Goal: Communication & Community: Share content

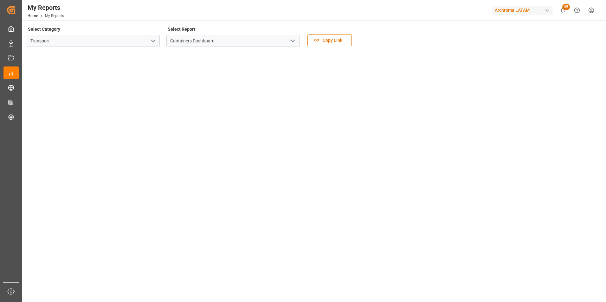
scroll to position [32, 0]
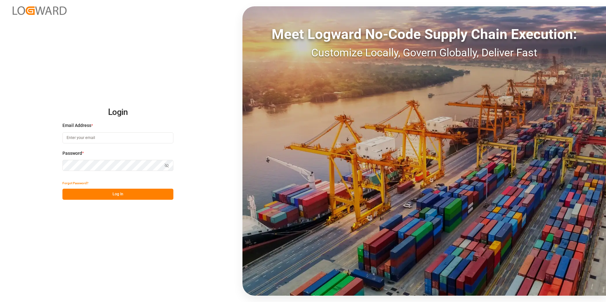
type input "valeria.hurtado@leschaco.com"
click at [137, 195] on button "Log In" at bounding box center [117, 194] width 111 height 11
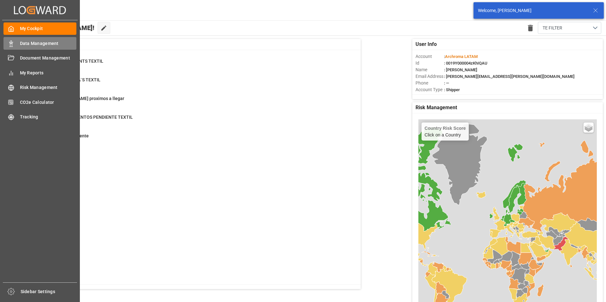
click at [13, 47] on div "Data Management Data Management" at bounding box center [39, 43] width 73 height 12
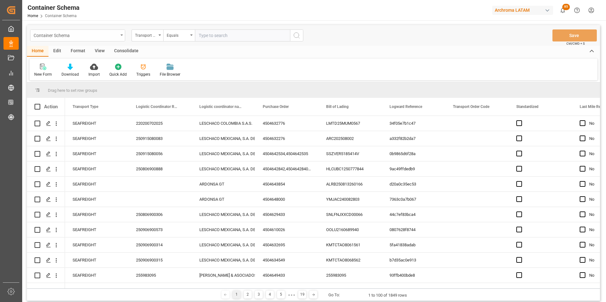
click at [105, 34] on div "Container Schema" at bounding box center [76, 35] width 85 height 8
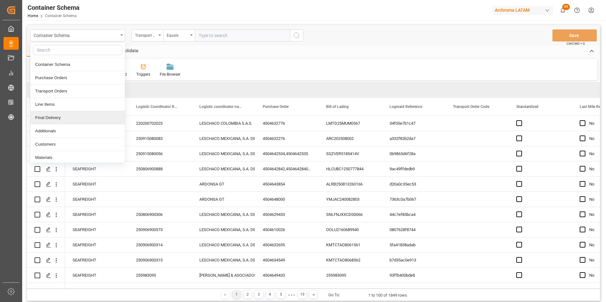
click at [66, 115] on div "Final Delivery" at bounding box center [77, 117] width 94 height 13
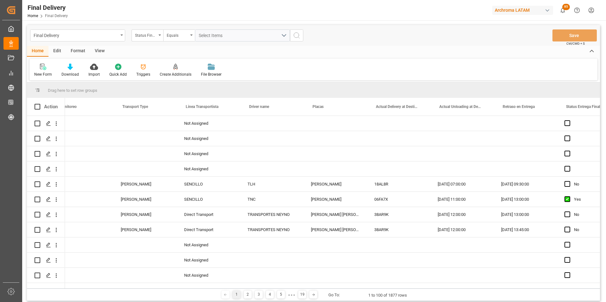
scroll to position [0, 1552]
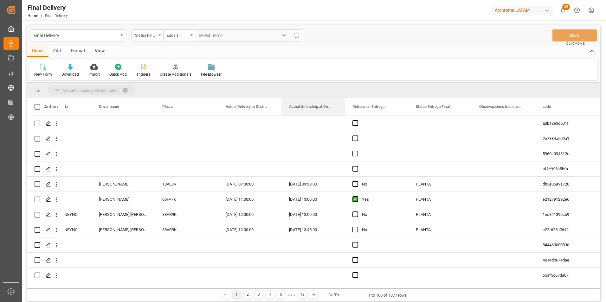
drag, startPoint x: 306, startPoint y: 108, endPoint x: 296, endPoint y: 90, distance: 20.9
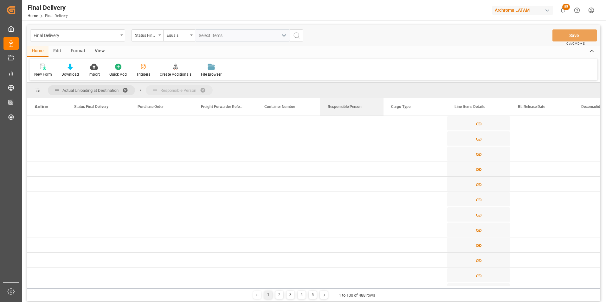
drag, startPoint x: 340, startPoint y: 109, endPoint x: 322, endPoint y: 91, distance: 25.8
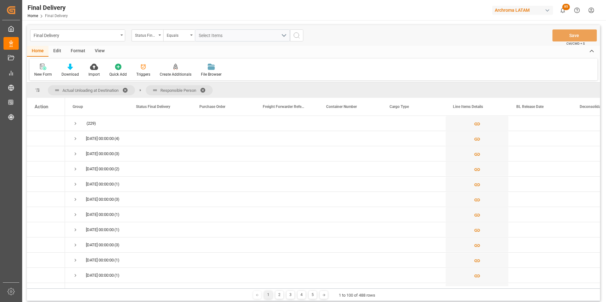
click at [125, 90] on span at bounding box center [127, 90] width 10 height 6
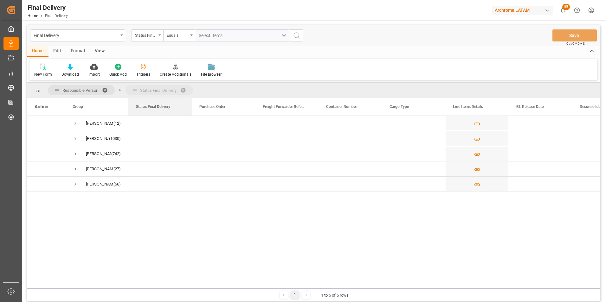
drag, startPoint x: 162, startPoint y: 110, endPoint x: 157, endPoint y: 90, distance: 20.9
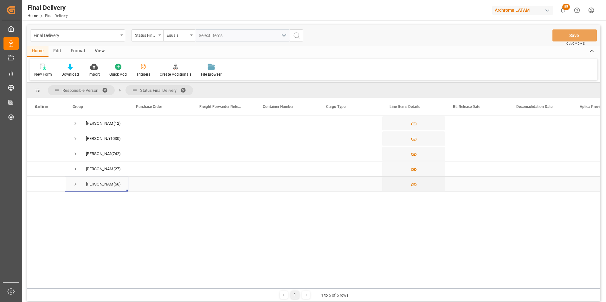
click at [74, 184] on span "Press SPACE to select this row." at bounding box center [76, 185] width 6 height 6
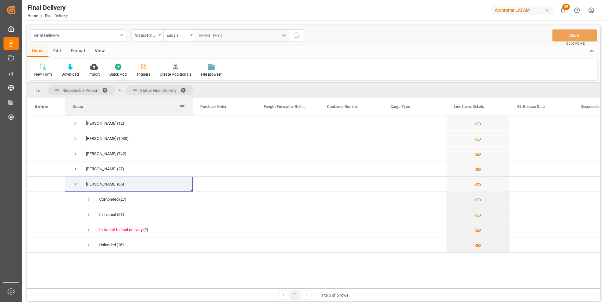
drag, startPoint x: 127, startPoint y: 105, endPoint x: 191, endPoint y: 105, distance: 64.3
click at [191, 105] on div at bounding box center [192, 107] width 3 height 18
click at [88, 245] on span "Press SPACE to select this row." at bounding box center [89, 245] width 6 height 6
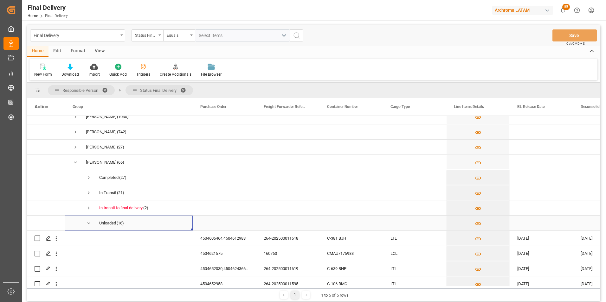
click at [89, 222] on span "Press SPACE to select this row." at bounding box center [89, 223] width 6 height 6
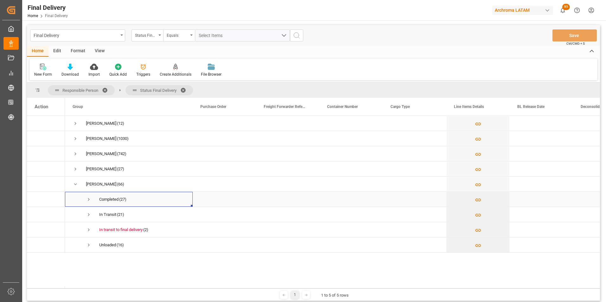
click at [88, 199] on span "Press SPACE to select this row." at bounding box center [89, 200] width 6 height 6
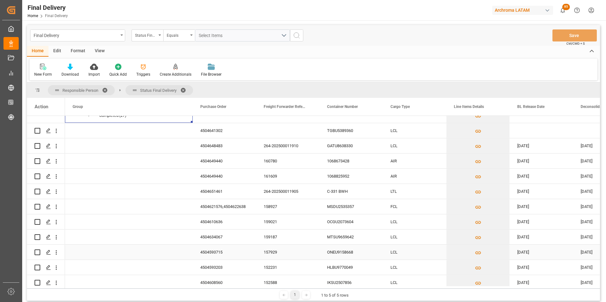
scroll to position [95, 0]
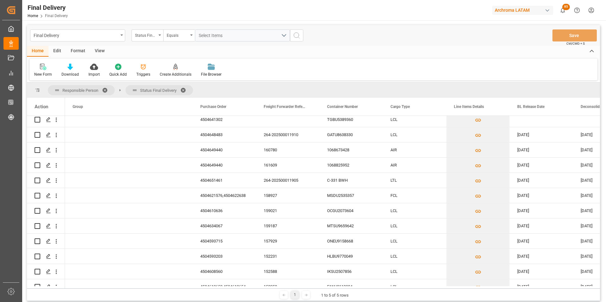
drag, startPoint x: 70, startPoint y: 289, endPoint x: 83, endPoint y: 288, distance: 13.0
click at [83, 288] on div "Responsible Person Status Final Delivery Drag here to set column labels Action …" at bounding box center [313, 192] width 573 height 219
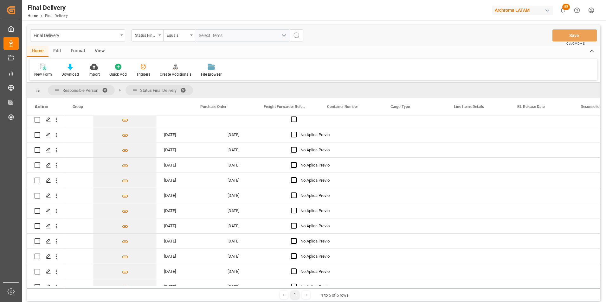
scroll to position [0, 0]
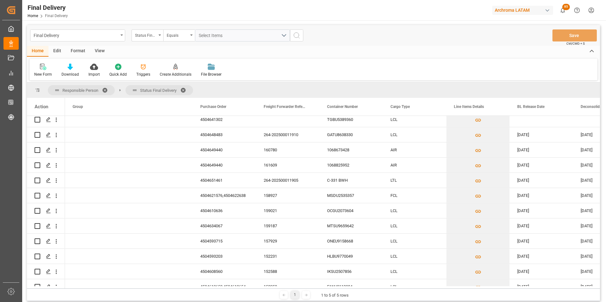
click at [185, 90] on span at bounding box center [185, 90] width 10 height 6
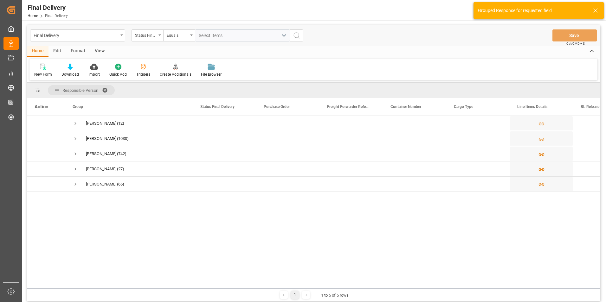
click at [106, 91] on span at bounding box center [107, 90] width 10 height 6
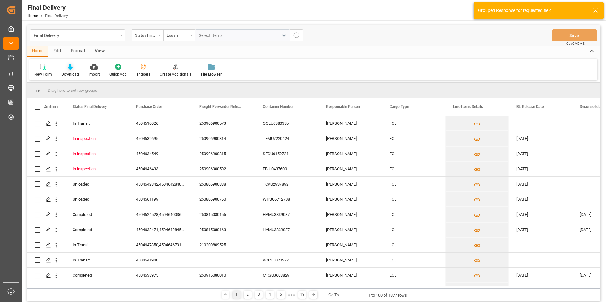
click at [69, 66] on icon at bounding box center [69, 67] width 5 height 6
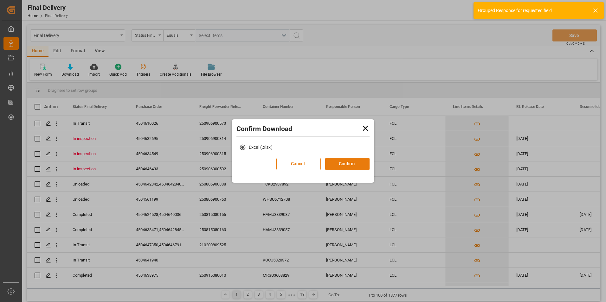
click at [346, 163] on button "Confirm" at bounding box center [347, 164] width 44 height 12
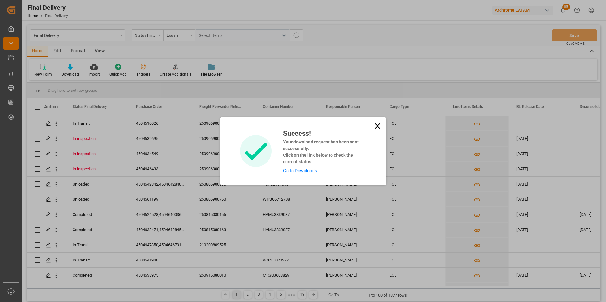
click at [298, 172] on link "Go to Downloads" at bounding box center [300, 170] width 34 height 5
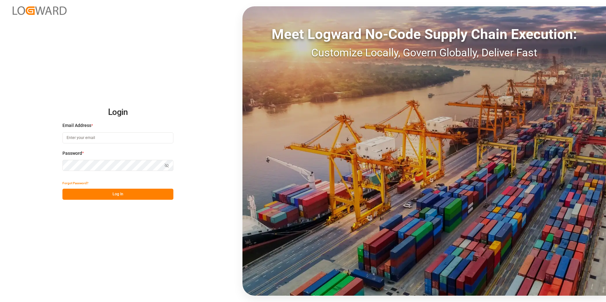
type input "[PERSON_NAME][EMAIL_ADDRESS][PERSON_NAME][DOMAIN_NAME]"
click at [156, 193] on button "Log In" at bounding box center [117, 194] width 111 height 11
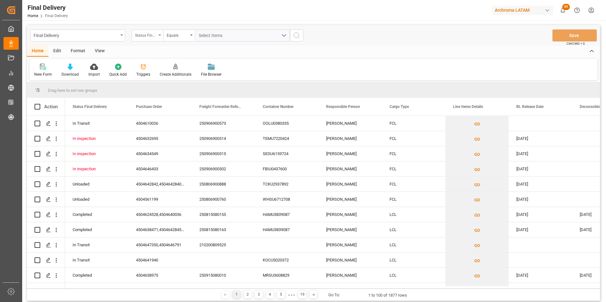
click at [149, 37] on div "Status Final Delivery" at bounding box center [146, 34] width 22 height 7
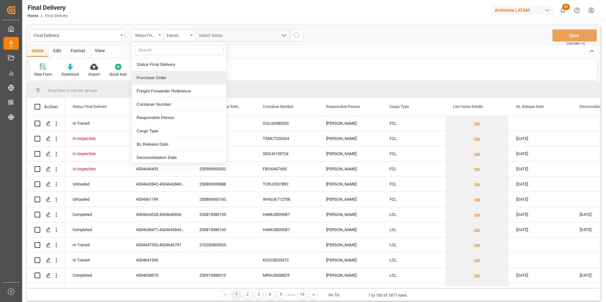
click at [156, 79] on div "Purchase Order" at bounding box center [179, 77] width 94 height 13
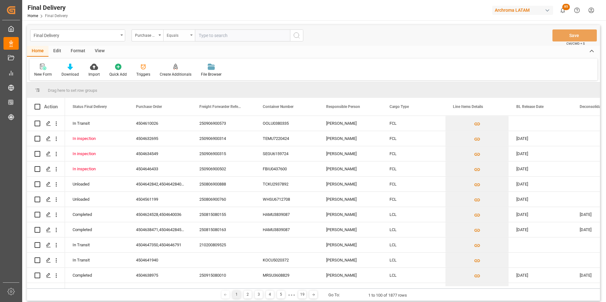
click at [186, 35] on div "Equals" at bounding box center [178, 34] width 22 height 7
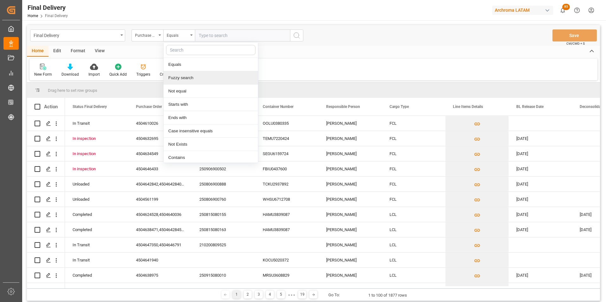
click at [193, 79] on div "Fuzzy search" at bounding box center [210, 77] width 94 height 13
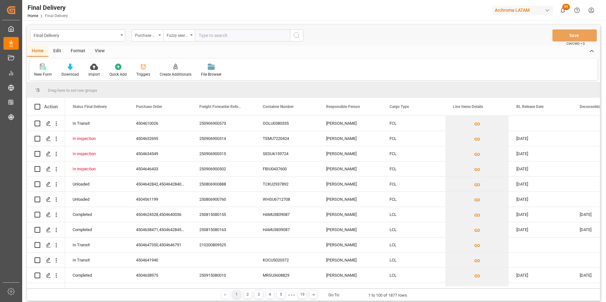
paste input "4504647462"
type input "4504647462"
click at [298, 37] on line "search button" at bounding box center [298, 37] width 1 height 1
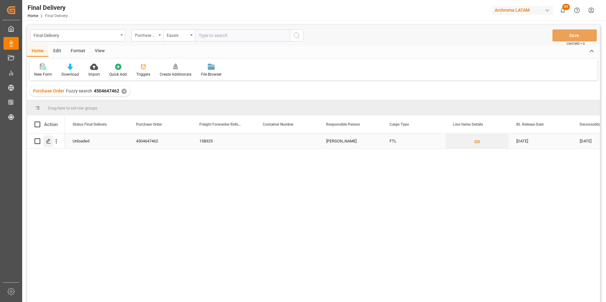
click at [50, 142] on icon "Press SPACE to select this row." at bounding box center [48, 141] width 5 height 5
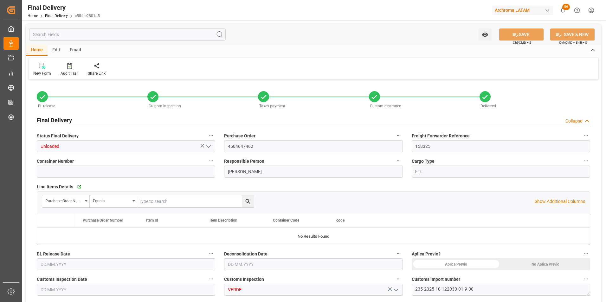
type input "-3"
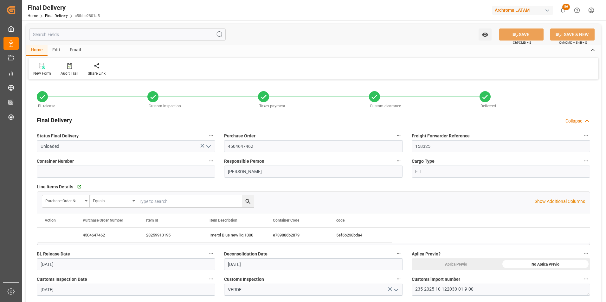
type input "[DATE]"
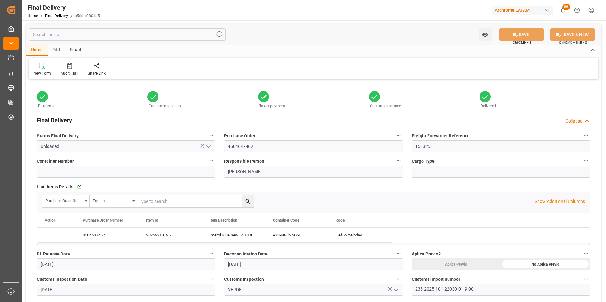
type input "07.08.2025"
type input "07.08.2025 00:00"
type input "02.08.2025"
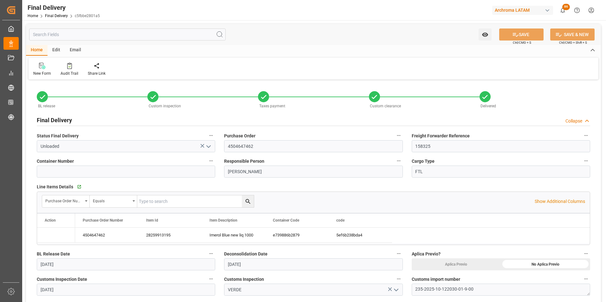
type input "02.08.2025"
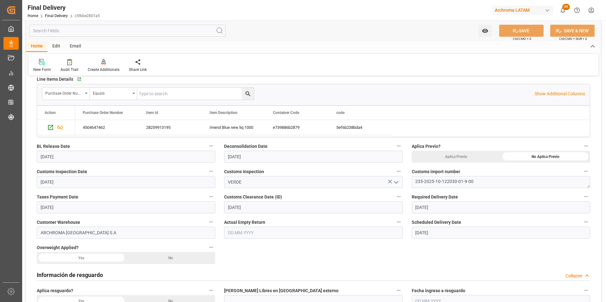
scroll to position [127, 0]
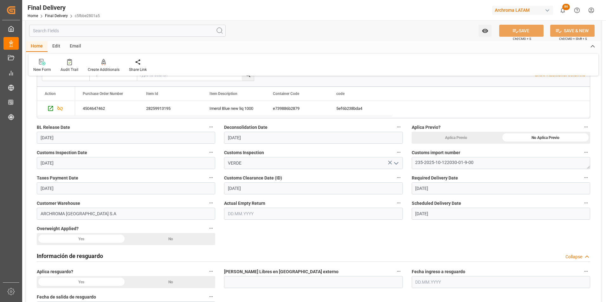
click at [240, 214] on input "text" at bounding box center [313, 214] width 178 height 12
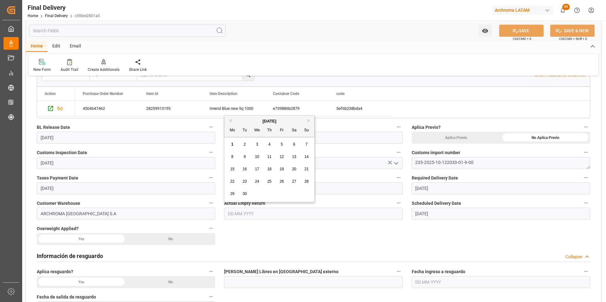
click at [298, 253] on div "Información de resguardo Collapse" at bounding box center [313, 256] width 553 height 12
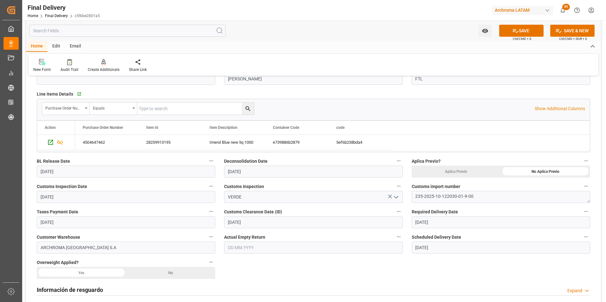
scroll to position [95, 0]
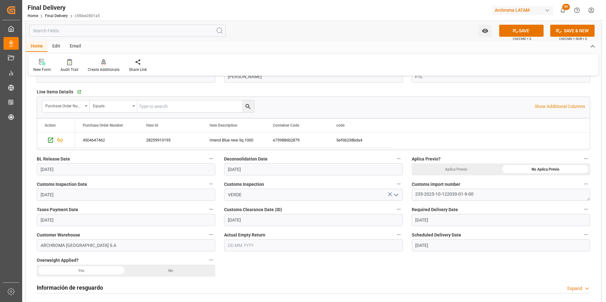
click at [238, 246] on input "text" at bounding box center [313, 246] width 178 height 12
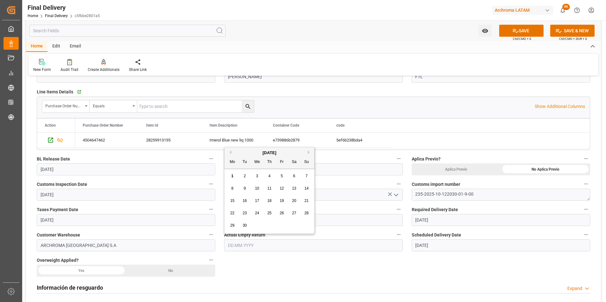
click at [305, 176] on div "7" at bounding box center [307, 177] width 8 height 8
type input "07.09.2025"
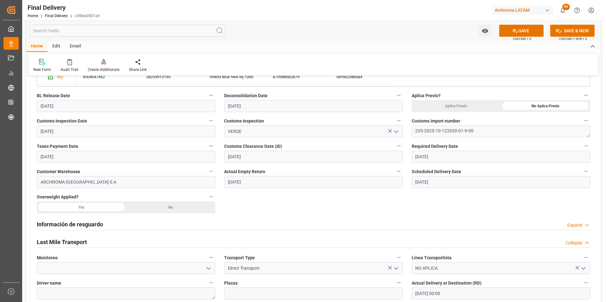
scroll to position [222, 0]
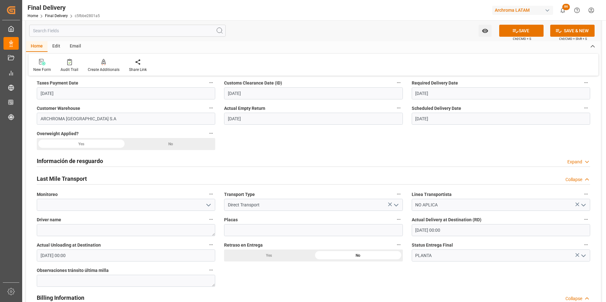
click at [585, 207] on icon "open menu" at bounding box center [583, 205] width 8 height 8
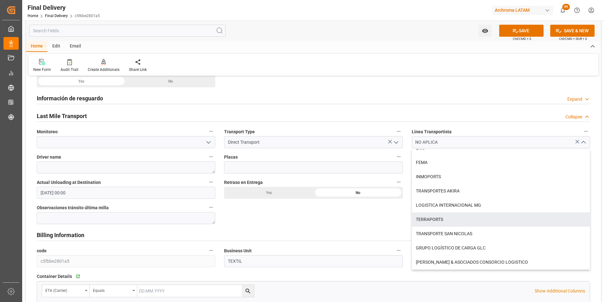
scroll to position [285, 0]
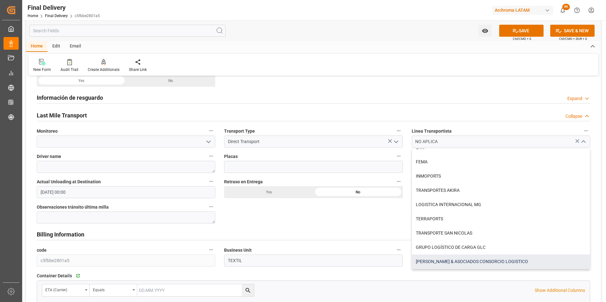
click at [449, 260] on div "[PERSON_NAME] & ASOCIADOS CONSORCIO LOGISTICO" at bounding box center [501, 262] width 178 height 14
type input "[PERSON_NAME] & ASOCIADOS CONSORCIO LOGISTICO"
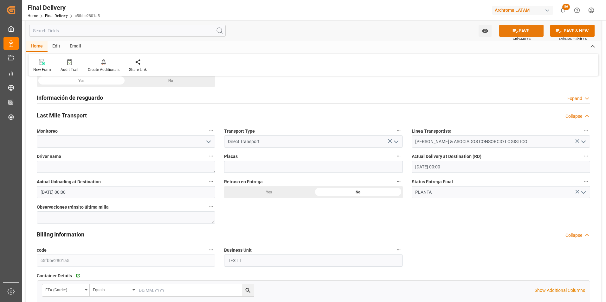
click at [521, 32] on button "SAVE" at bounding box center [521, 31] width 44 height 12
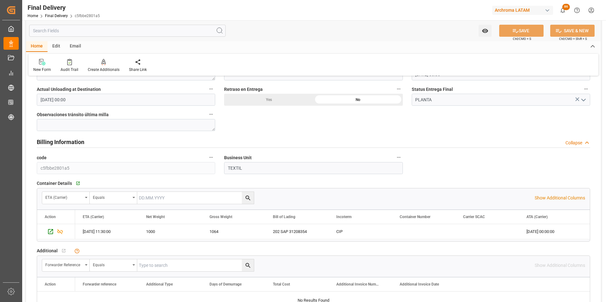
scroll to position [380, 0]
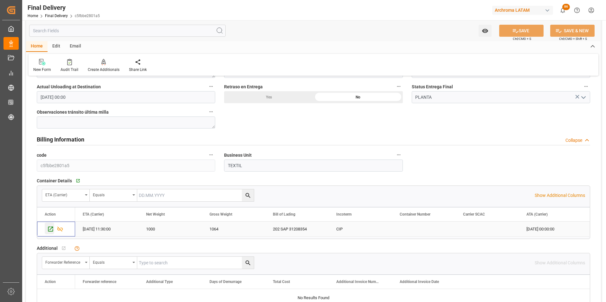
click at [49, 226] on icon "Press SPACE to select this row." at bounding box center [50, 229] width 7 height 7
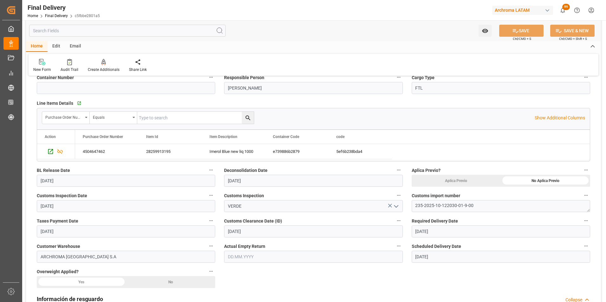
scroll to position [82, 0]
click at [68, 16] on span "Final Delivery" at bounding box center [60, 16] width 30 height 4
click at [63, 16] on link "Final Delivery" at bounding box center [56, 16] width 23 height 4
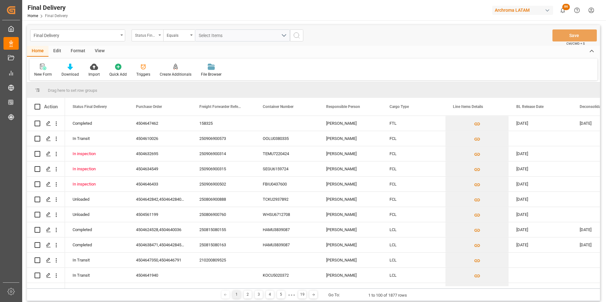
click at [150, 36] on div "Status Final Delivery" at bounding box center [146, 34] width 22 height 7
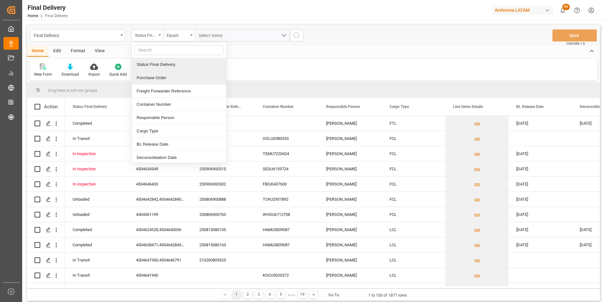
click at [151, 77] on div "Purchase Order" at bounding box center [179, 77] width 94 height 13
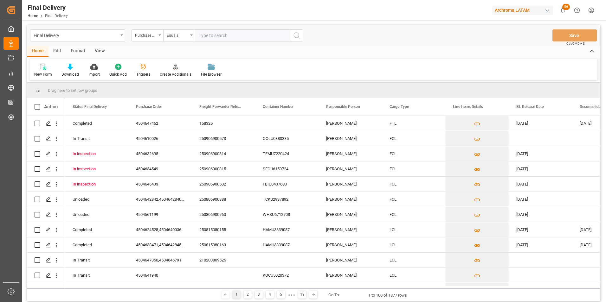
click at [167, 34] on div "Equals" at bounding box center [178, 34] width 22 height 7
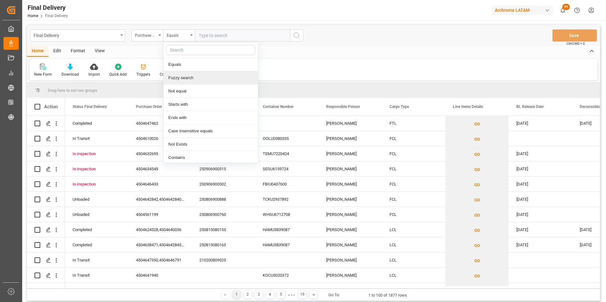
click at [182, 75] on div "Fuzzy search" at bounding box center [210, 77] width 94 height 13
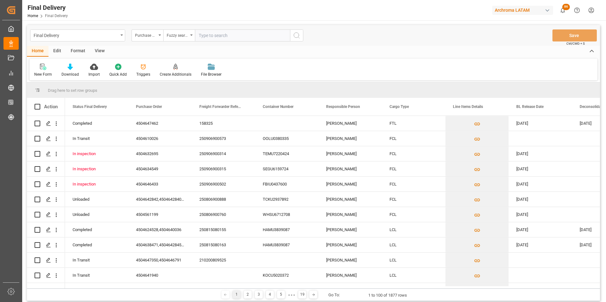
paste input "4504621575"
click at [290, 38] on input "4504621575" at bounding box center [242, 35] width 95 height 12
type input "4504621575"
click at [294, 39] on icon "search button" at bounding box center [297, 36] width 8 height 8
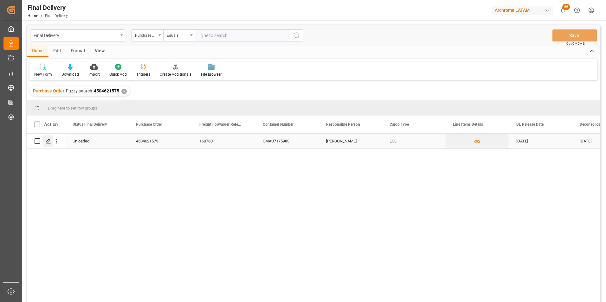
click at [48, 141] on icon "Press SPACE to select this row." at bounding box center [48, 141] width 5 height 5
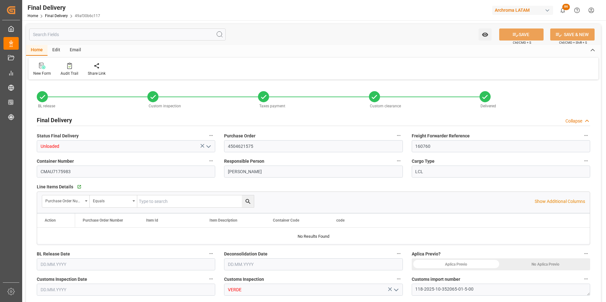
type input "4"
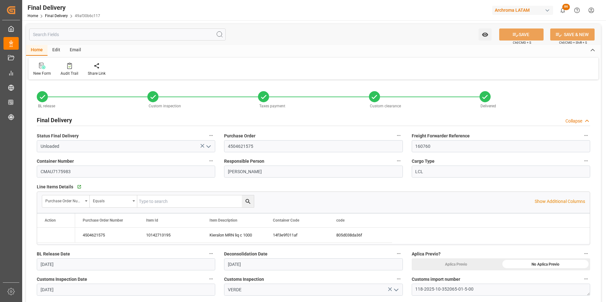
type input "26.08.2025"
type input "25.08.2025"
type input "26.08.2025"
type input "19.08.2025"
type input "26.08.2025"
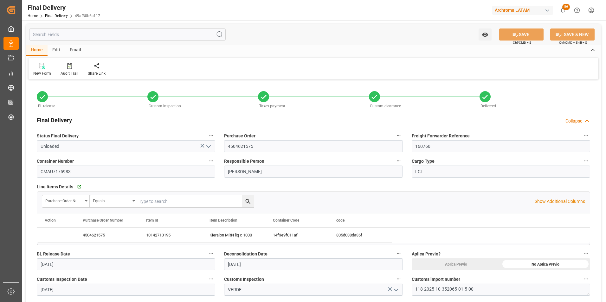
type input "[DATE]"
type input "27.08.2025"
type input "27.08.2025 00:00"
type input "[DATE]"
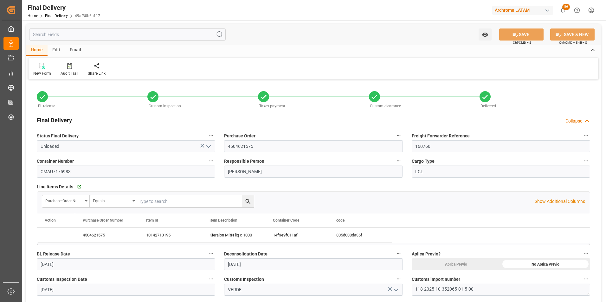
type input "[DATE]"
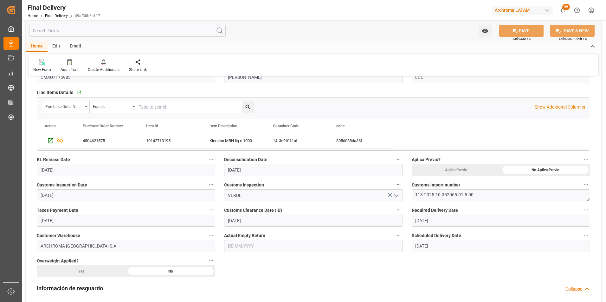
scroll to position [95, 0]
click at [240, 246] on input "text" at bounding box center [313, 246] width 178 height 12
click at [233, 153] on div "September 2025" at bounding box center [269, 153] width 90 height 6
click at [230, 152] on button "Previous Month" at bounding box center [229, 152] width 4 height 4
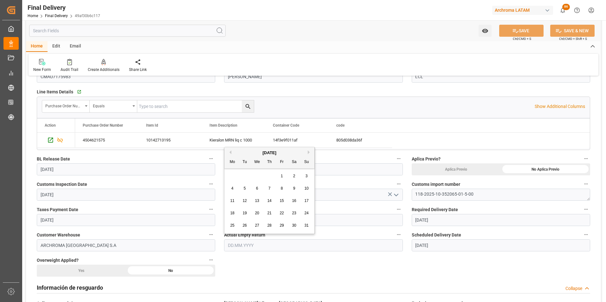
click at [260, 225] on div "27" at bounding box center [257, 226] width 8 height 8
type input "27.08.2025"
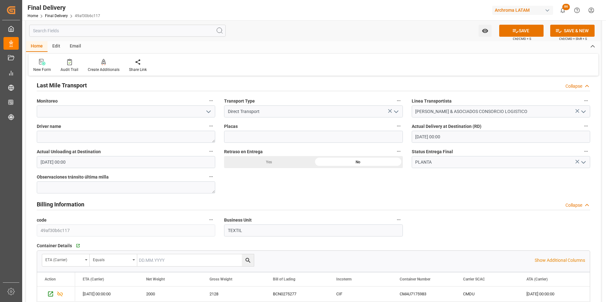
scroll to position [380, 0]
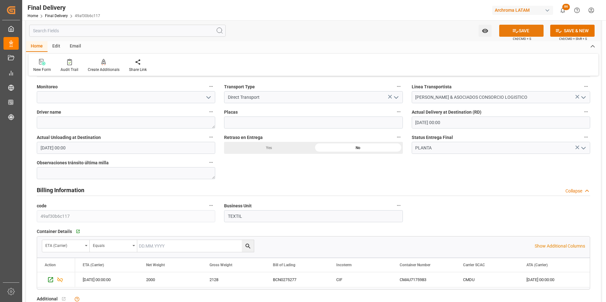
click at [517, 33] on icon at bounding box center [515, 31] width 7 height 7
click at [51, 277] on icon "Press SPACE to select this row." at bounding box center [50, 280] width 7 height 7
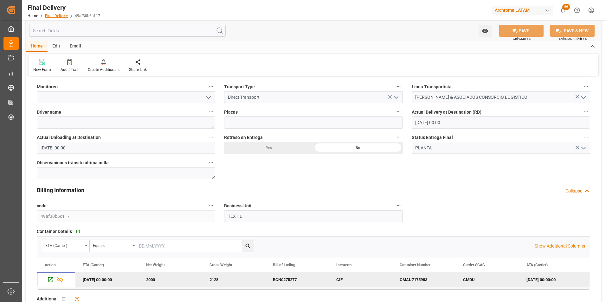
click at [54, 17] on link "Final Delivery" at bounding box center [56, 16] width 23 height 4
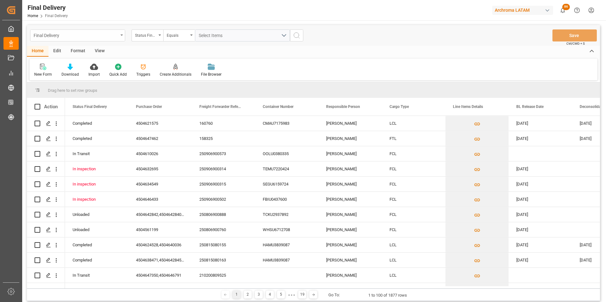
click at [107, 36] on div "Final Delivery" at bounding box center [76, 35] width 85 height 8
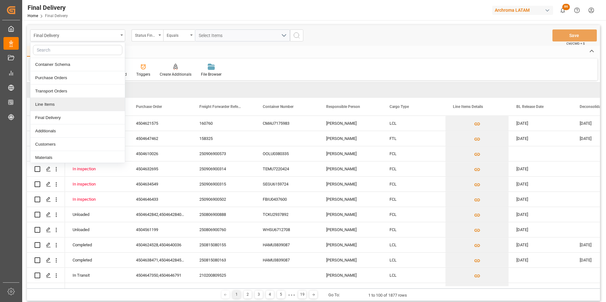
click at [66, 105] on div "Line Items" at bounding box center [77, 104] width 94 height 13
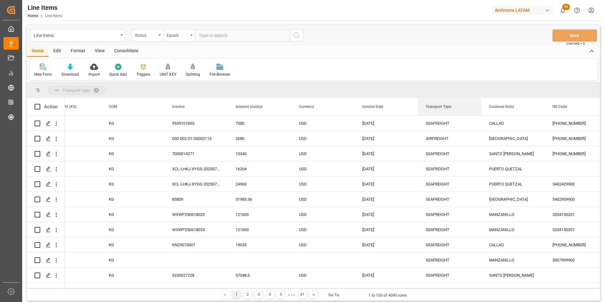
drag, startPoint x: 447, startPoint y: 106, endPoint x: 284, endPoint y: 96, distance: 163.8
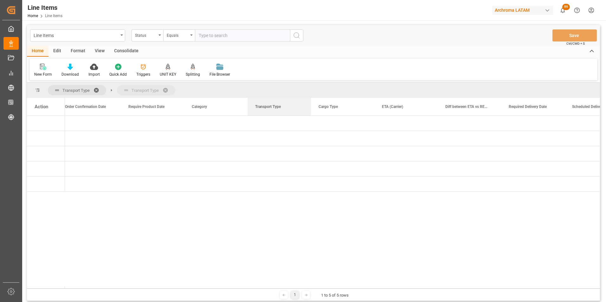
drag, startPoint x: 274, startPoint y: 110, endPoint x: 246, endPoint y: 84, distance: 37.9
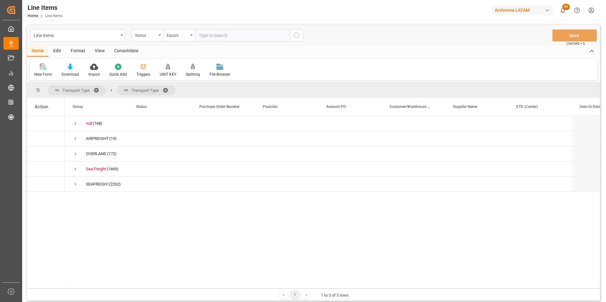
click at [166, 90] on span at bounding box center [168, 90] width 10 height 6
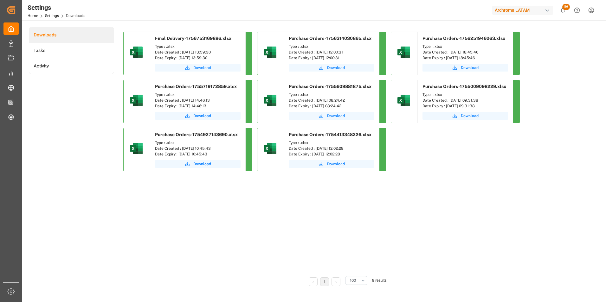
click at [211, 67] on button "Download" at bounding box center [198, 68] width 86 height 8
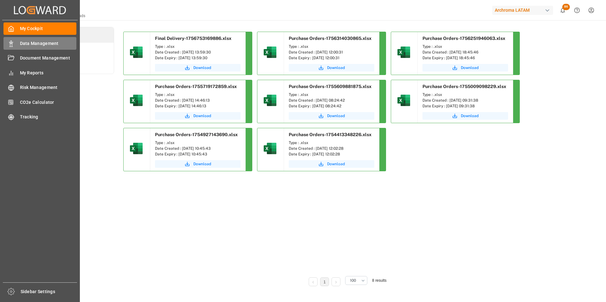
click at [11, 48] on div "Data Management Data Management" at bounding box center [39, 43] width 73 height 12
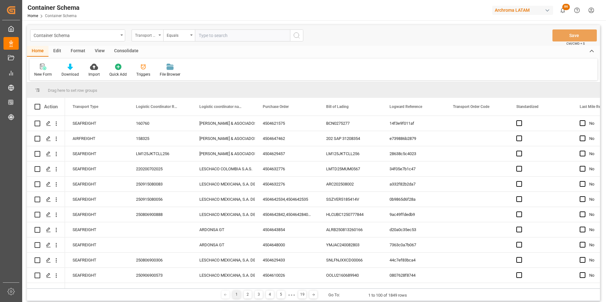
click at [151, 36] on div "Transport Type" at bounding box center [146, 34] width 22 height 7
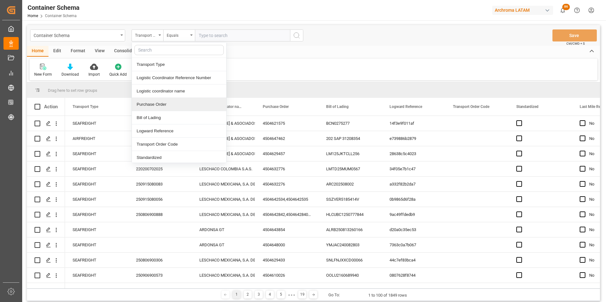
click at [160, 102] on div "Purchase Order" at bounding box center [179, 104] width 94 height 13
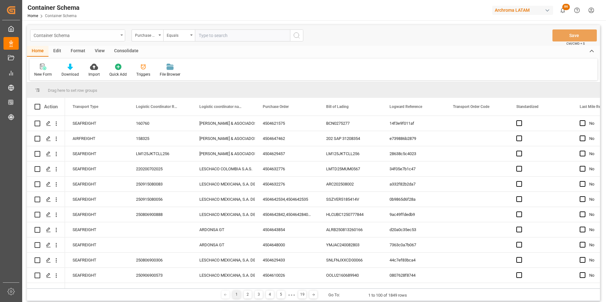
click at [117, 36] on div "Container Schema" at bounding box center [76, 35] width 85 height 8
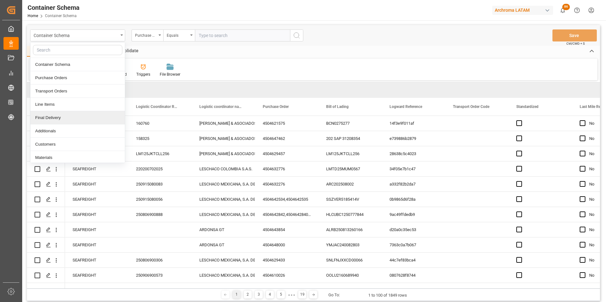
click at [80, 115] on div "Final Delivery" at bounding box center [77, 117] width 94 height 13
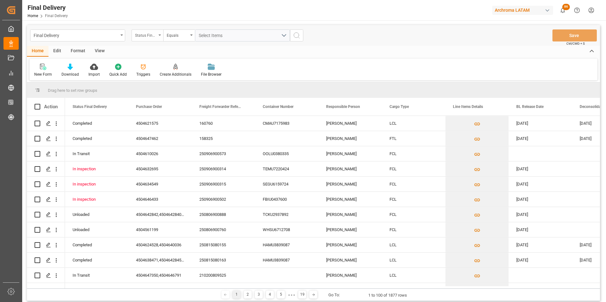
click at [157, 38] on div "Status Final Delivery" at bounding box center [147, 35] width 32 height 12
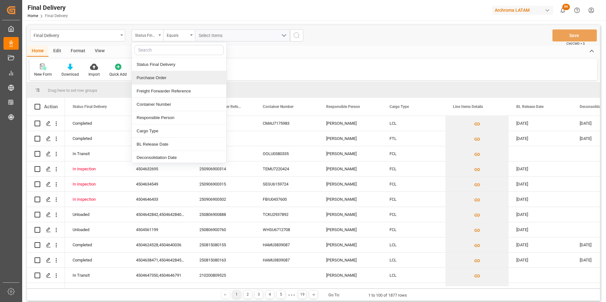
click at [157, 78] on div "Purchase Order" at bounding box center [179, 77] width 94 height 13
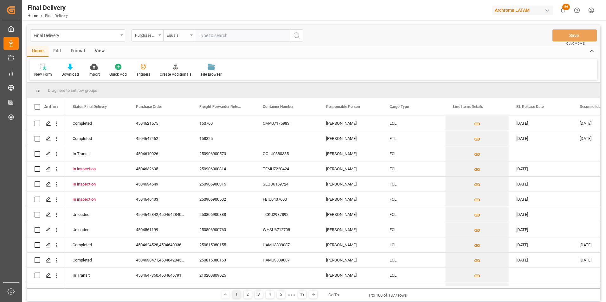
click at [167, 37] on div "Equals" at bounding box center [178, 34] width 22 height 7
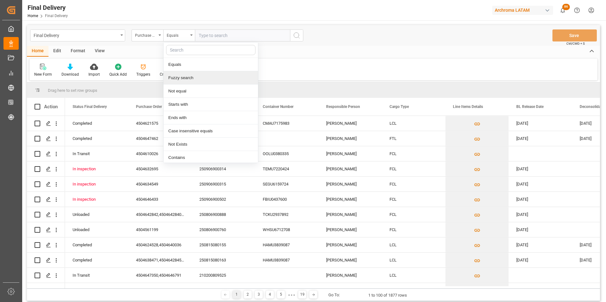
click at [183, 76] on div "Fuzzy search" at bounding box center [210, 77] width 94 height 13
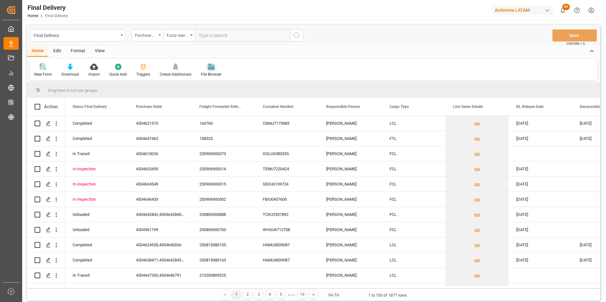
paste input "4504621575"
type input "4504621575"
click at [294, 35] on circle "search button" at bounding box center [296, 35] width 5 height 5
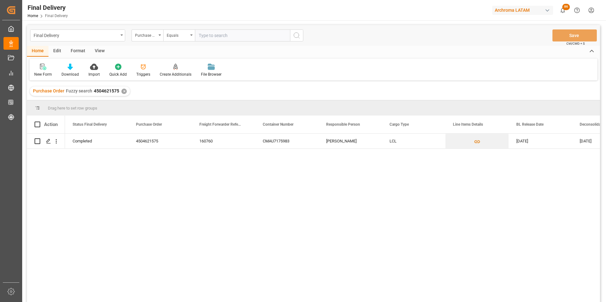
click at [125, 92] on div "✕" at bounding box center [123, 91] width 5 height 5
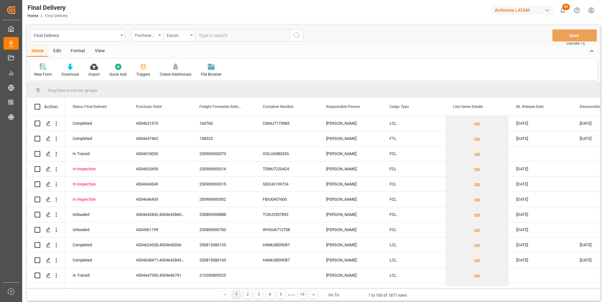
click at [189, 39] on div "Equals" at bounding box center [179, 35] width 32 height 12
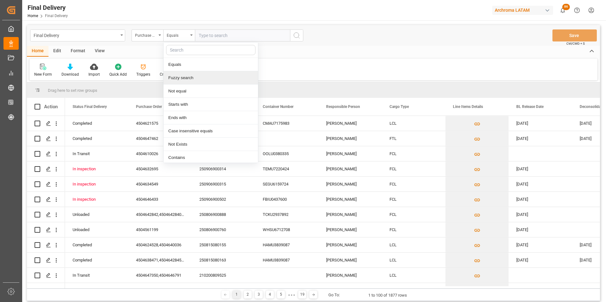
click at [196, 81] on div "Fuzzy search" at bounding box center [210, 77] width 94 height 13
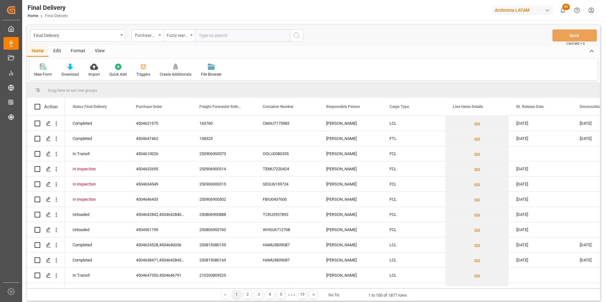
paste input "4504634516"
type input "4504634516"
click at [297, 34] on icon "search button" at bounding box center [297, 36] width 8 height 8
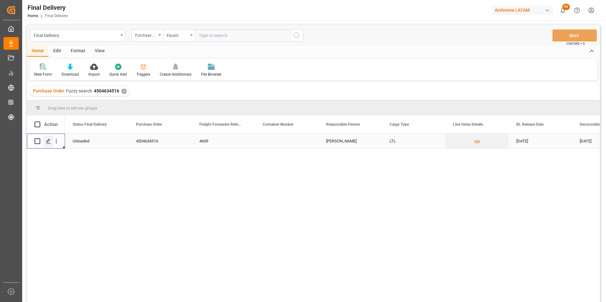
click at [50, 141] on icon "Press SPACE to select this row." at bounding box center [48, 141] width 5 height 5
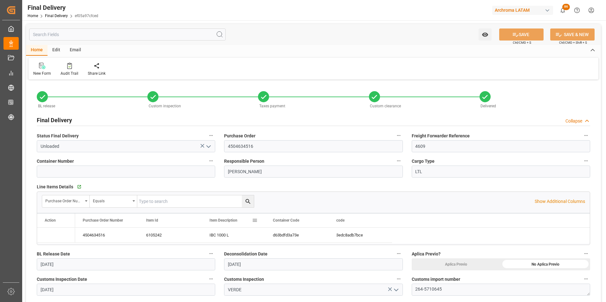
type input "[DATE]"
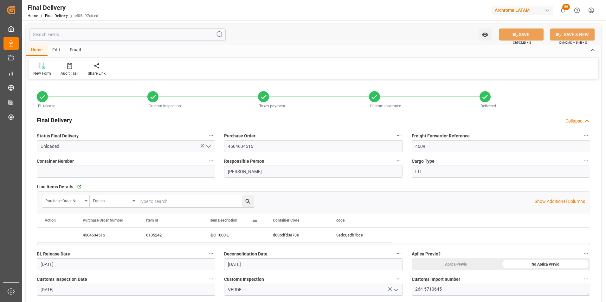
type input "[DATE]"
type input "[DATE] 13:15"
type input "[DATE] 00:00"
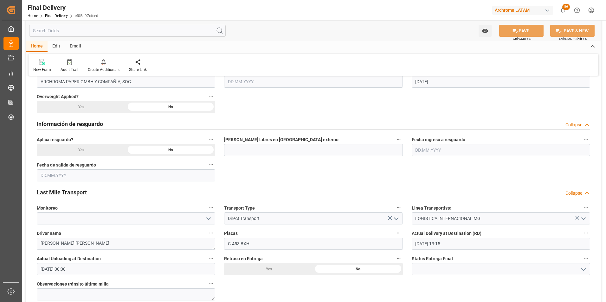
scroll to position [317, 0]
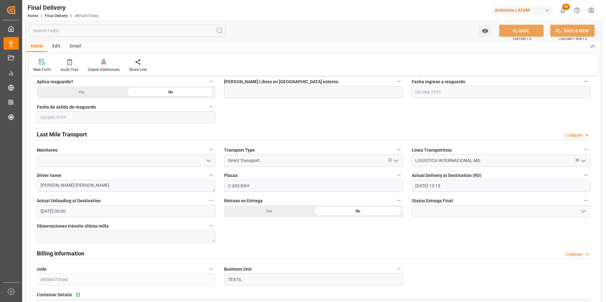
click at [581, 211] on icon "open menu" at bounding box center [583, 212] width 8 height 8
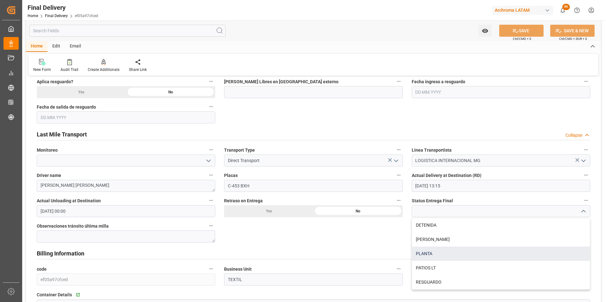
click at [517, 256] on div "PLANTA" at bounding box center [501, 254] width 178 height 14
type input "PLANTA"
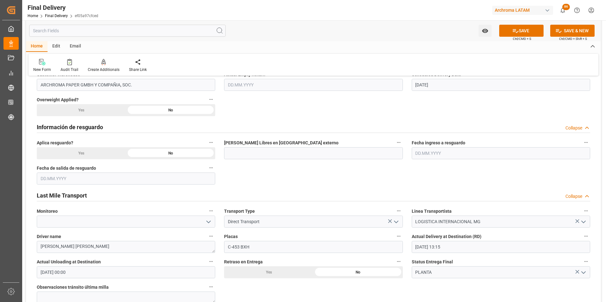
scroll to position [253, 0]
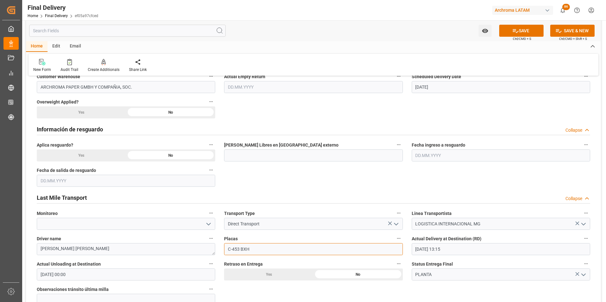
drag, startPoint x: 242, startPoint y: 249, endPoint x: 219, endPoint y: 246, distance: 23.0
click at [219, 246] on div "BL release Custom inspection Taxes payment Custom clearance Delivered Final Del…" at bounding box center [313, 236] width 575 height 817
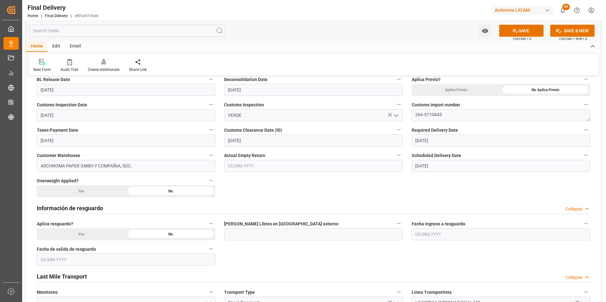
scroll to position [158, 0]
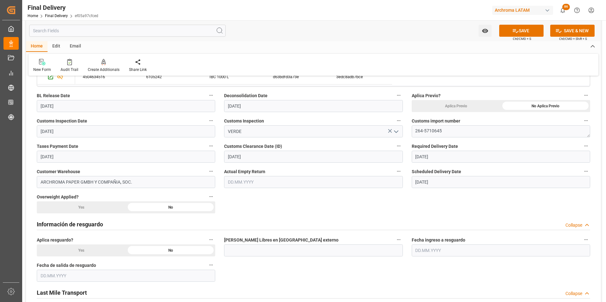
click at [249, 183] on input "text" at bounding box center [313, 182] width 178 height 12
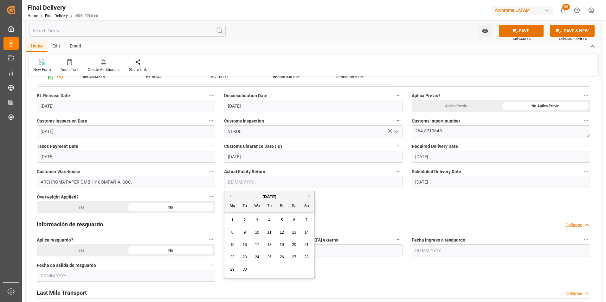
click at [230, 196] on button "Previous Month" at bounding box center [229, 197] width 4 height 4
click at [231, 246] on span "11" at bounding box center [232, 245] width 4 height 4
type input "[DATE]"
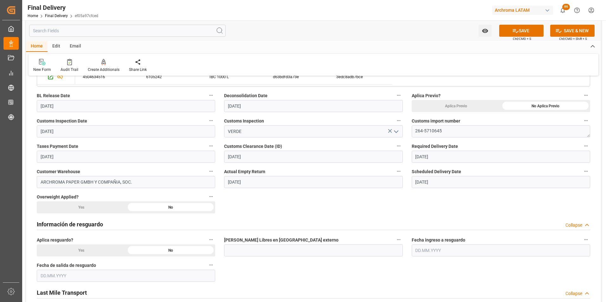
click at [516, 31] on icon at bounding box center [516, 31] width 6 height 4
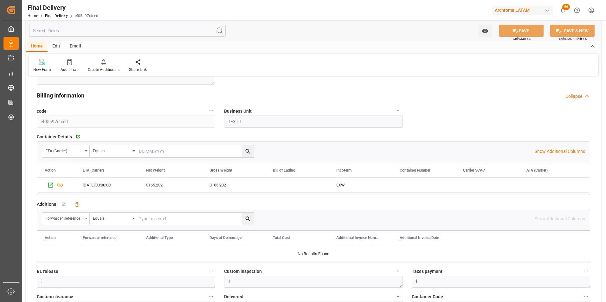
scroll to position [475, 0]
click at [52, 185] on icon "Press SPACE to select this row." at bounding box center [50, 185] width 7 height 7
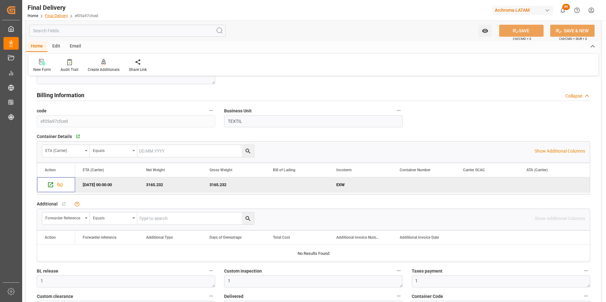
click at [57, 15] on link "Final Delivery" at bounding box center [56, 16] width 23 height 4
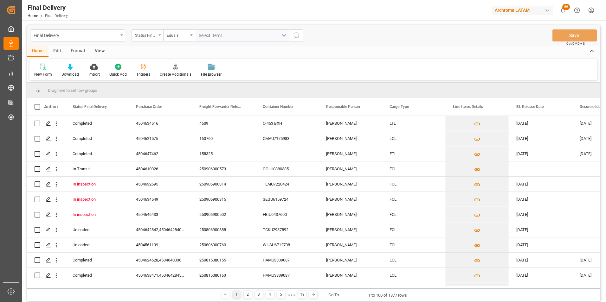
click at [149, 36] on div "Status Final Delivery" at bounding box center [146, 34] width 22 height 7
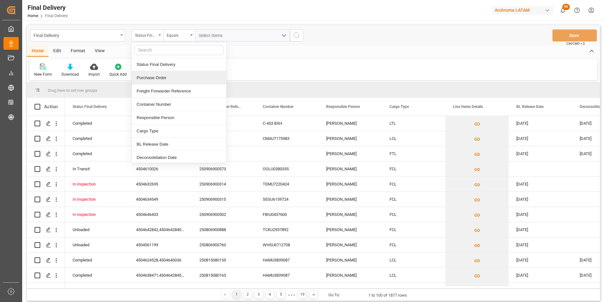
click at [157, 80] on div "Purchase Order" at bounding box center [179, 77] width 94 height 13
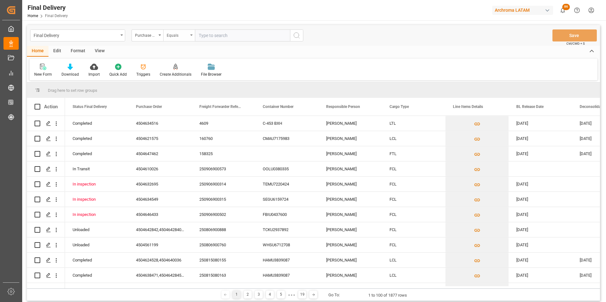
click at [185, 31] on div "Equals" at bounding box center [178, 34] width 22 height 7
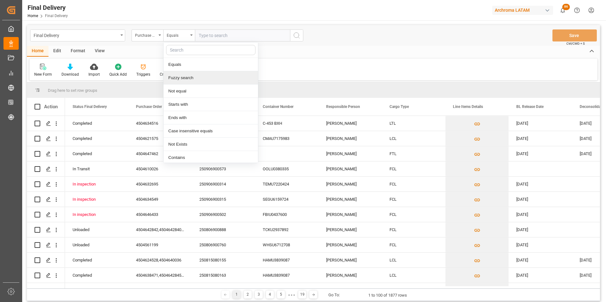
click at [190, 74] on div "Fuzzy search" at bounding box center [210, 77] width 94 height 13
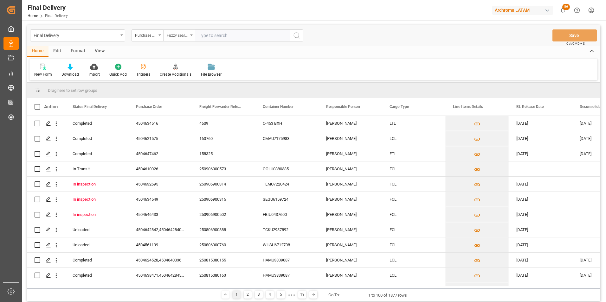
click at [185, 34] on div "Fuzzy search" at bounding box center [178, 34] width 22 height 7
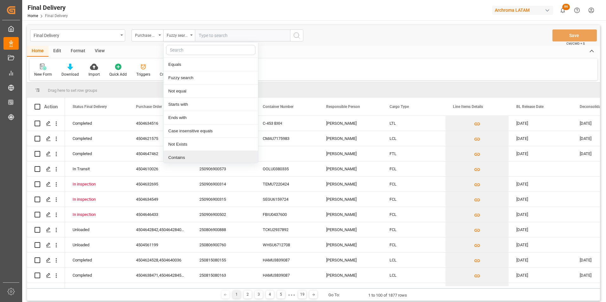
click at [190, 154] on div "Contains" at bounding box center [210, 157] width 94 height 13
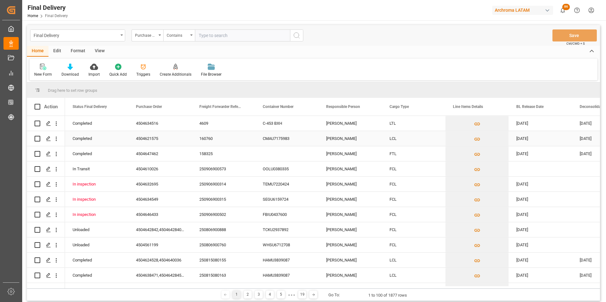
paste input "4504646890,4504646884,4504646887,4504646892,4504646779"
type input "4504646890,4504646884,4504646887,4504646892,4504646779"
click at [298, 35] on icon "search button" at bounding box center [297, 36] width 8 height 8
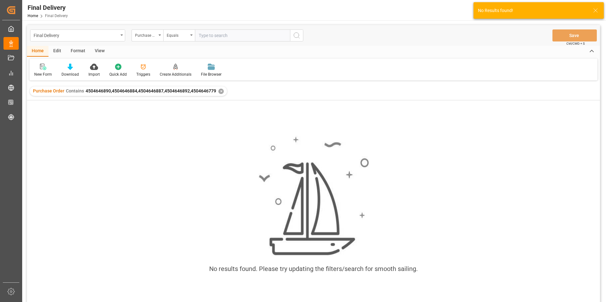
click at [220, 91] on div "✕" at bounding box center [220, 91] width 5 height 5
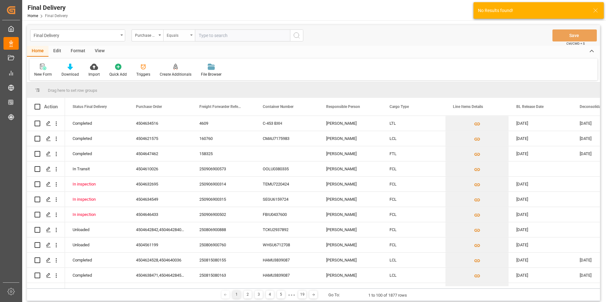
click at [188, 39] on div "Equals" at bounding box center [179, 35] width 32 height 12
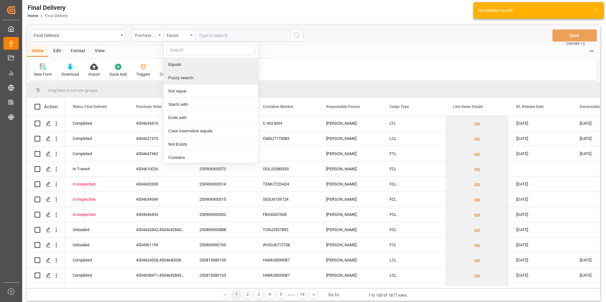
click at [191, 78] on div "Fuzzy search" at bounding box center [210, 77] width 94 height 13
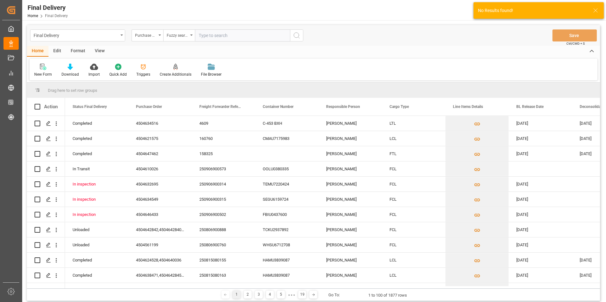
click at [213, 36] on input "text" at bounding box center [242, 35] width 95 height 12
paste input "4504646890,4504646884,4504646887,4504646892,4504646779"
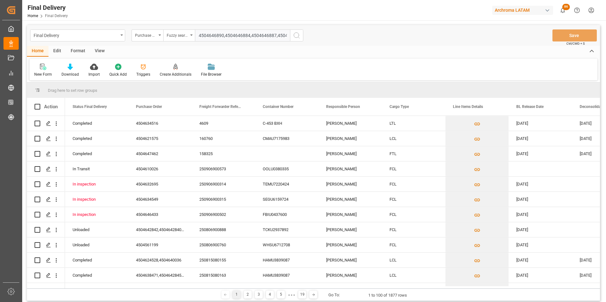
drag, startPoint x: 287, startPoint y: 35, endPoint x: 225, endPoint y: 35, distance: 61.8
click at [225, 35] on input "4504646890,4504646884,4504646887,4504646892,4504646779" at bounding box center [242, 35] width 95 height 12
type input "4504646890"
click at [297, 40] on button "search button" at bounding box center [296, 35] width 13 height 12
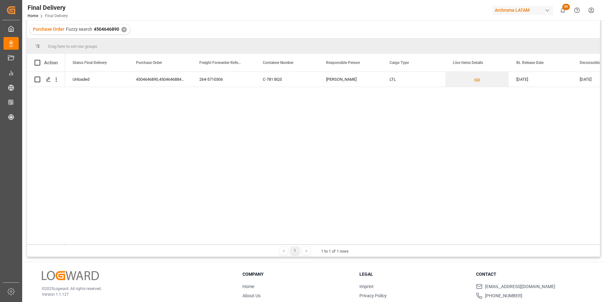
scroll to position [63, 0]
click at [49, 78] on icon "Press SPACE to select this row." at bounding box center [48, 77] width 5 height 5
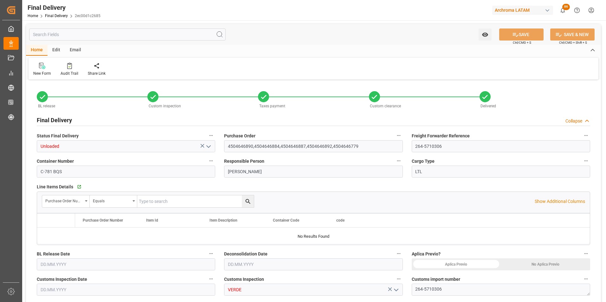
type input "-1"
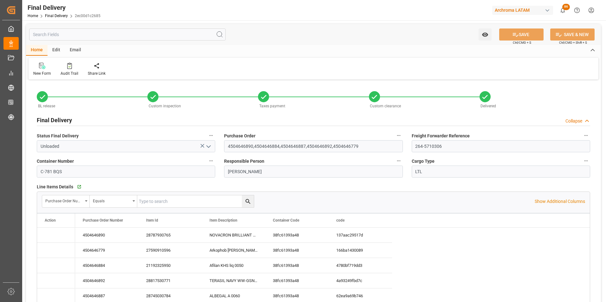
type input "04.08.2025"
type input "05.08.2025"
type input "04.08.2025"
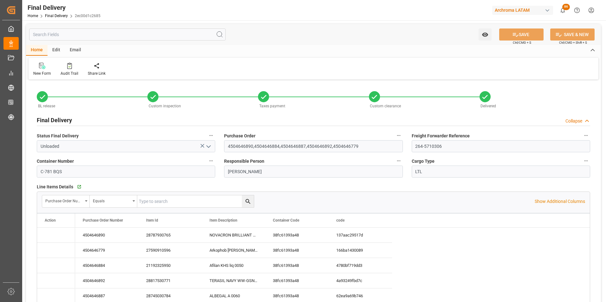
type input "05.08.2025"
type input "[DATE] 00:00"
type input "05.08.2025"
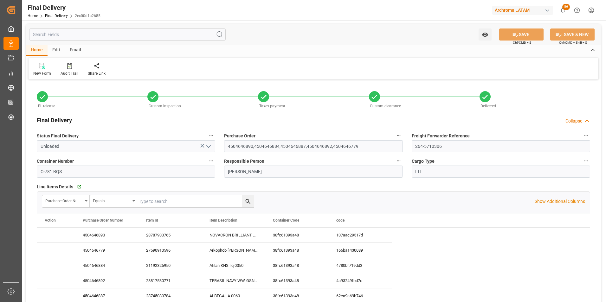
type input "05.08.2025"
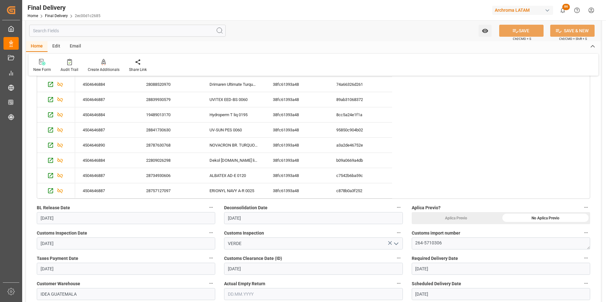
scroll to position [222, 0]
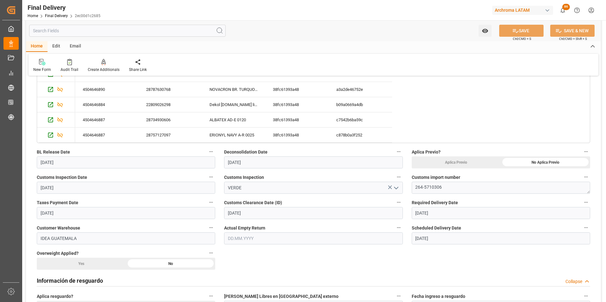
click at [245, 243] on input "text" at bounding box center [313, 239] width 178 height 12
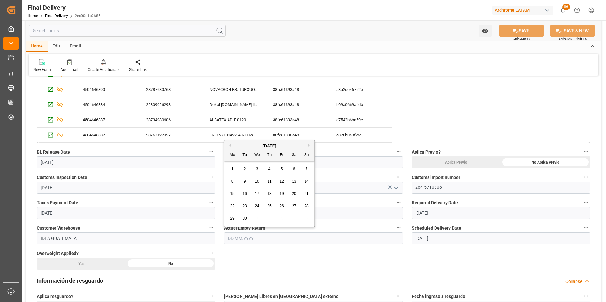
click at [229, 145] on button "Previous Month" at bounding box center [229, 146] width 4 height 4
click at [247, 183] on div "5" at bounding box center [245, 182] width 8 height 8
type input "05.08.2025"
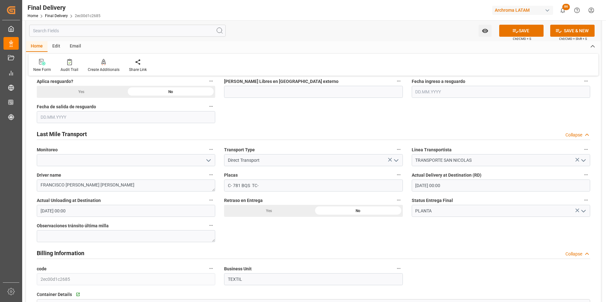
scroll to position [444, 0]
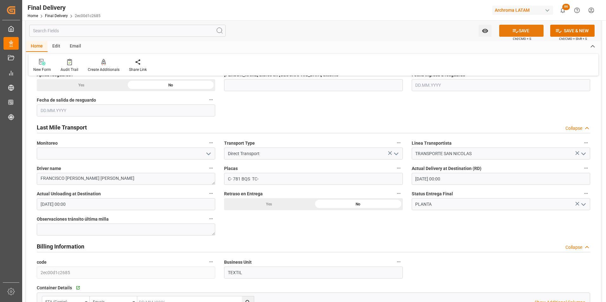
click at [526, 34] on button "SAVE" at bounding box center [521, 31] width 44 height 12
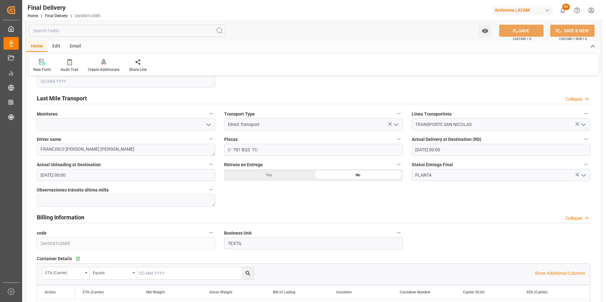
scroll to position [507, 0]
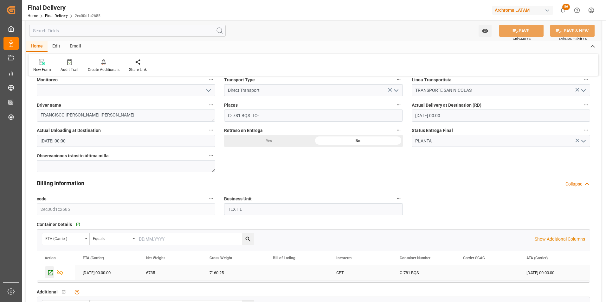
click at [50, 270] on icon "Press SPACE to select this row." at bounding box center [50, 273] width 7 height 7
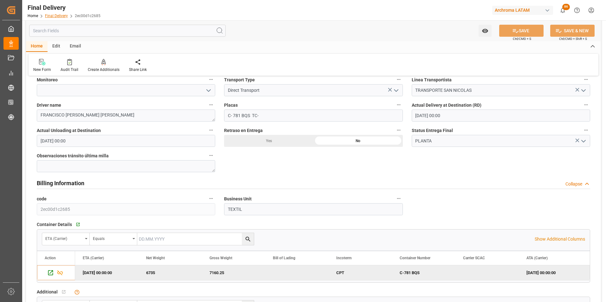
click at [60, 16] on link "Final Delivery" at bounding box center [56, 16] width 23 height 4
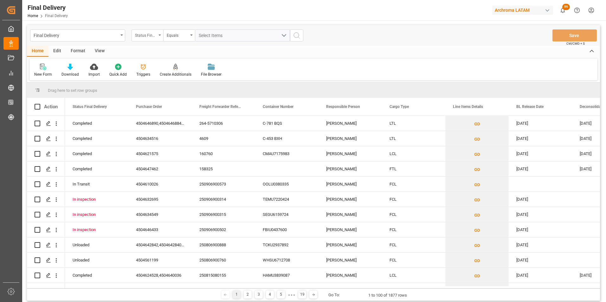
click at [159, 35] on icon "open menu" at bounding box center [159, 35] width 3 height 1
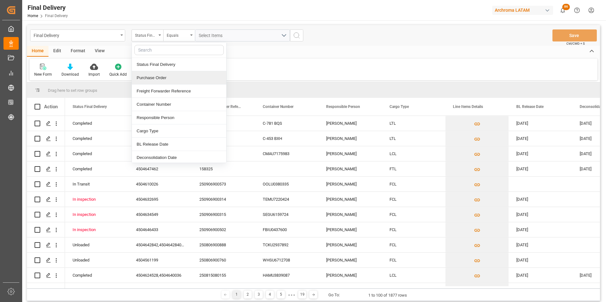
click at [156, 77] on div "Purchase Order" at bounding box center [179, 77] width 94 height 13
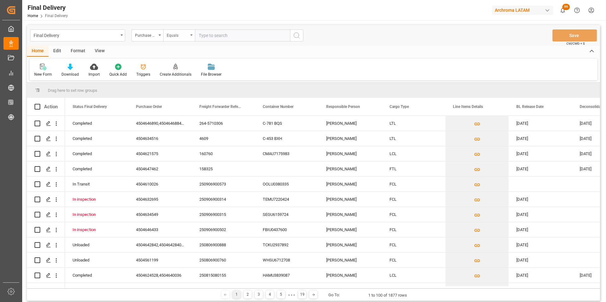
click at [168, 35] on div "Equals" at bounding box center [178, 34] width 22 height 7
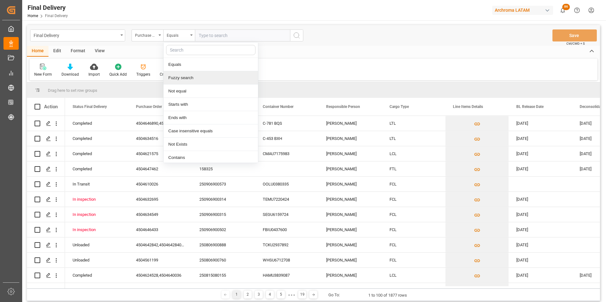
click at [184, 78] on div "Fuzzy search" at bounding box center [210, 77] width 94 height 13
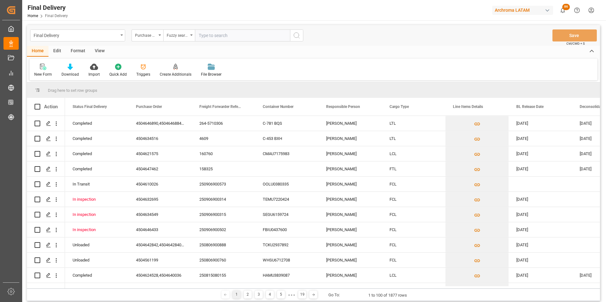
paste input "4504610703,4504647922"
drag, startPoint x: 260, startPoint y: 38, endPoint x: 224, endPoint y: 38, distance: 35.5
click at [224, 38] on input "4504610703,4504647922" at bounding box center [242, 35] width 95 height 12
type input "4504610703"
click at [295, 35] on icon "search button" at bounding box center [297, 36] width 8 height 8
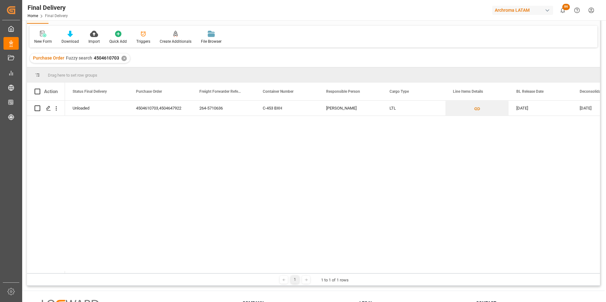
scroll to position [63, 0]
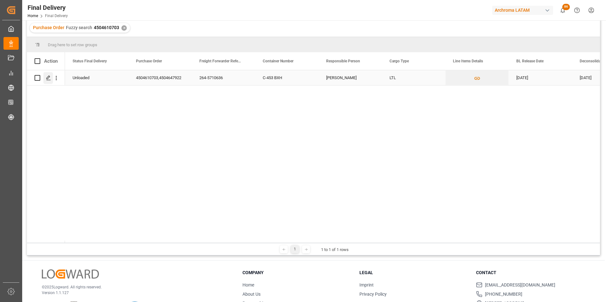
click at [52, 81] on div "Press SPACE to select this row." at bounding box center [48, 78] width 10 height 12
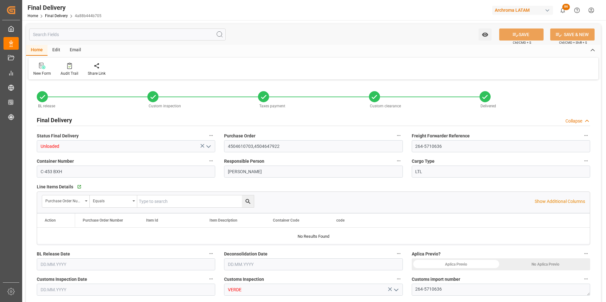
type input "14.08.2025"
type input "08.08.2025"
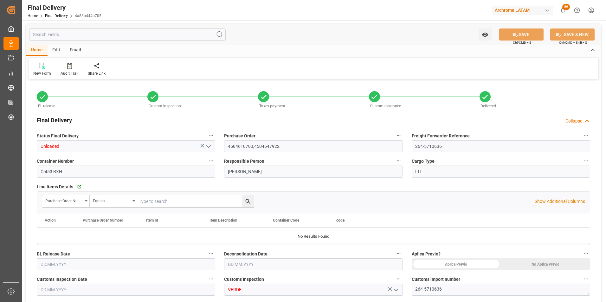
type input "14.08.2025"
type input "14.08.2025 00:00"
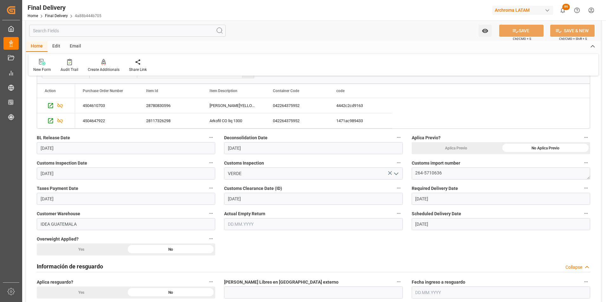
scroll to position [190, 0]
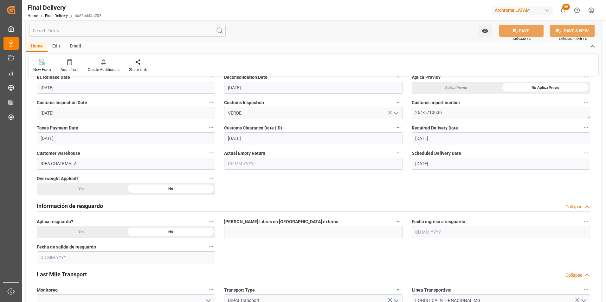
click at [247, 161] on input "text" at bounding box center [313, 164] width 178 height 12
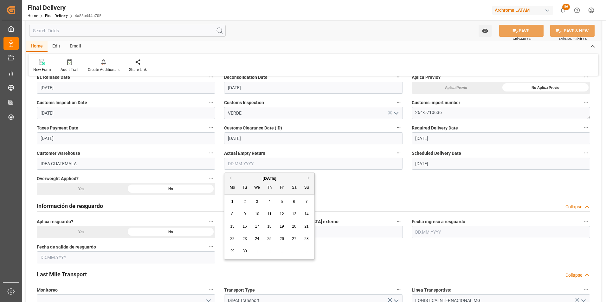
click at [230, 176] on button "Previous Month" at bounding box center [229, 178] width 4 height 4
click at [270, 226] on span "14" at bounding box center [269, 226] width 4 height 4
type input "14.08.2025"
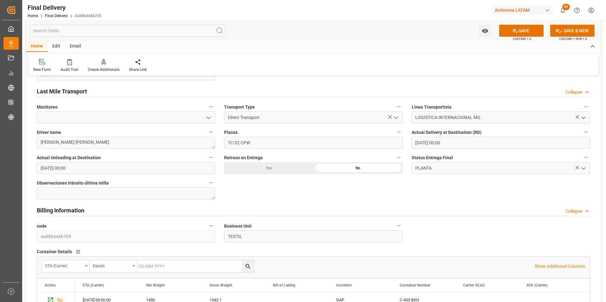
scroll to position [380, 0]
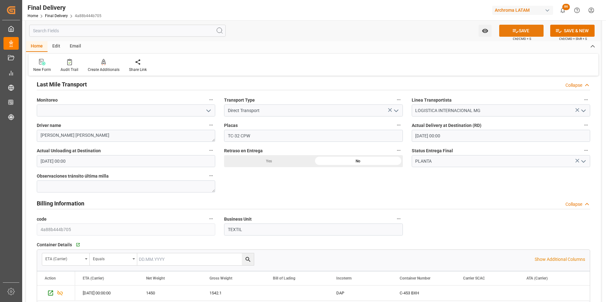
click at [528, 34] on button "SAVE" at bounding box center [521, 31] width 44 height 12
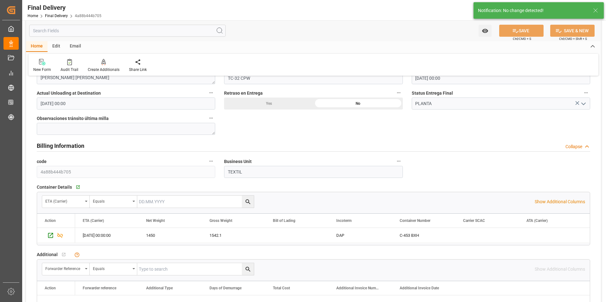
scroll to position [475, 0]
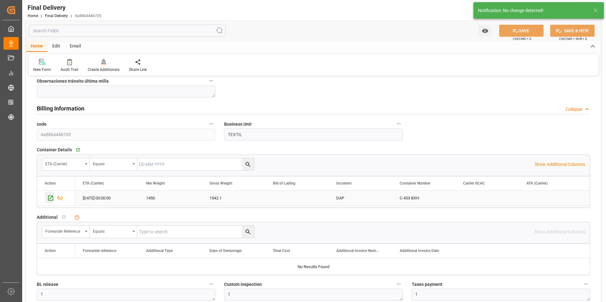
click at [53, 196] on icon "Press SPACE to select this row." at bounding box center [50, 198] width 5 height 5
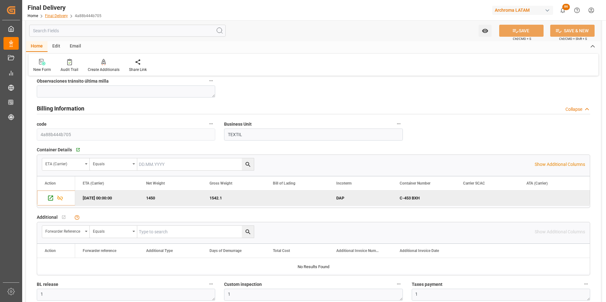
click at [55, 16] on link "Final Delivery" at bounding box center [56, 16] width 23 height 4
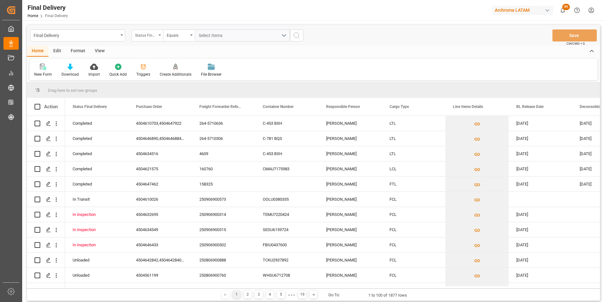
click at [146, 39] on div "Status Final Delivery" at bounding box center [147, 35] width 32 height 12
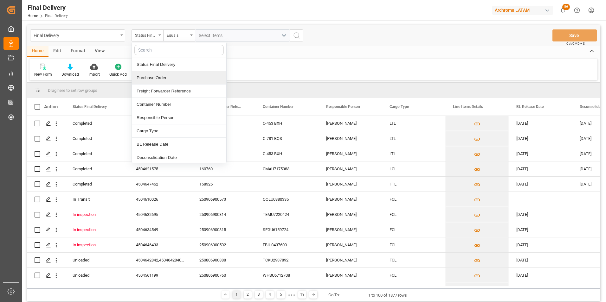
click at [157, 81] on div "Purchase Order" at bounding box center [179, 77] width 94 height 13
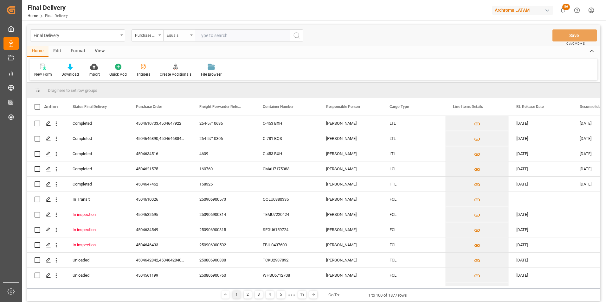
click at [178, 34] on div "Equals" at bounding box center [178, 34] width 22 height 7
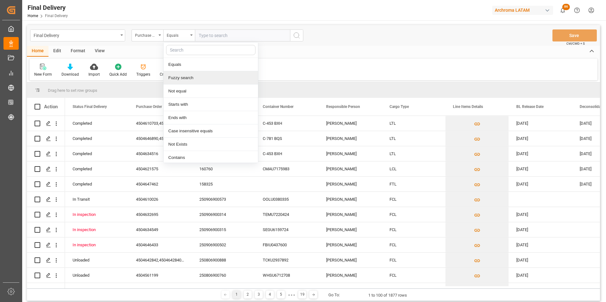
click at [185, 76] on div "Fuzzy search" at bounding box center [210, 77] width 94 height 13
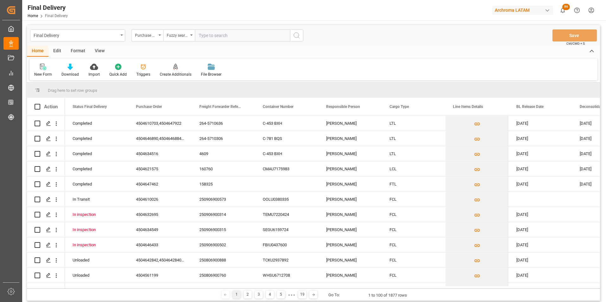
paste input "4504647961"
type input "4504647961"
click at [294, 37] on icon "search button" at bounding box center [297, 36] width 8 height 8
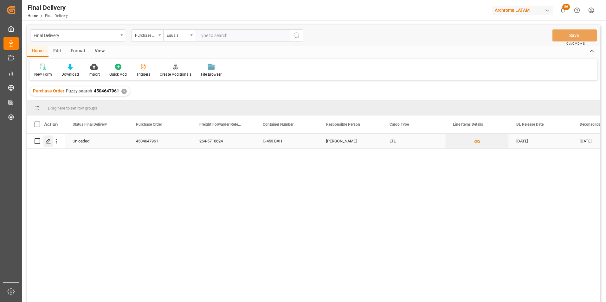
click at [49, 142] on icon "Press SPACE to select this row." at bounding box center [48, 141] width 5 height 5
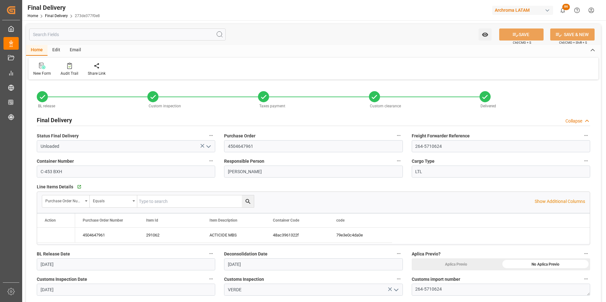
type input "08.08.2025"
type input "14.08.2025"
type input "08.08.2025"
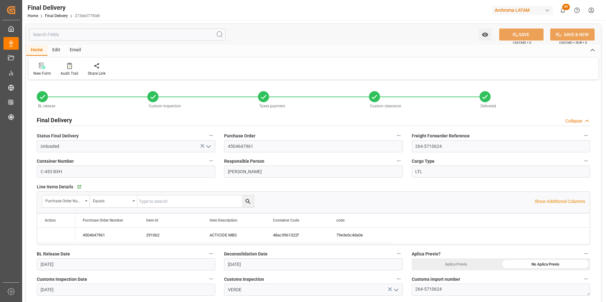
type input "14.08.2025"
type input "[DATE] 00:00"
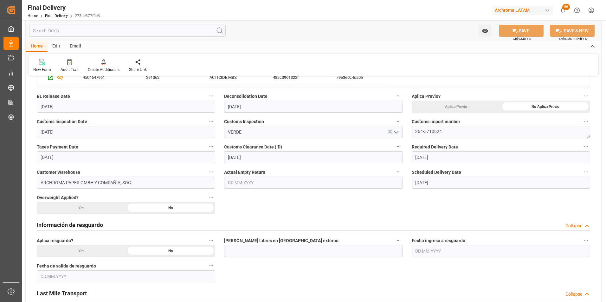
scroll to position [158, 0]
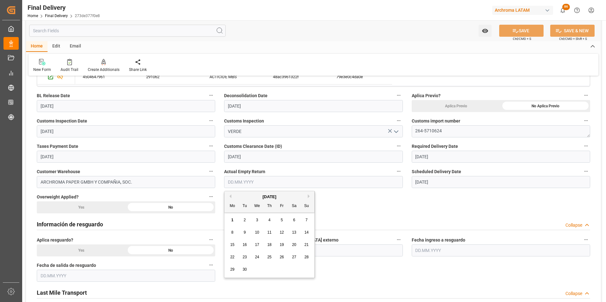
click at [251, 180] on input "text" at bounding box center [313, 182] width 178 height 12
click at [230, 196] on button "Previous Month" at bounding box center [229, 197] width 4 height 4
click at [269, 242] on div "14" at bounding box center [269, 245] width 8 height 8
type input "14.08.2025"
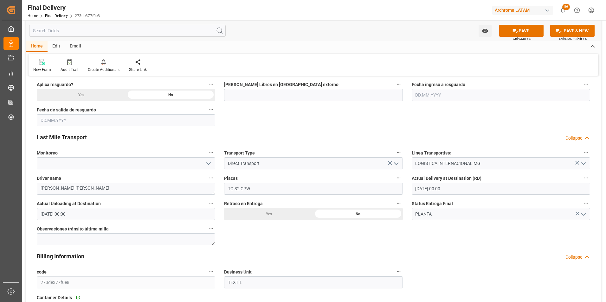
scroll to position [317, 0]
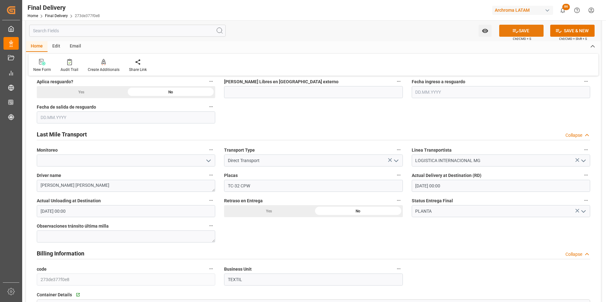
click at [513, 33] on icon at bounding box center [515, 31] width 7 height 7
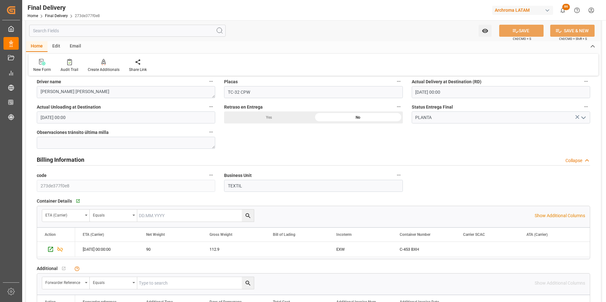
scroll to position [412, 0]
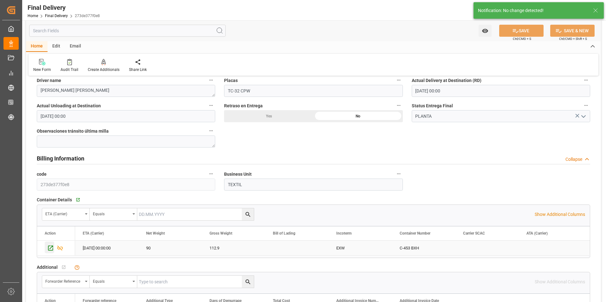
click at [51, 249] on icon "Press SPACE to select this row." at bounding box center [50, 248] width 7 height 7
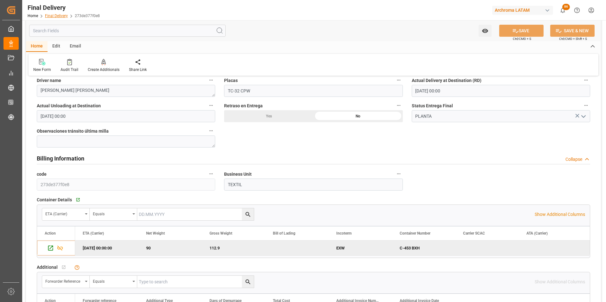
click at [62, 17] on link "Final Delivery" at bounding box center [56, 16] width 23 height 4
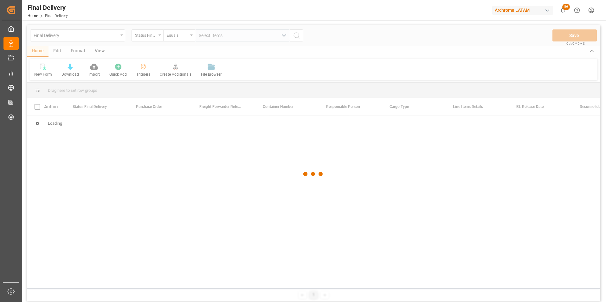
drag, startPoint x: 343, startPoint y: 199, endPoint x: 417, endPoint y: 253, distance: 91.3
click at [417, 253] on div at bounding box center [313, 174] width 573 height 298
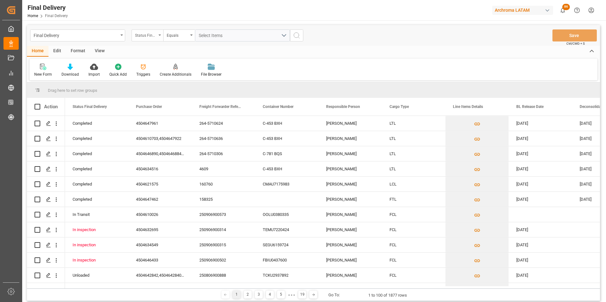
click at [152, 39] on div "Status Final Delivery" at bounding box center [147, 35] width 32 height 12
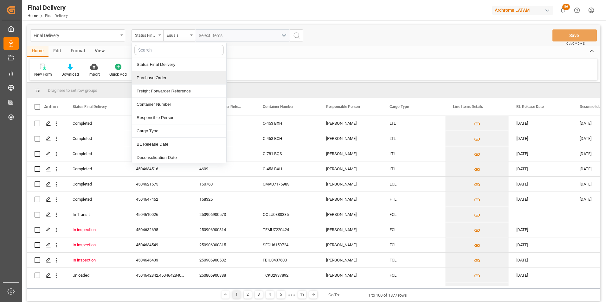
click at [158, 80] on div "Purchase Order" at bounding box center [179, 77] width 94 height 13
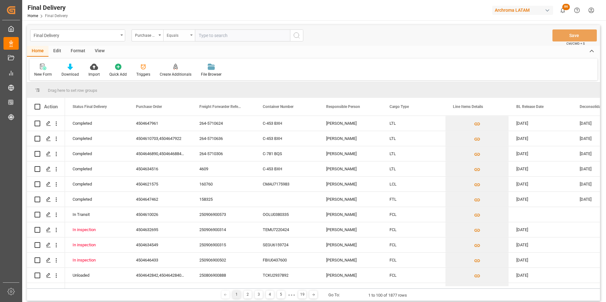
click at [171, 39] on div "Equals" at bounding box center [179, 35] width 32 height 12
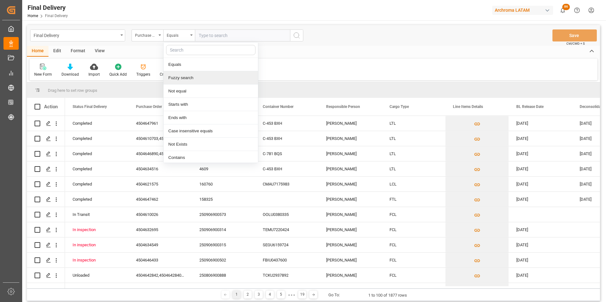
click at [183, 79] on div "Fuzzy search" at bounding box center [210, 77] width 94 height 13
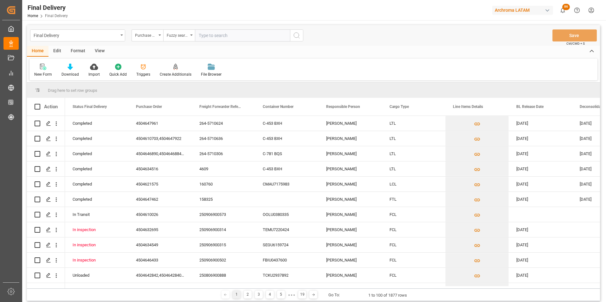
paste input "4504648544"
type input "4504648544"
click at [294, 38] on icon "search button" at bounding box center [297, 36] width 8 height 8
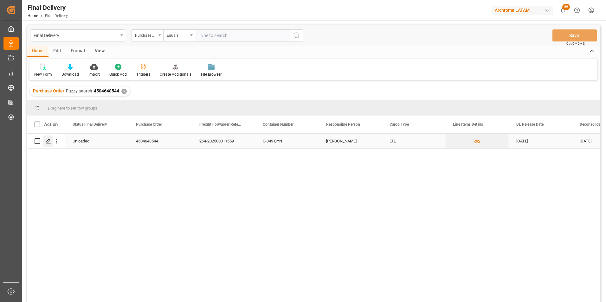
click at [50, 144] on div "Press SPACE to select this row." at bounding box center [48, 142] width 10 height 12
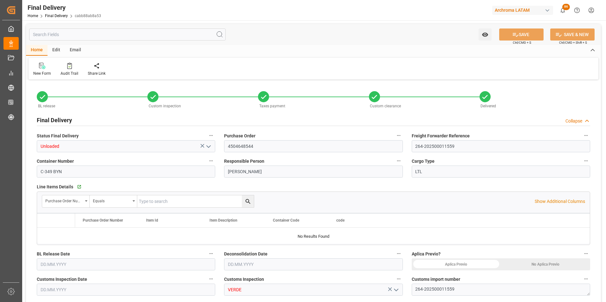
type input "13"
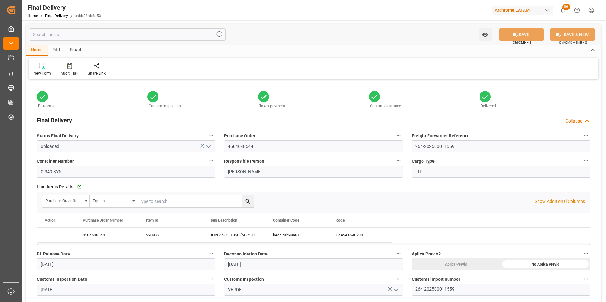
type input "18.08.2025"
type input "19.08.2025"
type input "18.08.2025"
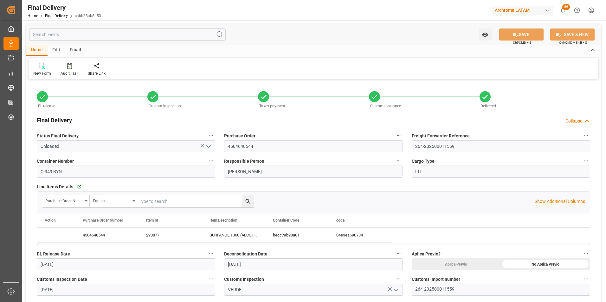
type input "20.08.2025"
type input "19.08.2025"
type input "[DATE] 00:00"
type input "05.08.2025"
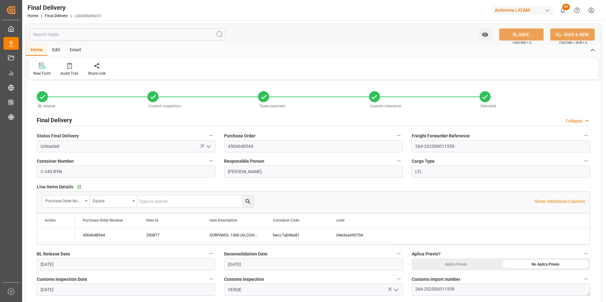
type input "05.08.2025"
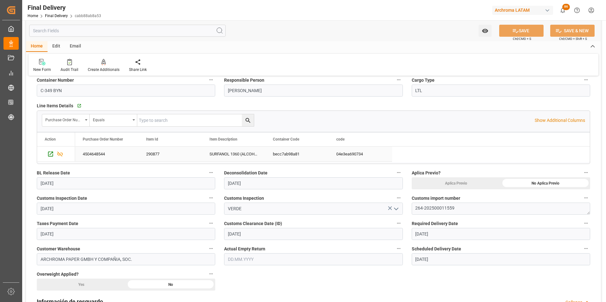
scroll to position [95, 0]
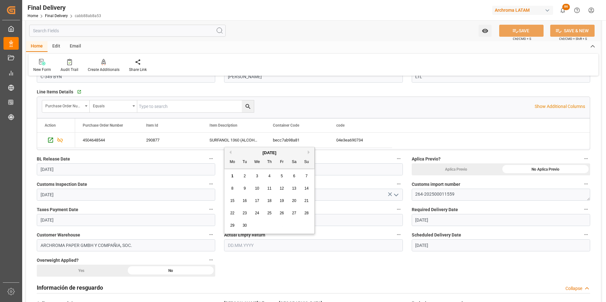
click at [255, 247] on input "text" at bounding box center [313, 246] width 178 height 12
click at [231, 153] on div "[DATE]" at bounding box center [269, 153] width 90 height 6
click at [229, 152] on button "Previous Month" at bounding box center [229, 152] width 4 height 4
click at [246, 213] on span "19" at bounding box center [244, 213] width 4 height 4
type input "19.08.2025"
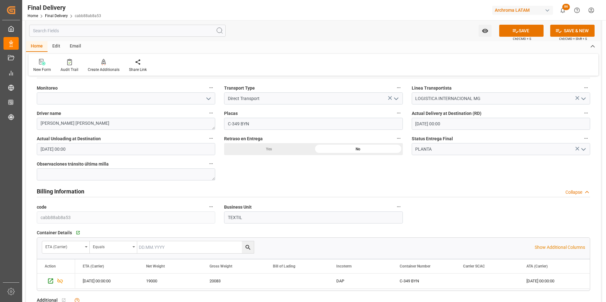
scroll to position [380, 0]
click at [523, 33] on button "SAVE" at bounding box center [521, 31] width 44 height 12
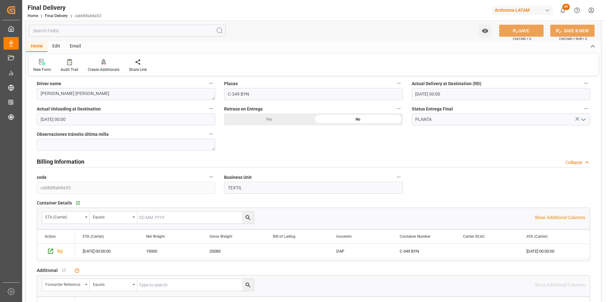
scroll to position [475, 0]
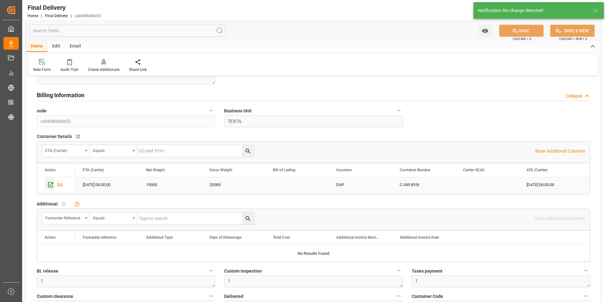
click at [50, 186] on icon "Press SPACE to select this row." at bounding box center [50, 185] width 7 height 7
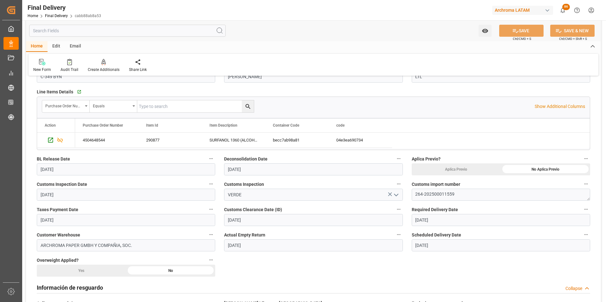
scroll to position [0, 0]
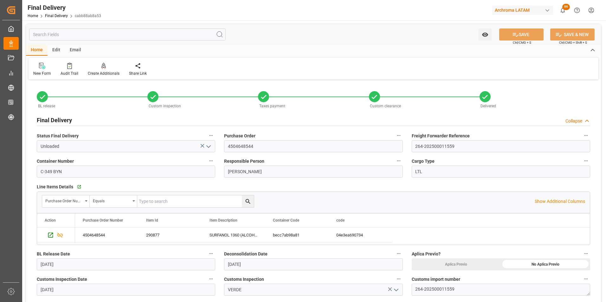
click at [56, 12] on div "Home Final Delivery cabb88ab8a53" at bounding box center [64, 15] width 73 height 7
click at [57, 16] on link "Final Delivery" at bounding box center [56, 16] width 23 height 4
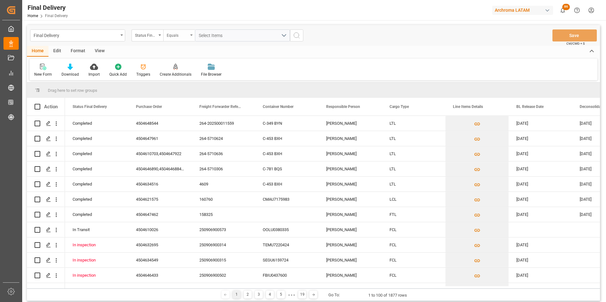
click at [189, 38] on div "Equals" at bounding box center [179, 35] width 32 height 12
click at [153, 39] on div "Status Final Delivery" at bounding box center [147, 35] width 32 height 12
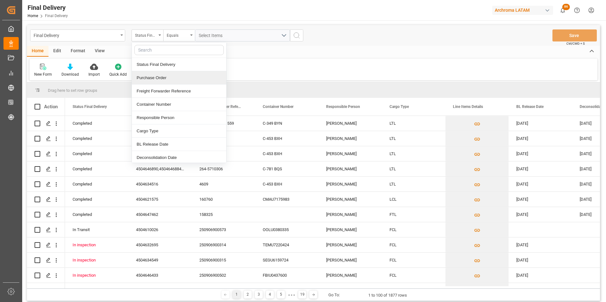
click at [158, 75] on div "Purchase Order" at bounding box center [179, 77] width 94 height 13
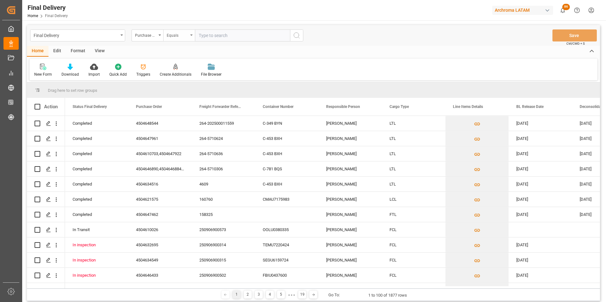
click at [177, 36] on div "Equals" at bounding box center [178, 34] width 22 height 7
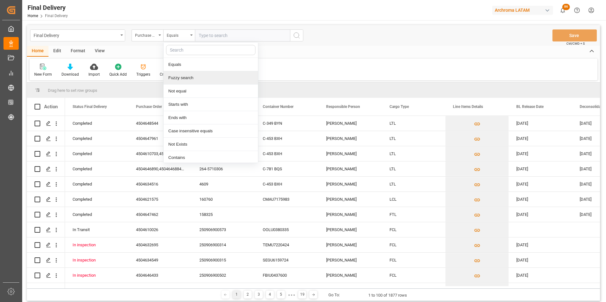
click at [186, 75] on div "Fuzzy search" at bounding box center [210, 77] width 94 height 13
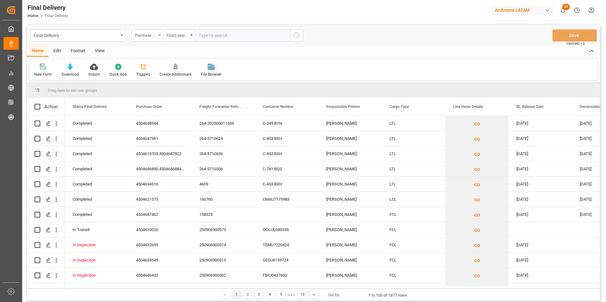
paste input "4504634517"
type input "4504634517"
click at [291, 35] on button "search button" at bounding box center [296, 35] width 13 height 12
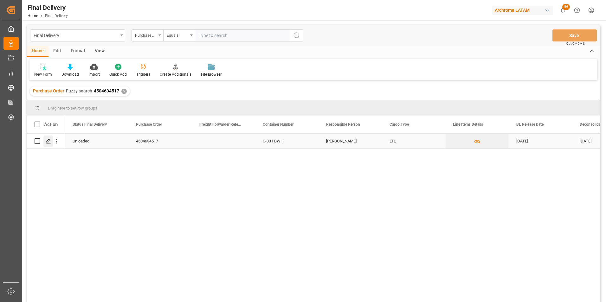
click at [50, 140] on polygon "Press SPACE to select this row." at bounding box center [48, 140] width 3 height 3
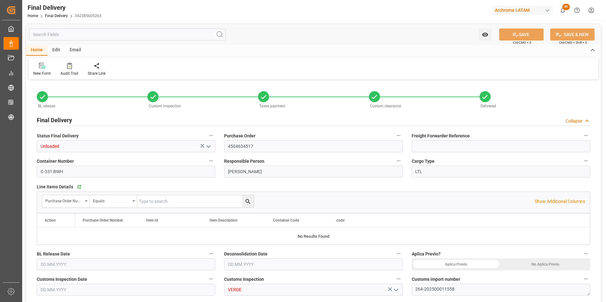
type input "0"
type input "[DATE]"
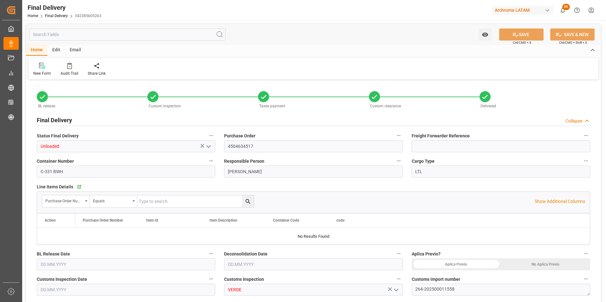
type input "[DATE]"
type input "19.08.2025 00:00"
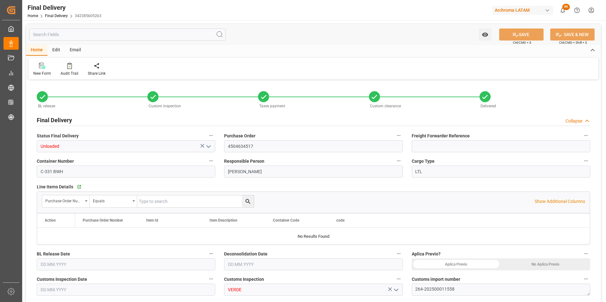
type input "19.08.2025 00:00"
type input "[DATE]"
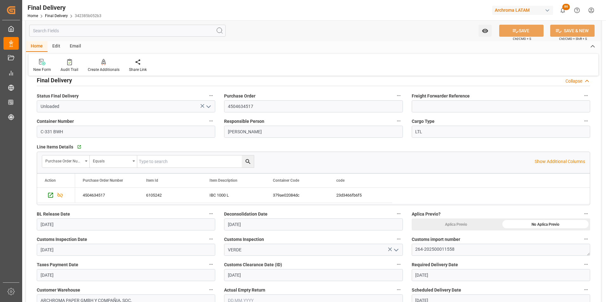
scroll to position [127, 0]
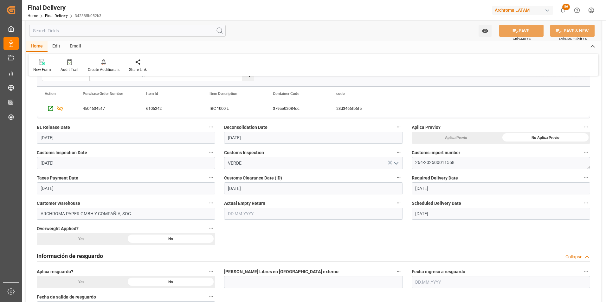
click at [259, 220] on div "Actual Empty Return" at bounding box center [313, 209] width 187 height 25
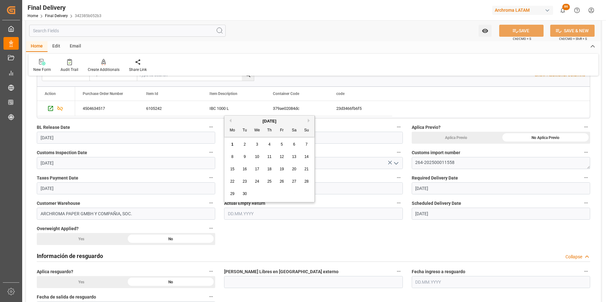
click at [258, 212] on input "text" at bounding box center [313, 214] width 178 height 12
click at [231, 119] on button "Previous Month" at bounding box center [229, 121] width 4 height 4
click at [245, 179] on span "19" at bounding box center [244, 181] width 4 height 4
type input "[DATE]"
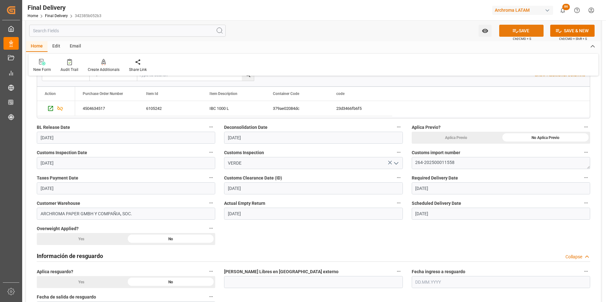
click at [525, 30] on button "SAVE" at bounding box center [521, 31] width 44 height 12
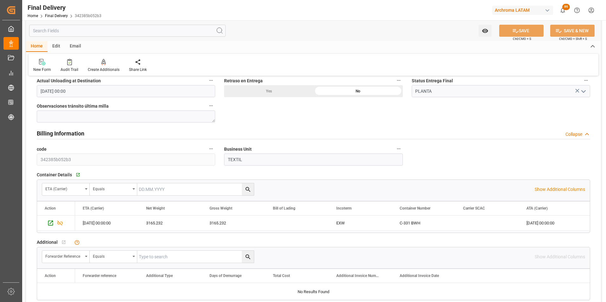
scroll to position [444, 0]
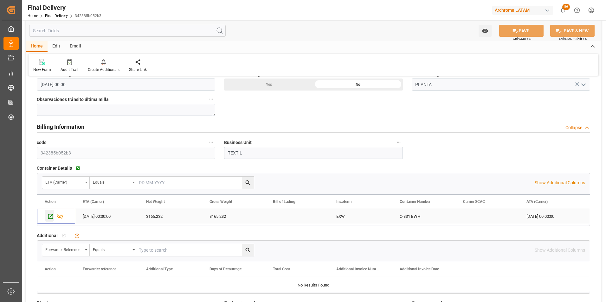
click at [50, 216] on icon "Press SPACE to select this row." at bounding box center [50, 216] width 7 height 7
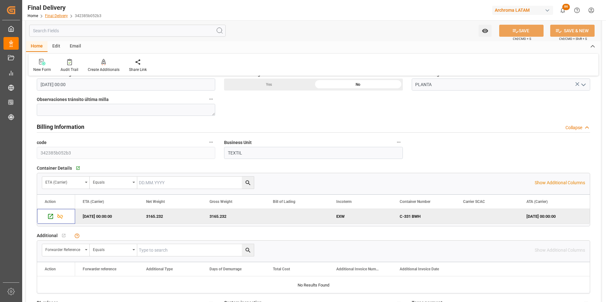
click at [62, 15] on link "Final Delivery" at bounding box center [56, 16] width 23 height 4
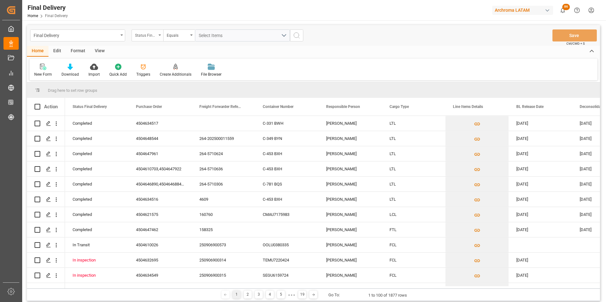
click at [160, 37] on div "Status Final Delivery" at bounding box center [147, 35] width 32 height 12
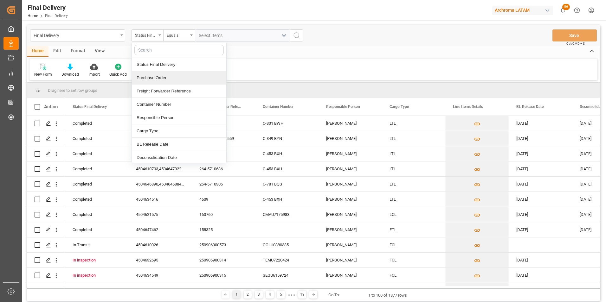
click at [165, 79] on div "Purchase Order" at bounding box center [179, 77] width 94 height 13
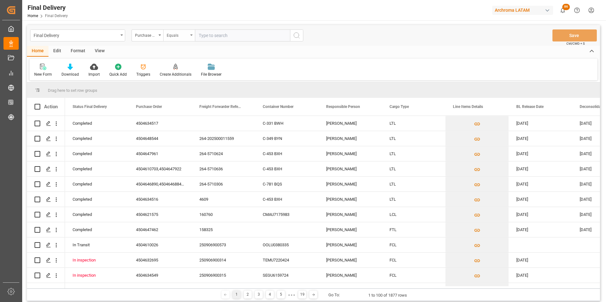
click at [170, 35] on div "Equals" at bounding box center [178, 34] width 22 height 7
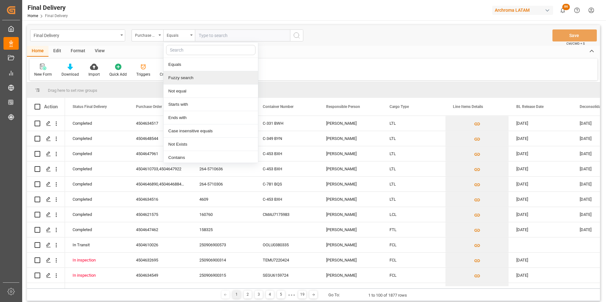
click at [179, 80] on div "Fuzzy search" at bounding box center [210, 77] width 94 height 13
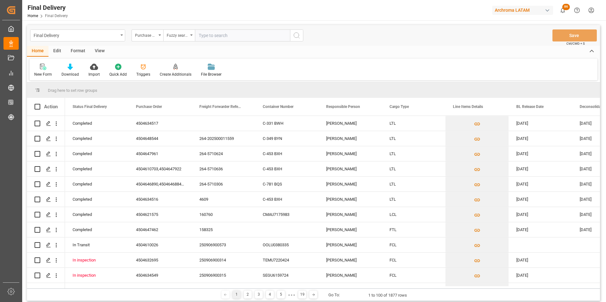
paste input "4504650911"
type input "4504650911"
click at [298, 36] on icon "search button" at bounding box center [297, 36] width 8 height 8
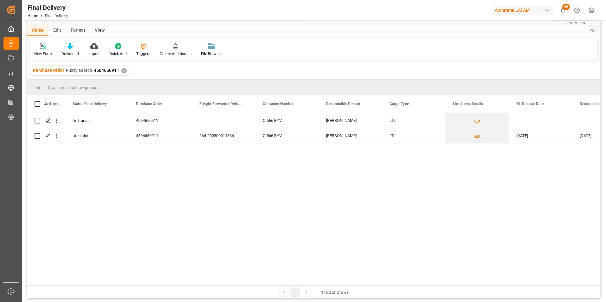
scroll to position [32, 0]
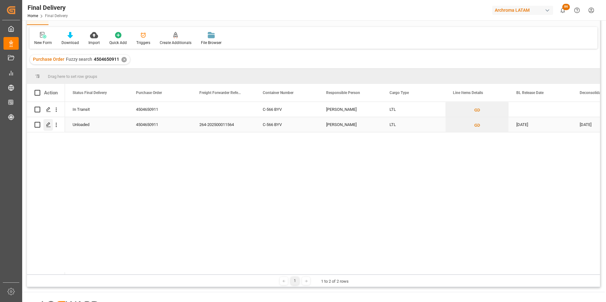
click at [48, 126] on icon "Press SPACE to select this row." at bounding box center [48, 124] width 5 height 5
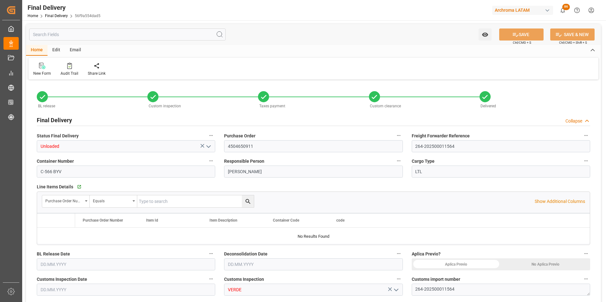
type input "19.08.2025"
type input "20.08.2025"
type input "19.08.2025"
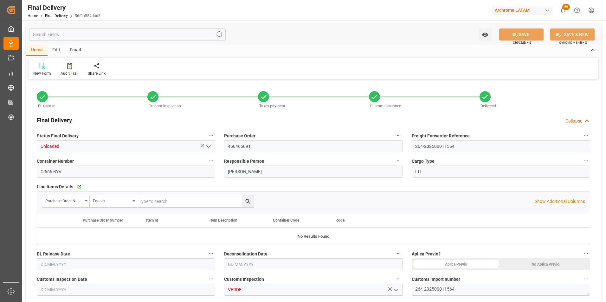
type input "21.08.2025"
type input "20.08.2025"
type input "20.08.2025 00:00"
type input "20.08.2025 11:00"
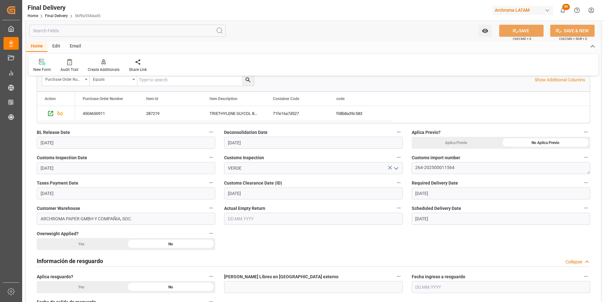
scroll to position [127, 0]
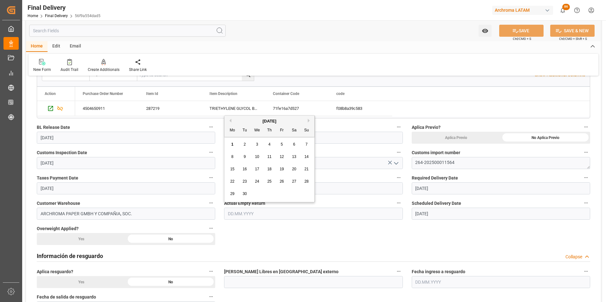
click at [255, 214] on input "text" at bounding box center [313, 214] width 178 height 12
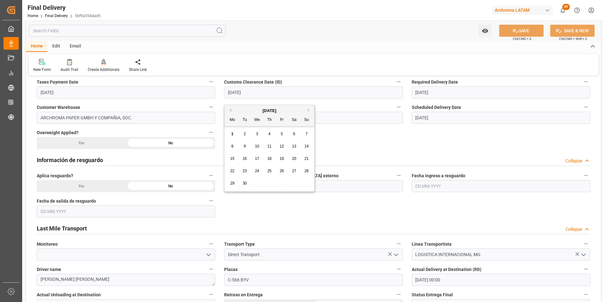
scroll to position [190, 0]
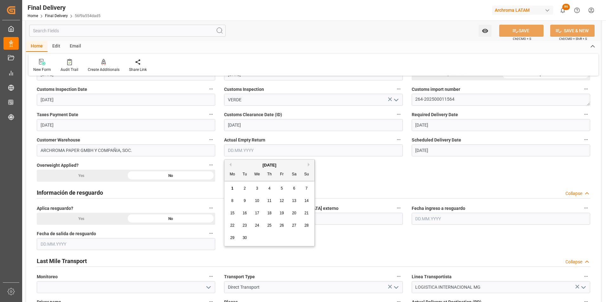
click at [295, 215] on span "20" at bounding box center [294, 213] width 4 height 4
type input "20.09.2025"
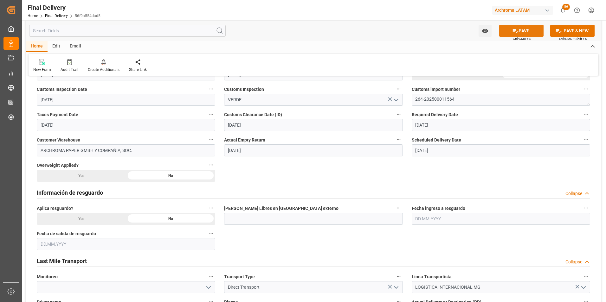
click at [519, 32] on button "SAVE" at bounding box center [521, 31] width 44 height 12
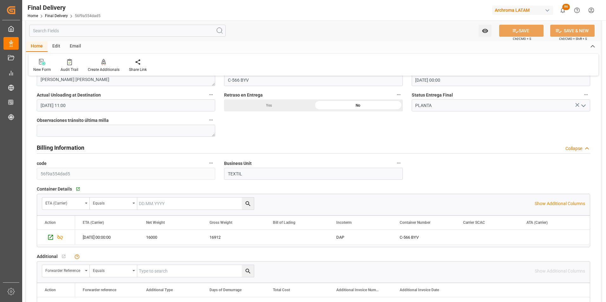
scroll to position [507, 0]
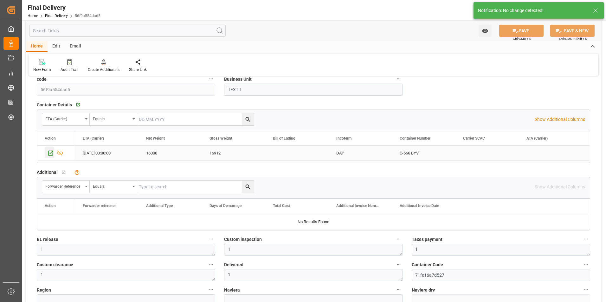
click at [49, 153] on icon "Press SPACE to select this row." at bounding box center [50, 153] width 7 height 7
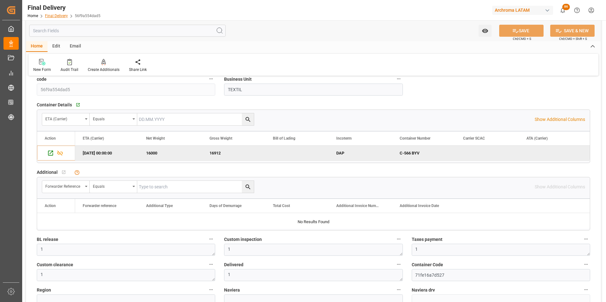
click at [53, 14] on link "Final Delivery" at bounding box center [56, 16] width 23 height 4
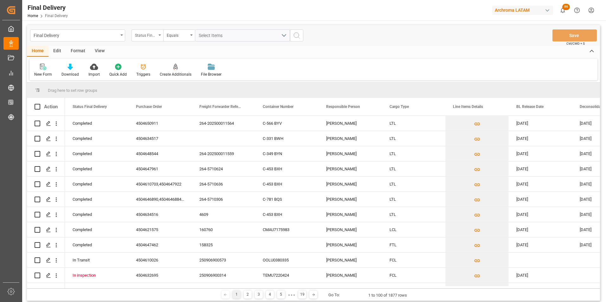
click at [155, 38] on div "Status Final Delivery" at bounding box center [147, 35] width 32 height 12
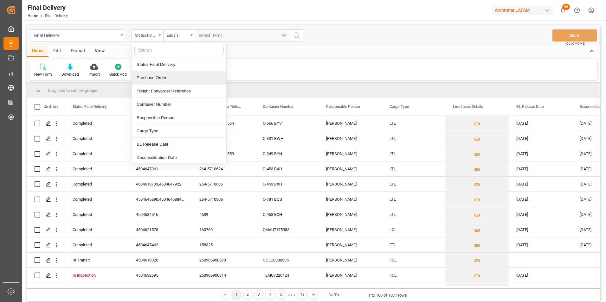
click at [173, 80] on div "Purchase Order" at bounding box center [179, 77] width 94 height 13
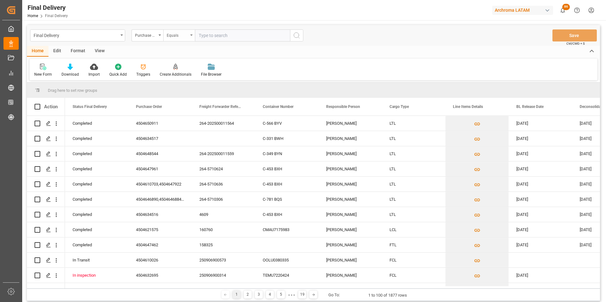
click at [177, 40] on div "Equals" at bounding box center [179, 35] width 32 height 12
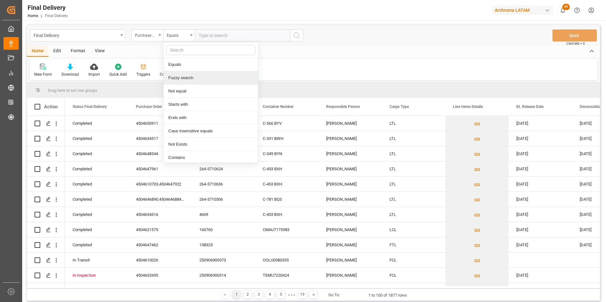
click at [186, 75] on div "Fuzzy search" at bounding box center [210, 77] width 94 height 13
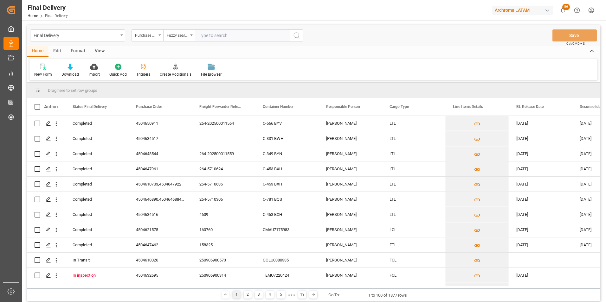
paste input "4504647989"
type input "4504647989"
click at [299, 35] on icon "search button" at bounding box center [297, 36] width 8 height 8
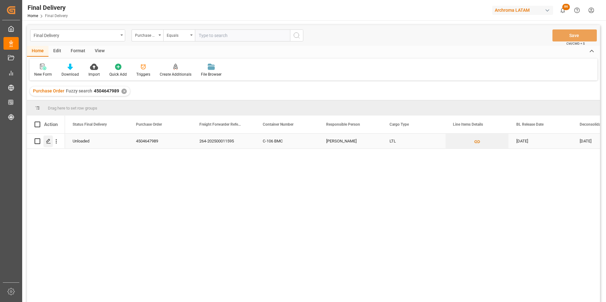
click at [46, 139] on icon "Press SPACE to select this row." at bounding box center [48, 141] width 5 height 5
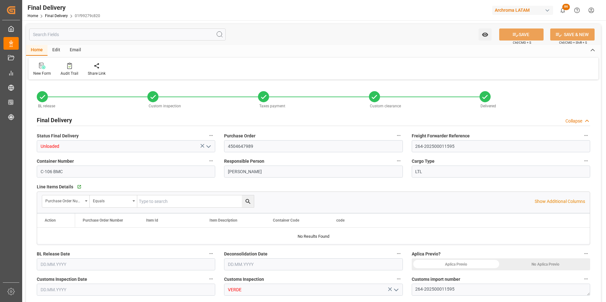
type input "0"
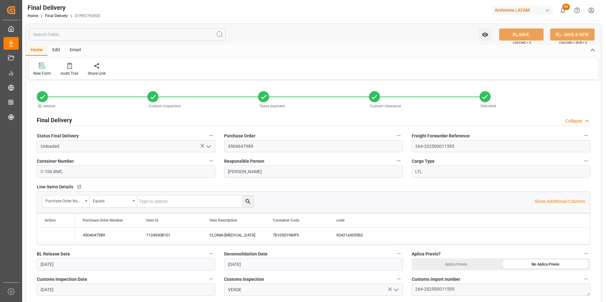
type input "21.08.2025"
type input "22.08.2025"
type input "21.08.2025"
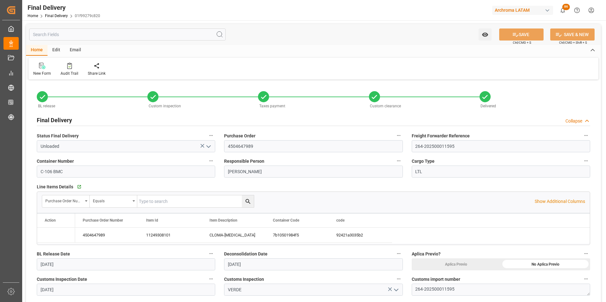
type input "28.08.2025"
type input "22.08.2025"
type input "22.08.2025 09:00"
type input "21.08.2025"
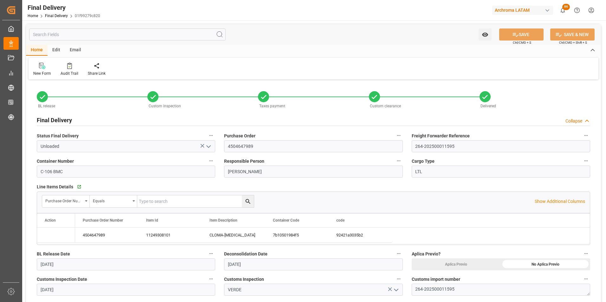
type input "21.08.2025"
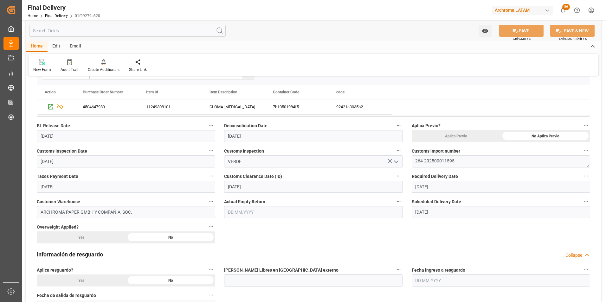
scroll to position [95, 0]
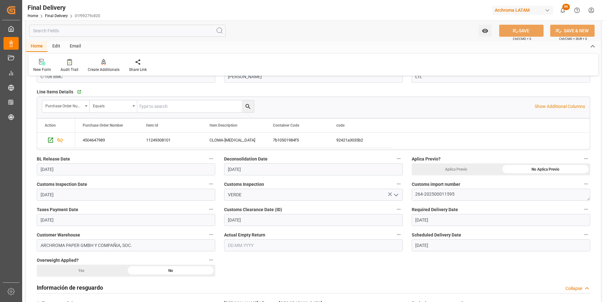
click at [243, 242] on input "text" at bounding box center [313, 246] width 178 height 12
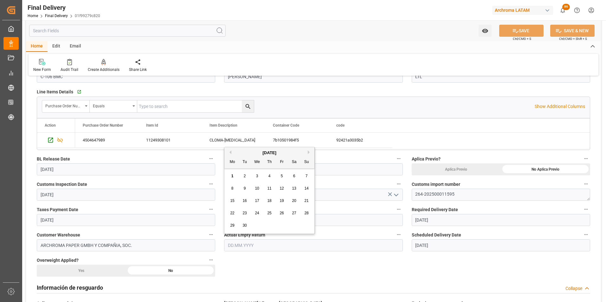
click at [231, 152] on button "Previous Month" at bounding box center [229, 152] width 4 height 4
click at [281, 214] on span "22" at bounding box center [281, 213] width 4 height 4
type input "[DATE]"
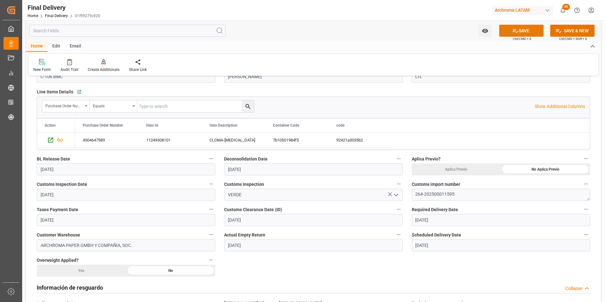
click at [530, 32] on button "SAVE" at bounding box center [521, 31] width 44 height 12
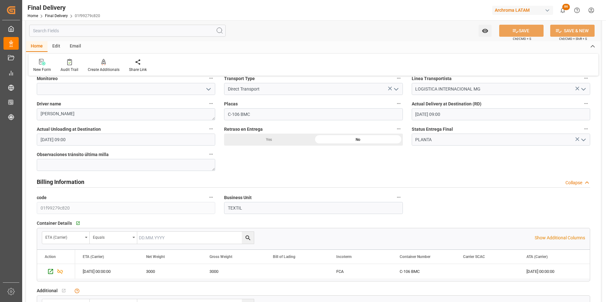
scroll to position [444, 0]
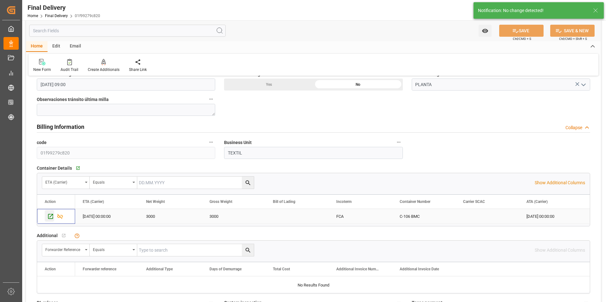
click at [52, 215] on icon "Press SPACE to select this row." at bounding box center [50, 216] width 5 height 5
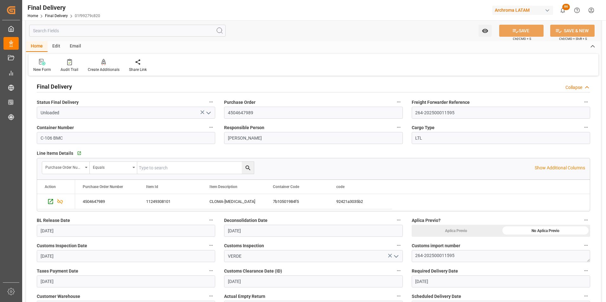
scroll to position [0, 0]
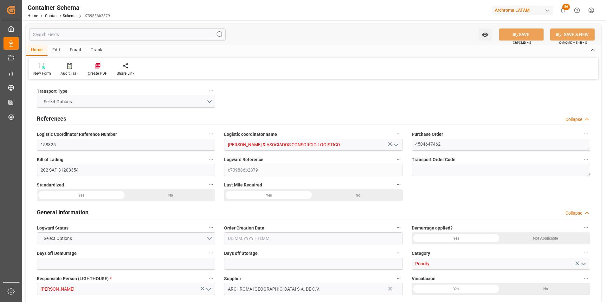
type input "0"
type input "1"
type input "1000"
type input "1064"
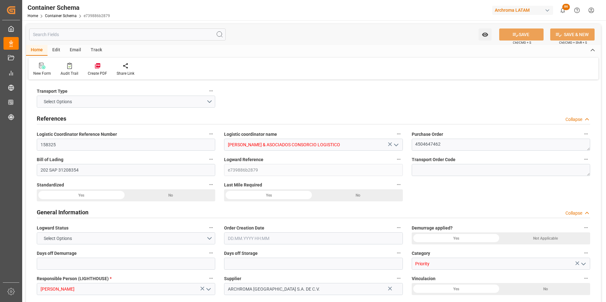
type input "HNLLM"
type input "PELIM"
type input "25.07.2025 11:30"
type input "25.07.2025"
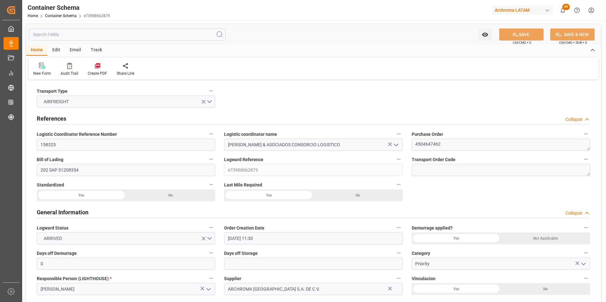
type input "25.07.2025"
type input "02.08.2025"
type input "29.07.2025 11:30"
type input "02.08.2025 11:30"
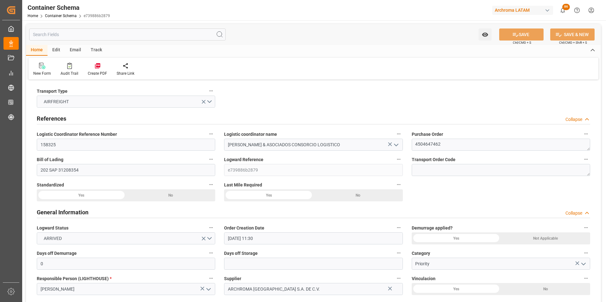
type input "02.08.2025 11:30"
type input "02.08.2025 00:00"
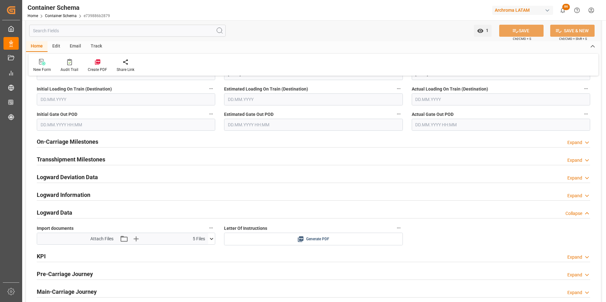
scroll to position [887, 0]
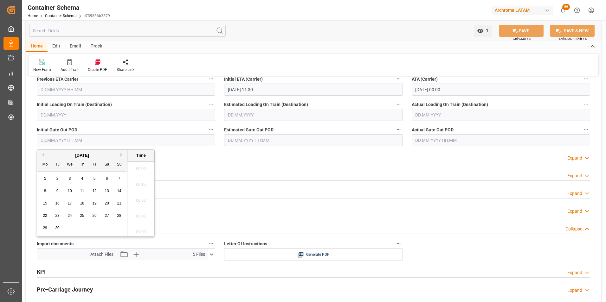
click at [57, 139] on input "text" at bounding box center [126, 140] width 178 height 12
click at [43, 155] on button "Previous Month" at bounding box center [42, 155] width 4 height 4
click at [81, 191] on span "7" at bounding box center [82, 191] width 2 height 4
type input "07.08.2025 00:00"
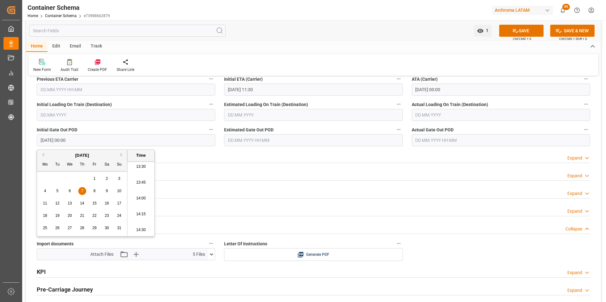
click at [82, 190] on span "7" at bounding box center [82, 191] width 2 height 4
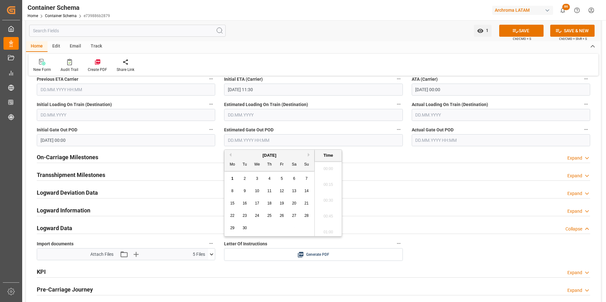
click at [235, 140] on input "text" at bounding box center [313, 140] width 178 height 12
click at [230, 155] on button "Previous Month" at bounding box center [229, 155] width 4 height 4
click at [271, 191] on div "7" at bounding box center [269, 192] width 8 height 8
type input "07.08.2025 00:00"
click at [439, 140] on input "text" at bounding box center [501, 140] width 178 height 12
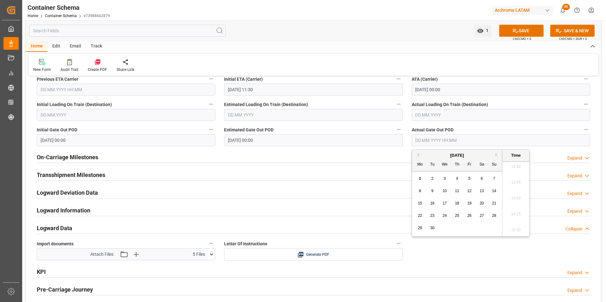
click at [416, 156] on button "Previous Month" at bounding box center [417, 155] width 4 height 4
click at [461, 188] on div "7" at bounding box center [457, 192] width 8 height 8
type input "07.08.2025 00:00"
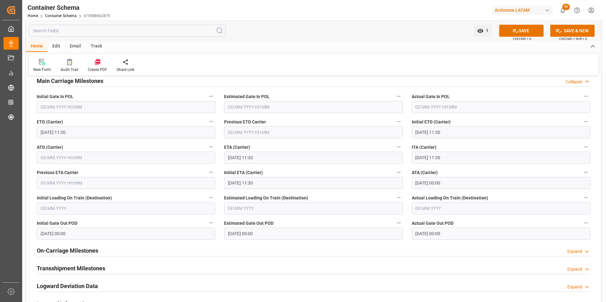
scroll to position [792, 0]
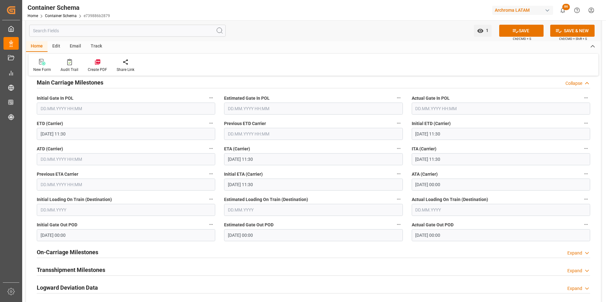
click at [455, 235] on input "07.08.2025 00:00" at bounding box center [501, 235] width 178 height 12
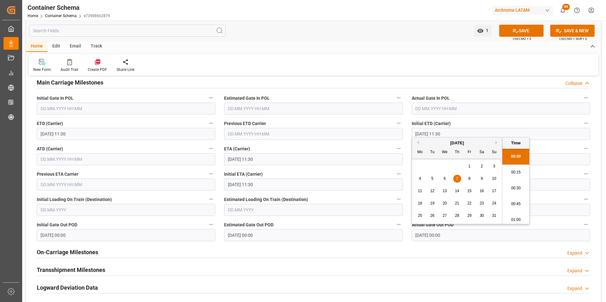
drag, startPoint x: 458, startPoint y: 236, endPoint x: 406, endPoint y: 237, distance: 52.3
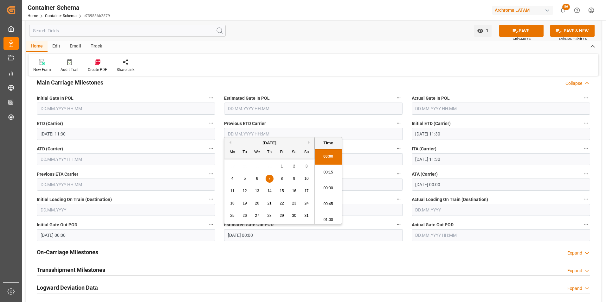
drag, startPoint x: 248, startPoint y: 238, endPoint x: 214, endPoint y: 235, distance: 34.6
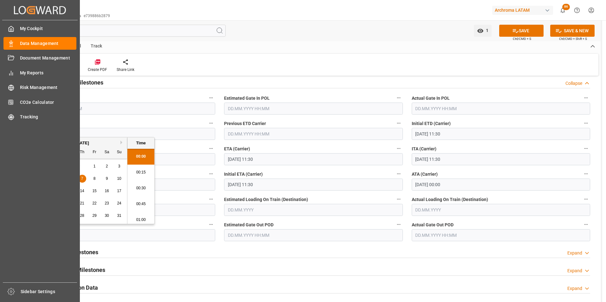
drag, startPoint x: 80, startPoint y: 237, endPoint x: 11, endPoint y: 231, distance: 69.6
click at [11, 231] on div "Created by potrace 1.15, written by Peter Selinger 2001-2017 Created by potrace…" at bounding box center [303, 151] width 606 height 302
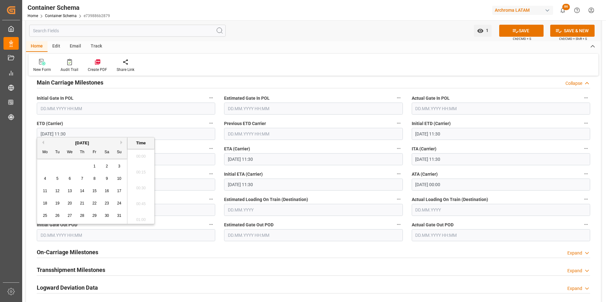
click at [93, 82] on h2 "Main Carriage Milestones" at bounding box center [70, 82] width 67 height 9
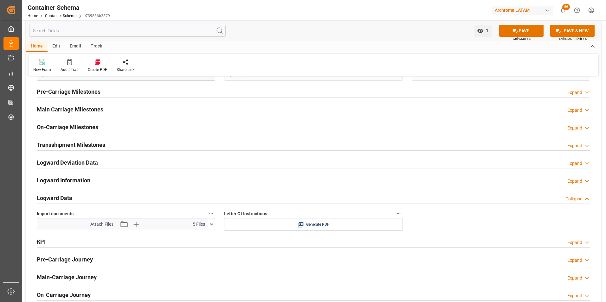
scroll to position [729, 0]
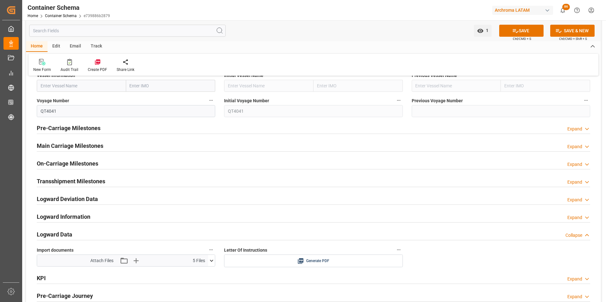
click at [82, 170] on div "On-Carriage Milestones Expand" at bounding box center [313, 164] width 562 height 18
click at [82, 164] on h2 "On-Carriage Milestones" at bounding box center [67, 163] width 61 height 9
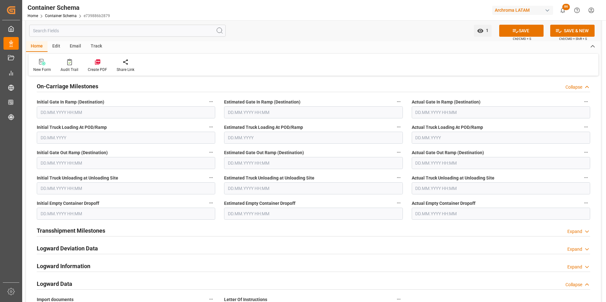
scroll to position [792, 0]
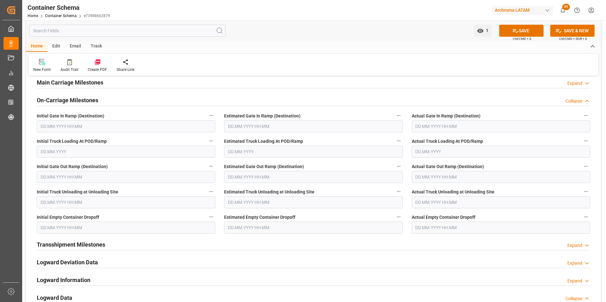
click at [437, 225] on input "text" at bounding box center [501, 228] width 178 height 12
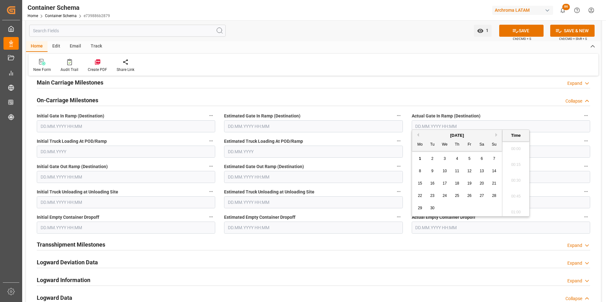
scroll to position [858, 0]
click at [417, 134] on button "Previous Month" at bounding box center [417, 135] width 4 height 4
click at [458, 173] on div "7" at bounding box center [457, 172] width 8 height 8
type input "07.08.2025 00:00"
click at [266, 226] on input "text" at bounding box center [313, 228] width 178 height 12
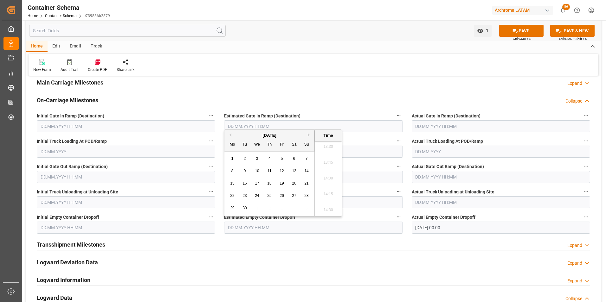
click at [231, 137] on div "[DATE]" at bounding box center [269, 135] width 90 height 6
click at [230, 134] on button "Previous Month" at bounding box center [229, 135] width 4 height 4
click at [272, 172] on div "7" at bounding box center [269, 172] width 8 height 8
type input "07.08.2025 00:00"
click at [530, 31] on button "SAVE" at bounding box center [521, 31] width 44 height 12
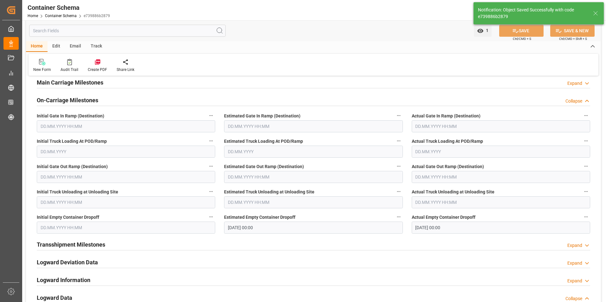
type input "158325"
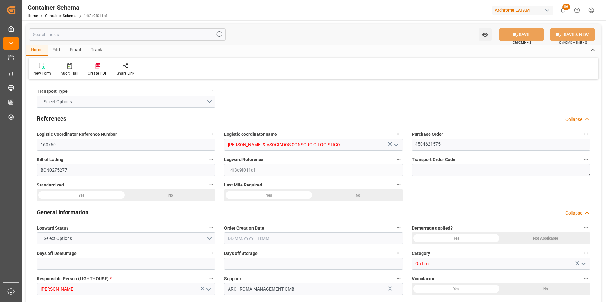
type input "0"
type input "1"
type input "2"
type input "2000"
type input "2128"
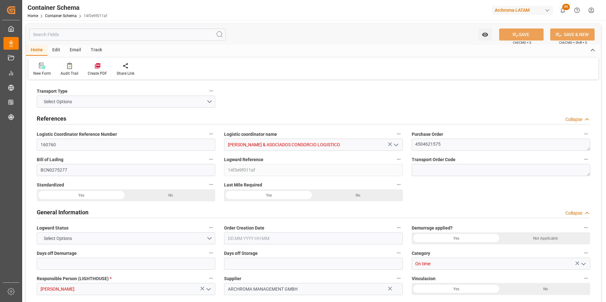
type input "CMACGM"
type input "CMA CGM Group"
type input "ESBCN"
type input "PECLL"
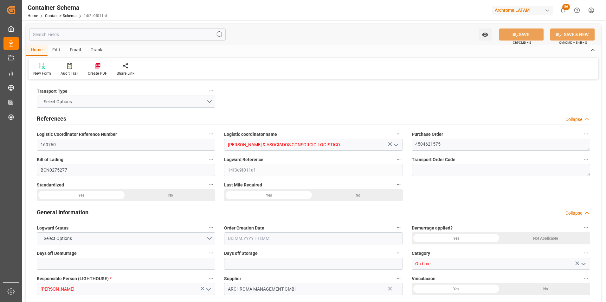
type input "9948217"
type input "[DATE] 14:45"
type input "[DATE]"
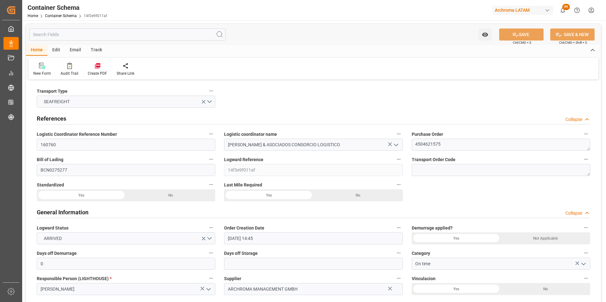
type input "[DATE]"
type input "[DATE] 00:00"
type input "[DATE] 02:00"
type input "[DATE] 00:00"
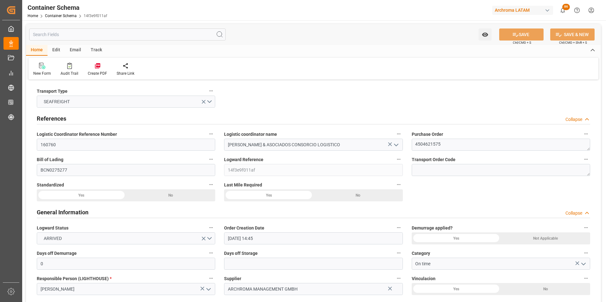
type input "[DATE] 00:00"
type input "[DATE] 08:00"
type input "[DATE] 00:00"
type input "[DATE] 08:00"
type input "[DATE] 00:00"
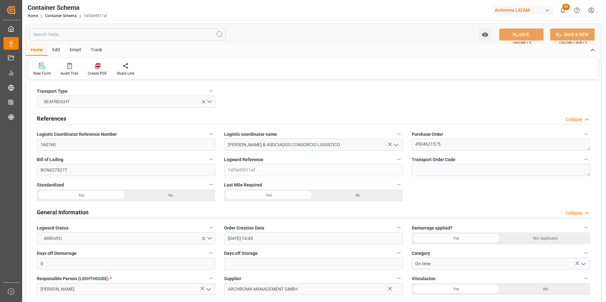
type input "[DATE] 00:00"
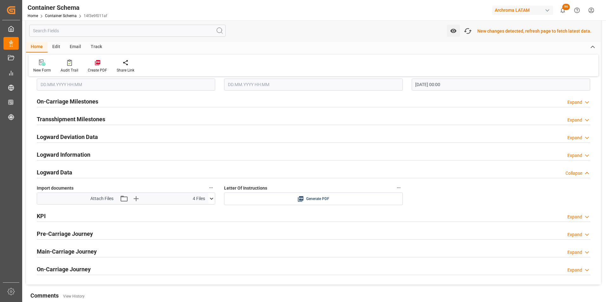
scroll to position [888, 0]
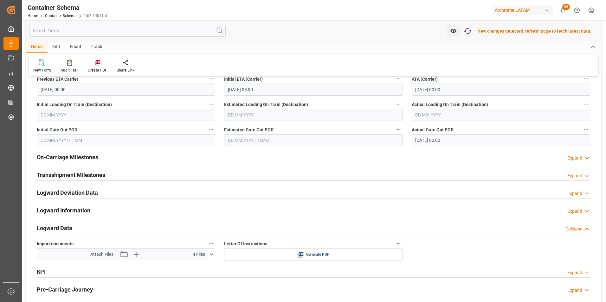
click at [65, 157] on h2 "On-Carriage Milestones" at bounding box center [67, 157] width 61 height 9
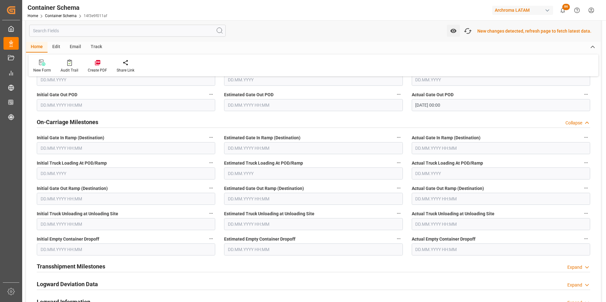
scroll to position [919, 0]
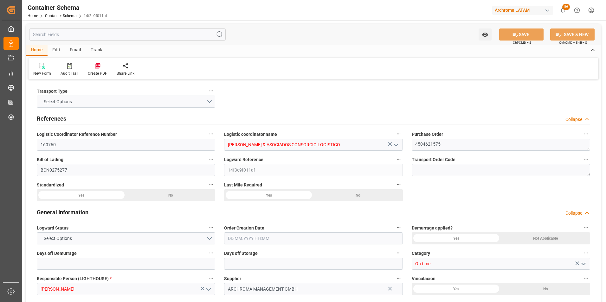
type input "0"
type input "1"
type input "2"
type input "2000"
type input "2128"
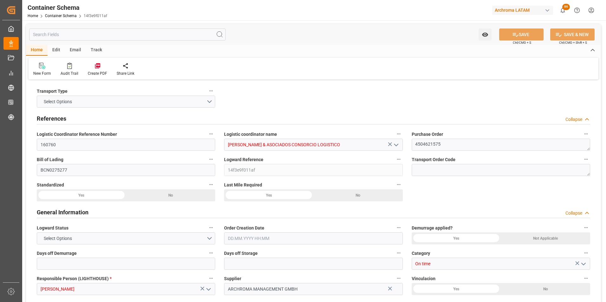
type input "CMACGM"
type input "CMA CGM Group"
type input "ESBCN"
type input "PECLL"
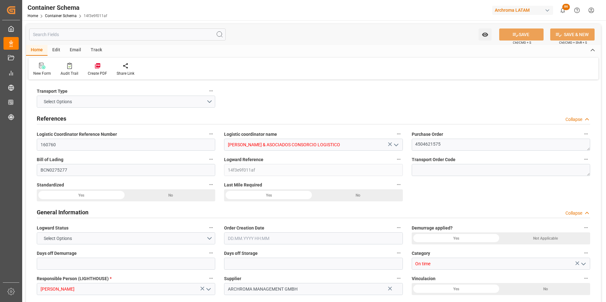
type input "9948217"
type input "[DATE] 14:45"
type input "[DATE]"
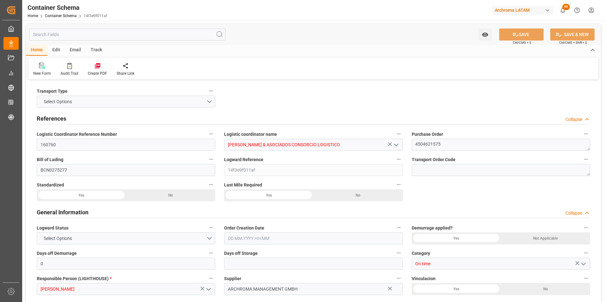
type input "22.08.2025"
type input "11.07.2025 00:00"
type input "16.07.2025 02:00"
type input "16.07.2025 00:00"
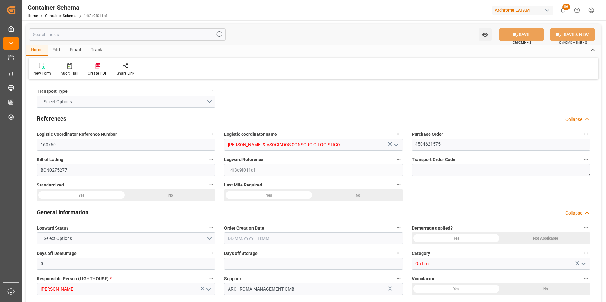
type input "22.08.2025 00:00"
type input "22.08.2025 08:00"
type input "22.08.2025 00:00"
type input "22.08.2025 08:00"
type input "22.08.2025 00:00"
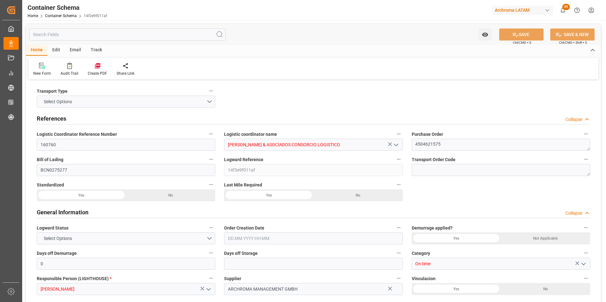
type input "25.08.2025 00:00"
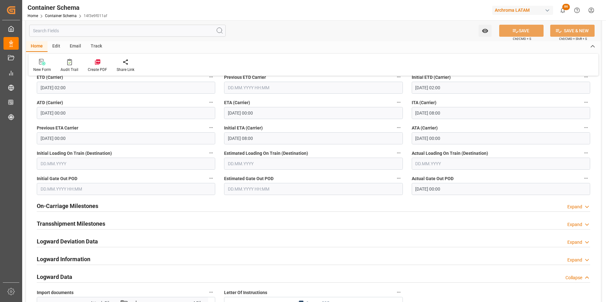
scroll to position [855, 0]
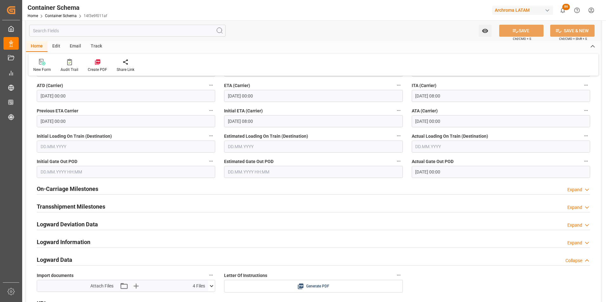
click at [93, 187] on h2 "On-Carriage Milestones" at bounding box center [67, 189] width 61 height 9
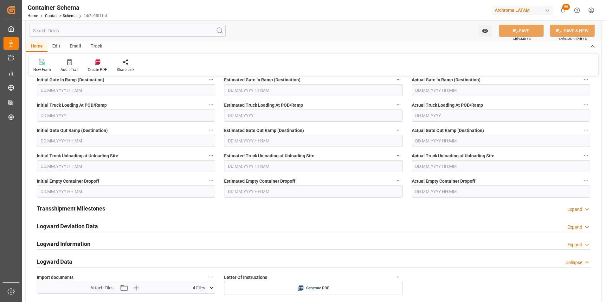
scroll to position [1014, 0]
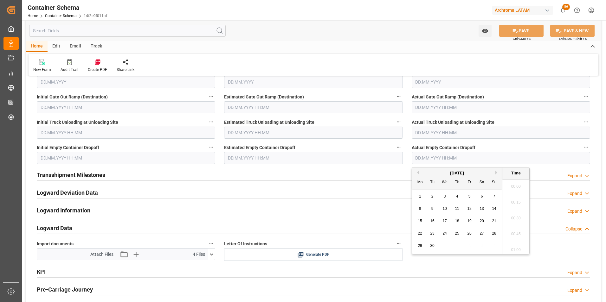
click at [427, 152] on input "text" at bounding box center [501, 158] width 178 height 12
click at [419, 173] on button "Previous Month" at bounding box center [417, 173] width 4 height 4
click at [446, 244] on span "27" at bounding box center [444, 246] width 4 height 4
type input "27.08.2025 00:00"
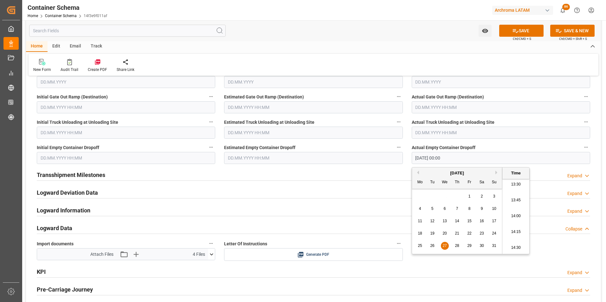
click at [262, 151] on label "Estimated Empty Container Dropoff" at bounding box center [313, 147] width 178 height 9
click at [394, 151] on button "Estimated Empty Container Dropoff" at bounding box center [398, 147] width 8 height 8
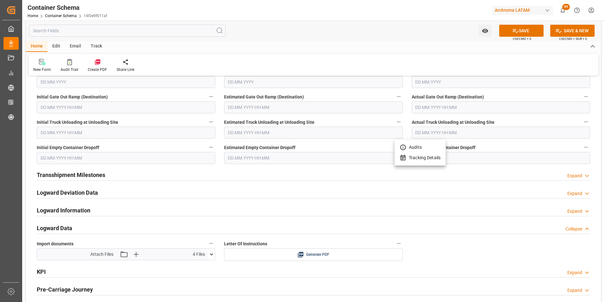
click at [262, 158] on div at bounding box center [303, 151] width 606 height 302
click at [244, 162] on input "text" at bounding box center [313, 158] width 178 height 12
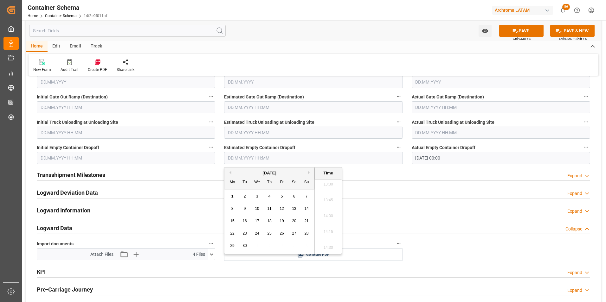
click at [229, 172] on button "Previous Month" at bounding box center [229, 173] width 4 height 4
click at [256, 243] on div "27" at bounding box center [257, 246] width 8 height 8
type input "27.08.2025 00:00"
click at [520, 31] on button "SAVE" at bounding box center [521, 31] width 44 height 12
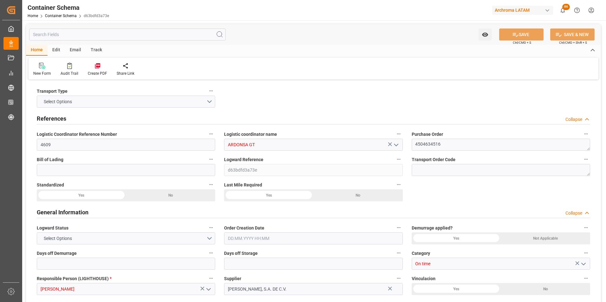
type input "0"
type input "1"
type input "56"
type input "3165.232"
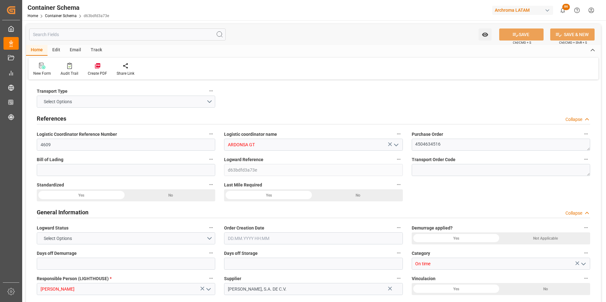
type input "MXZMF"
type input "[DATE] 12:00"
type input "[DATE]"
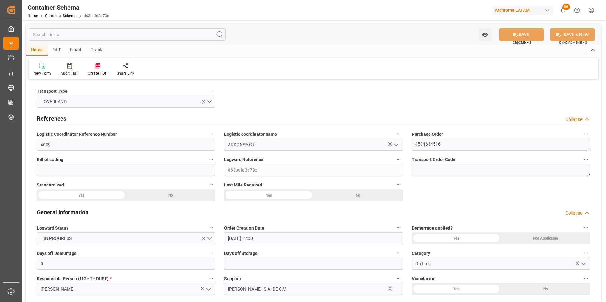
type input "[DATE]"
type input "[DATE] 00:00"
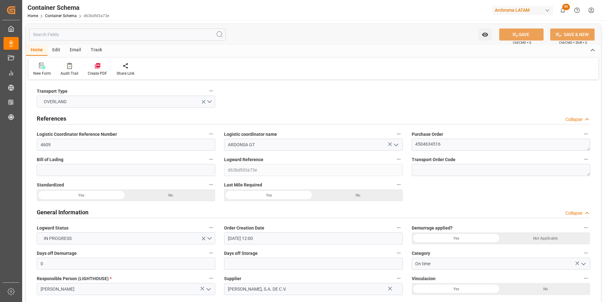
type input "[DATE] 00:00"
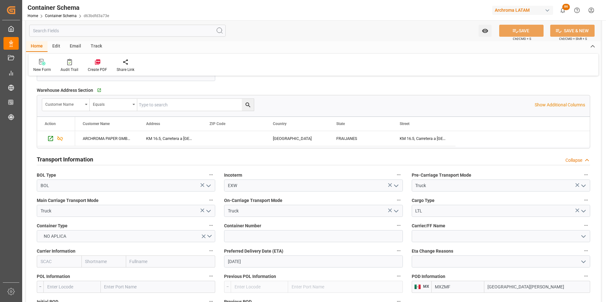
scroll to position [507, 0]
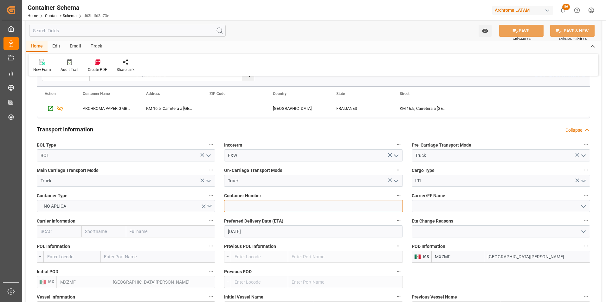
click at [272, 208] on input at bounding box center [313, 206] width 178 height 12
paste input "C-453 BXH"
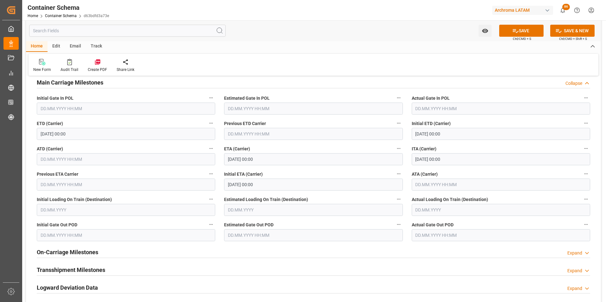
scroll to position [855, 0]
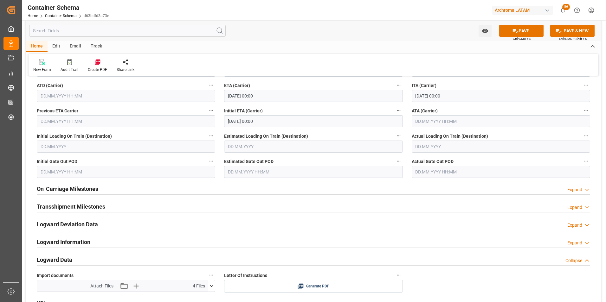
type input "C-453 BXH"
click at [75, 188] on h2 "On-Carriage Milestones" at bounding box center [67, 189] width 61 height 9
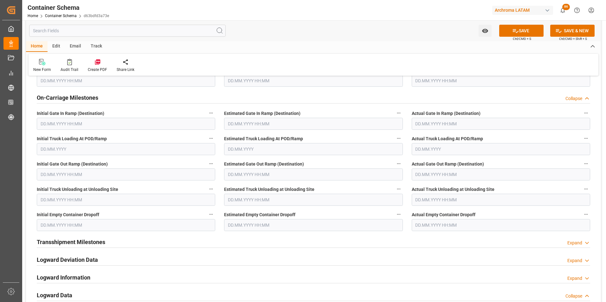
scroll to position [982, 0]
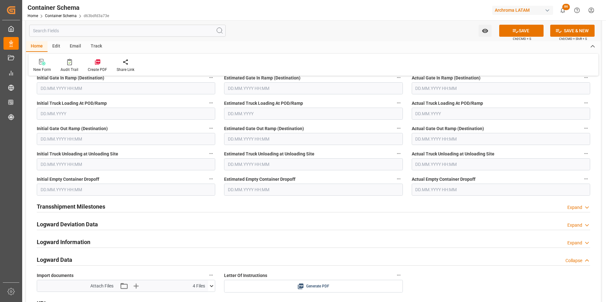
click at [438, 187] on input "text" at bounding box center [501, 190] width 178 height 12
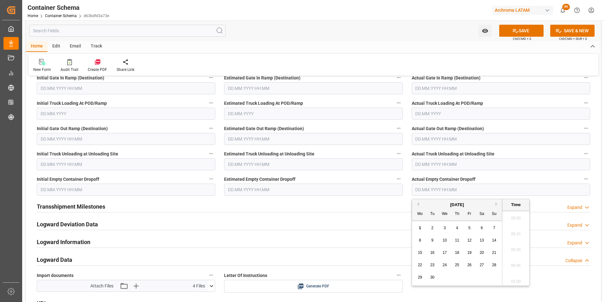
scroll to position [873, 0]
click at [417, 205] on button "Previous Month" at bounding box center [417, 204] width 4 height 4
click at [421, 253] on span "11" at bounding box center [420, 253] width 4 height 4
type input "11.08.2025 00:00"
click at [263, 191] on input "text" at bounding box center [313, 190] width 178 height 12
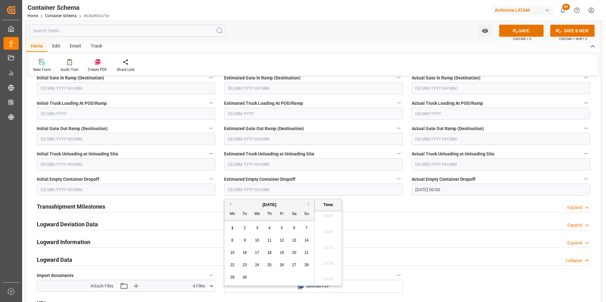
click at [229, 204] on button "Previous Month" at bounding box center [229, 204] width 4 height 4
click at [233, 252] on span "11" at bounding box center [232, 253] width 4 height 4
type input "11.08.2025 00:00"
click at [525, 34] on button "SAVE" at bounding box center [521, 31] width 44 height 12
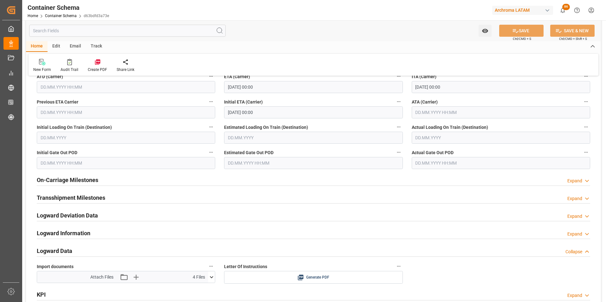
scroll to position [950, 0]
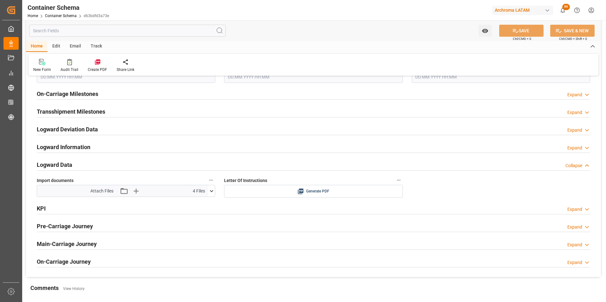
drag, startPoint x: 93, startPoint y: 93, endPoint x: 149, endPoint y: 125, distance: 65.0
click at [93, 93] on h2 "On-Carriage Milestones" at bounding box center [67, 94] width 61 height 9
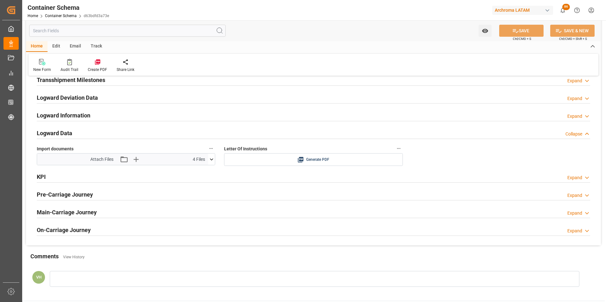
scroll to position [982, 0]
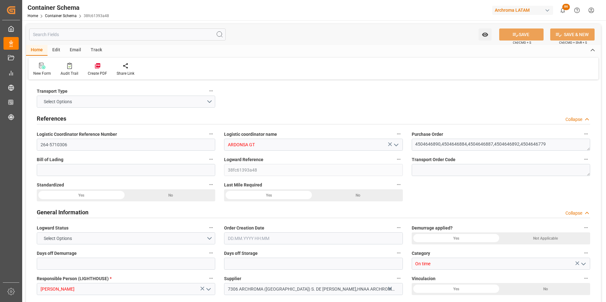
type input "0"
type input "14"
type input "96"
type input "6735"
type input "7160.25"
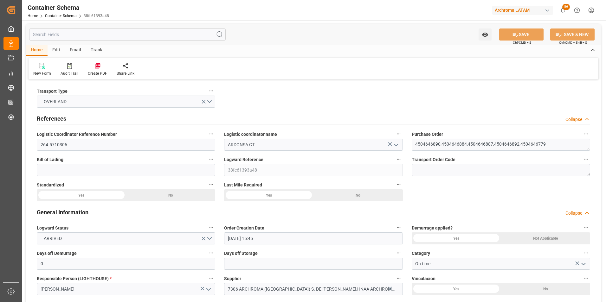
type input "[DATE] 15:45"
type input "[DATE]"
type input "[DATE] 16:00"
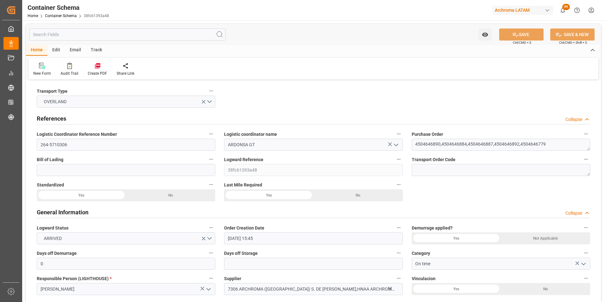
type input "[DATE] 16:00"
type input "[DATE] 00:00"
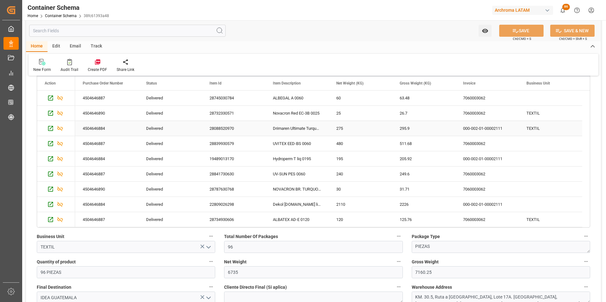
scroll to position [76, 0]
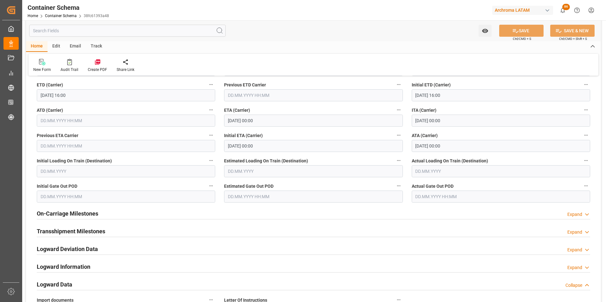
click at [91, 209] on div "On-Carriage Milestones" at bounding box center [67, 213] width 61 height 12
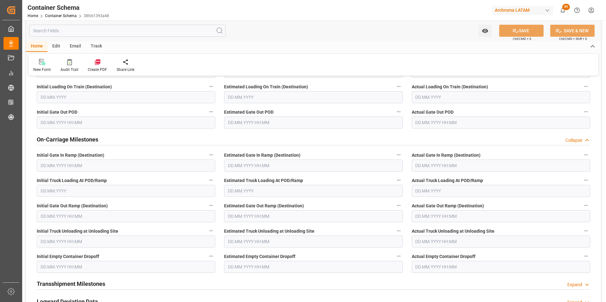
scroll to position [1045, 0]
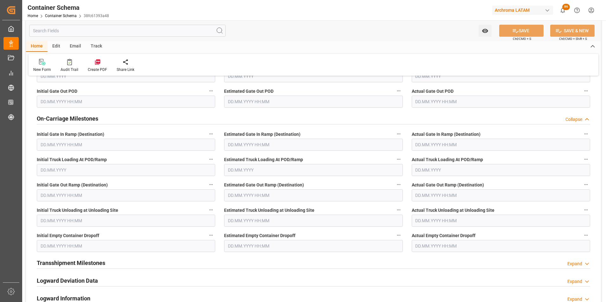
click at [439, 249] on input "text" at bounding box center [501, 246] width 178 height 12
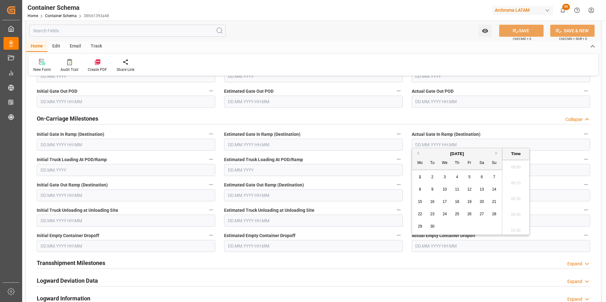
scroll to position [873, 0]
click at [418, 154] on button "Previous Month" at bounding box center [417, 153] width 4 height 4
click at [432, 189] on span "5" at bounding box center [432, 189] width 2 height 4
type input "05.08.2025 00:00"
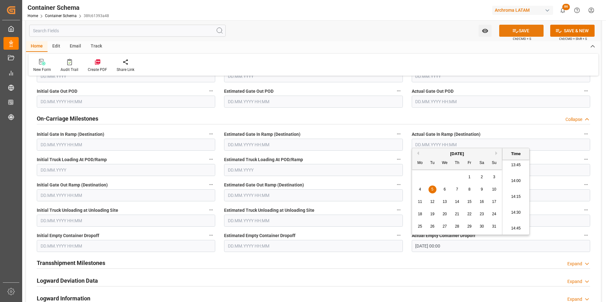
click at [520, 29] on button "SAVE" at bounding box center [521, 31] width 44 height 12
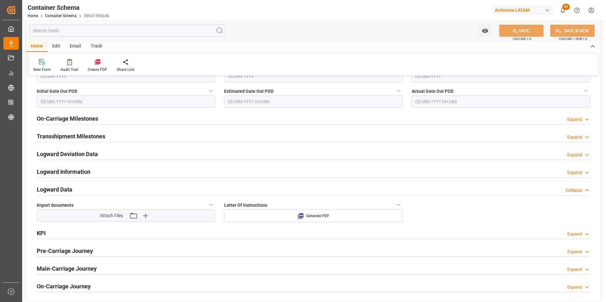
scroll to position [982, 0]
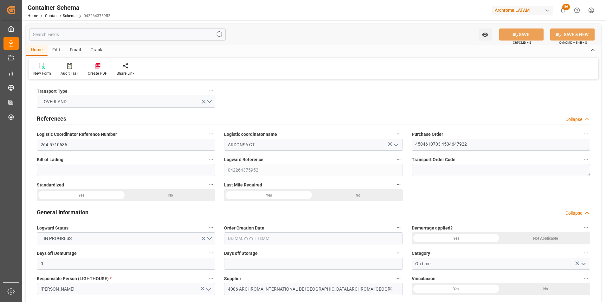
type input "0"
type input "2"
type input "1"
type input "1450"
type input "1542.1"
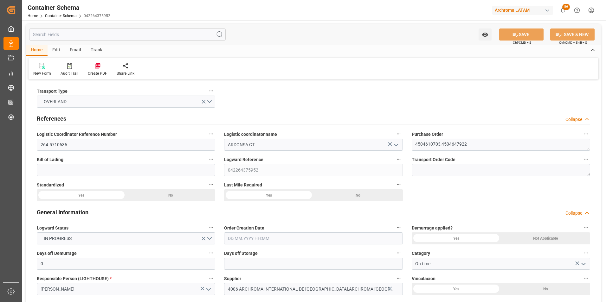
type input "MXZMF"
type input "[DATE] 17:45"
type input "[DATE]"
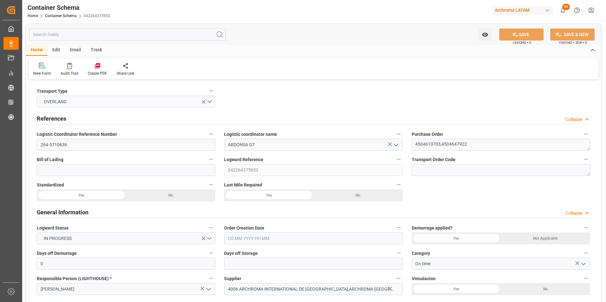
type input "[DATE]"
type input "[DATE] 00:00"
type input "07.08.2025 00:00"
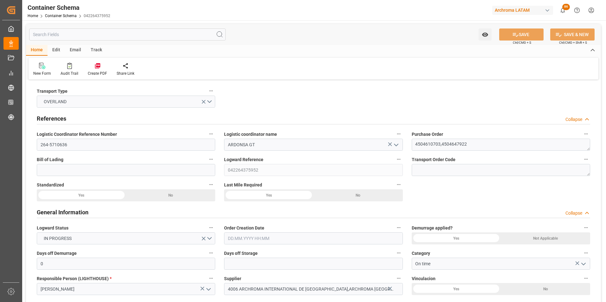
type input "07.08.2025 00:00"
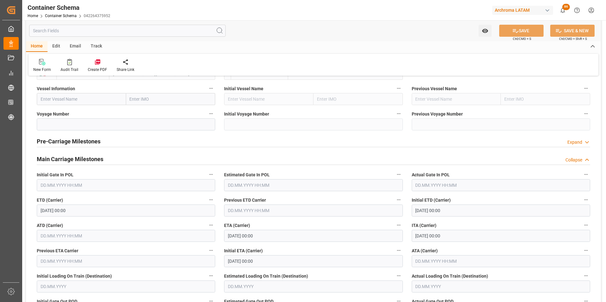
scroll to position [824, 0]
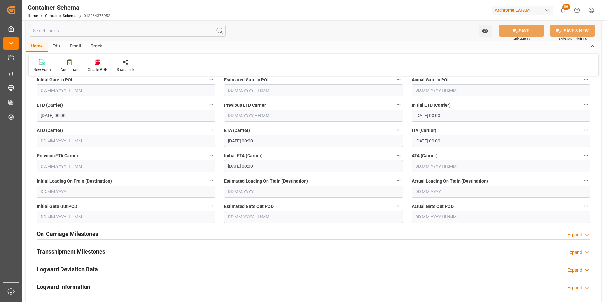
click at [52, 231] on h2 "On-Carriage Milestones" at bounding box center [67, 234] width 61 height 9
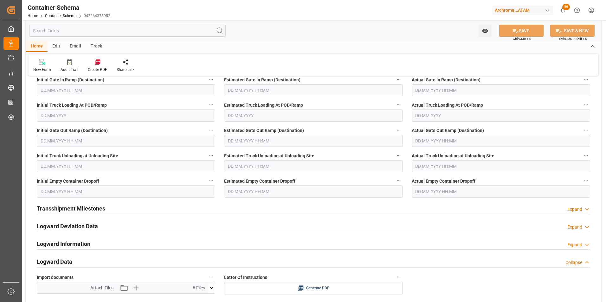
scroll to position [1014, 0]
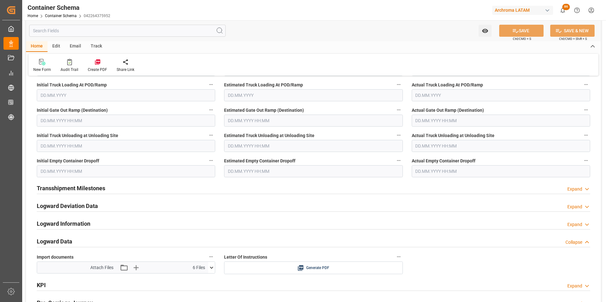
click at [414, 172] on input "text" at bounding box center [501, 171] width 178 height 12
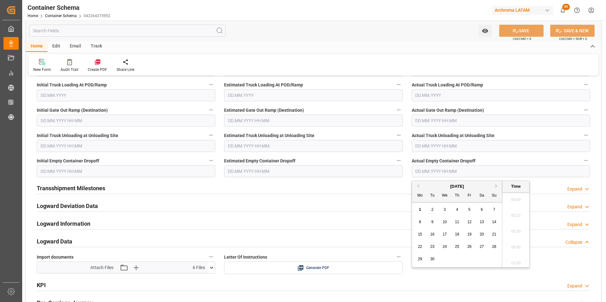
scroll to position [889, 0]
click at [417, 186] on button "Previous Month" at bounding box center [417, 186] width 4 height 4
drag, startPoint x: 459, startPoint y: 234, endPoint x: 463, endPoint y: 228, distance: 7.4
click at [459, 234] on div "14" at bounding box center [457, 235] width 8 height 8
type input "[DATE] 00:00"
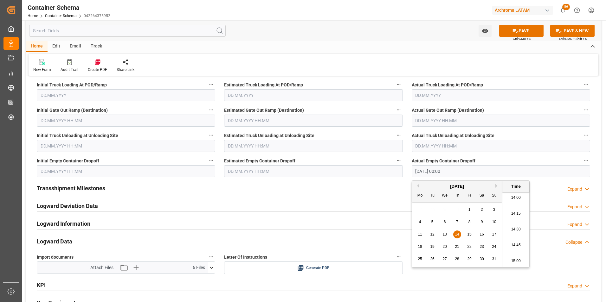
click at [275, 175] on input "text" at bounding box center [313, 171] width 178 height 12
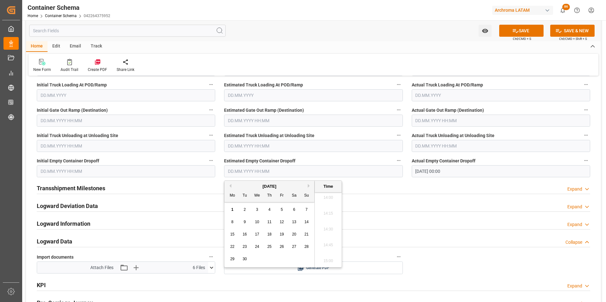
click at [233, 184] on div "[DATE]" at bounding box center [269, 186] width 90 height 6
click at [229, 185] on button "Previous Month" at bounding box center [229, 186] width 4 height 4
click at [270, 235] on span "14" at bounding box center [269, 234] width 4 height 4
type input "[DATE] 00:00"
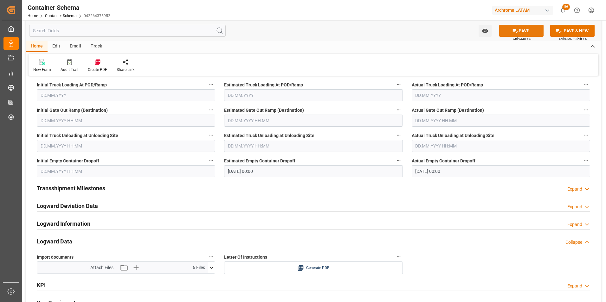
click at [508, 32] on button "SAVE" at bounding box center [521, 31] width 44 height 12
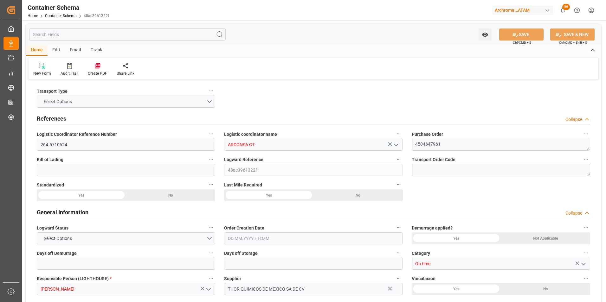
type input "0"
type input "1"
type input "3"
type input "90"
type input "112.9"
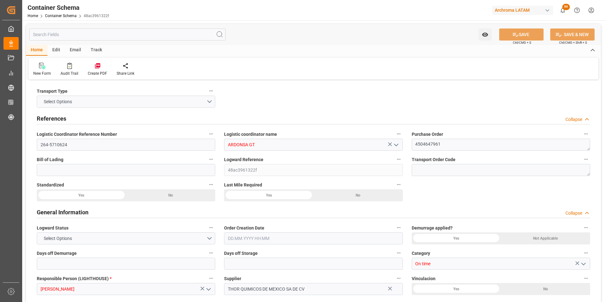
type input "MXZMF"
type input "05.08.2025 11:30"
type input "05.08.2025"
type input "04.08.2025 00:00"
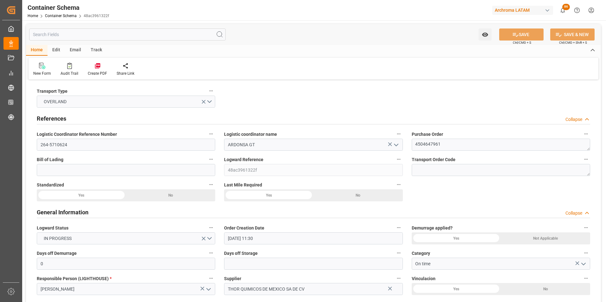
type input "04.08.2025 00:00"
type input "[DATE] 00:00"
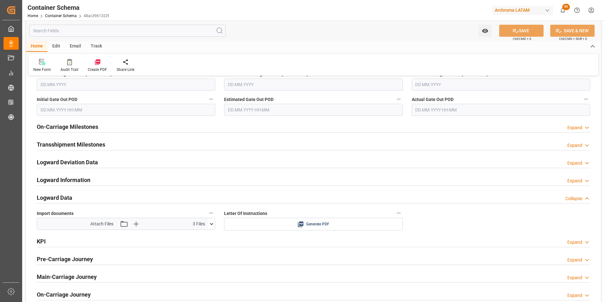
scroll to position [919, 0]
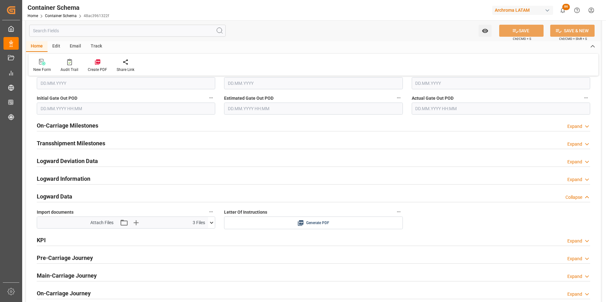
click at [99, 128] on div "On-Carriage Milestones Expand" at bounding box center [313, 125] width 553 height 12
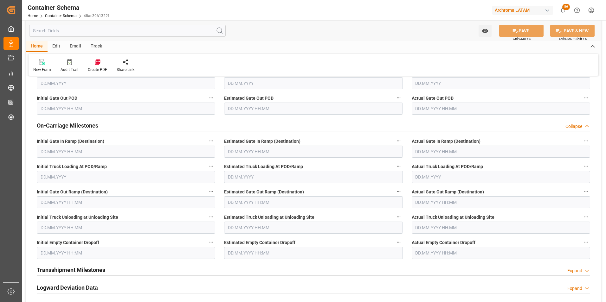
click at [434, 247] on label "Actual Empty Container Dropoff" at bounding box center [501, 242] width 178 height 9
click at [582, 246] on button "Actual Empty Container Dropoff" at bounding box center [586, 242] width 8 height 8
click at [435, 251] on div at bounding box center [303, 151] width 606 height 302
click at [417, 253] on input "text" at bounding box center [501, 253] width 178 height 12
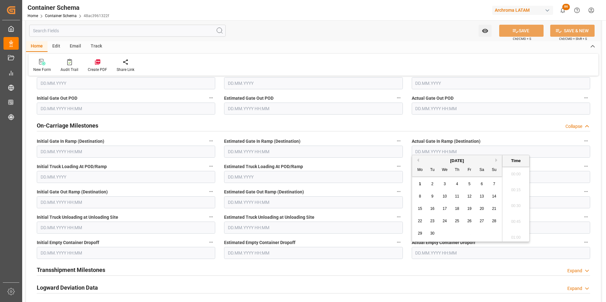
scroll to position [889, 0]
click at [416, 159] on button "Previous Month" at bounding box center [417, 160] width 4 height 4
click at [457, 208] on span "14" at bounding box center [457, 209] width 4 height 4
type input "14.08.2025 00:00"
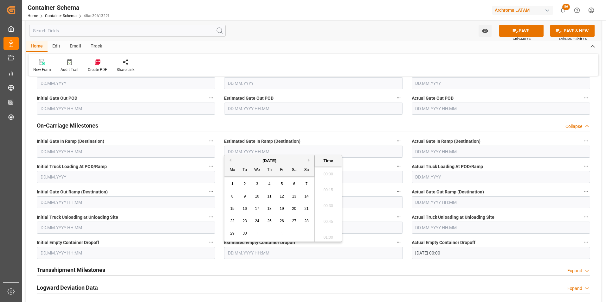
click at [233, 252] on input "text" at bounding box center [313, 253] width 178 height 12
click at [230, 160] on button "Previous Month" at bounding box center [229, 160] width 4 height 4
click at [270, 209] on span "14" at bounding box center [269, 209] width 4 height 4
type input "14.08.2025 00:00"
click at [517, 33] on button "SAVE" at bounding box center [521, 31] width 44 height 12
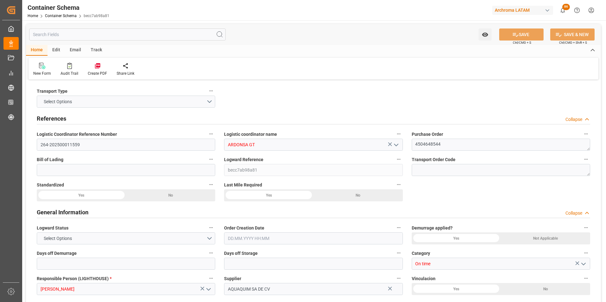
type input "0"
type input "1"
type input "19"
type input "19000"
type input "20083"
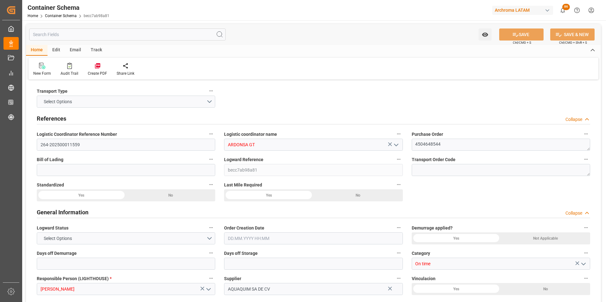
type input "MXZMF"
type input "[DATE] 09:45"
type input "[DATE]"
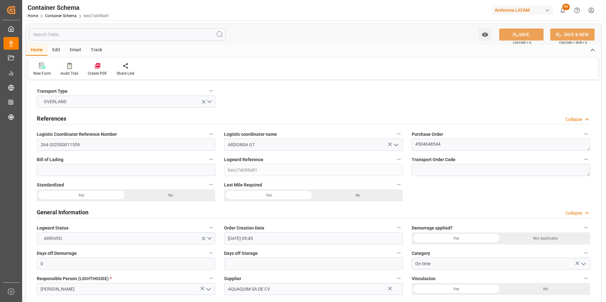
type input "[DATE]"
type input "[DATE] 11:30"
type input "[DATE] 00:00"
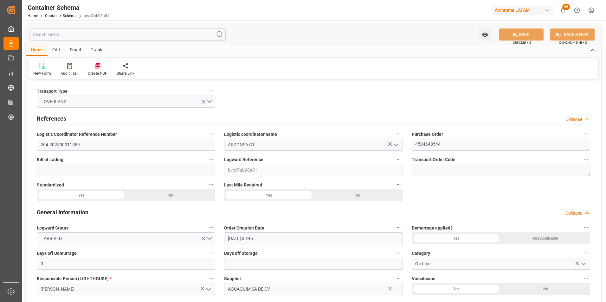
type input "[DATE] 00:00"
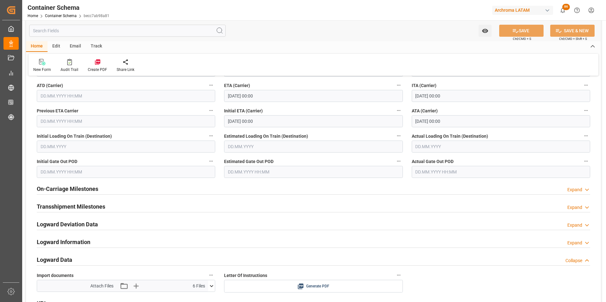
scroll to position [887, 0]
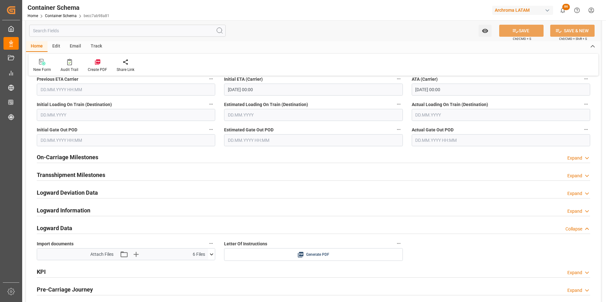
click at [86, 157] on h2 "On-Carriage Milestones" at bounding box center [67, 157] width 61 height 9
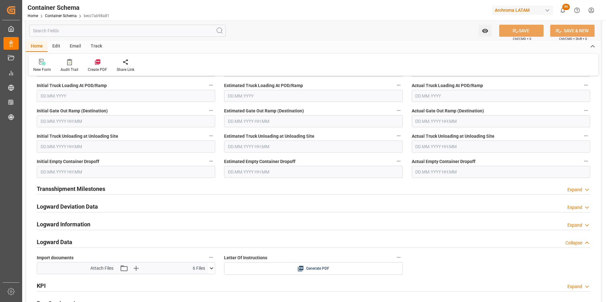
scroll to position [1014, 0]
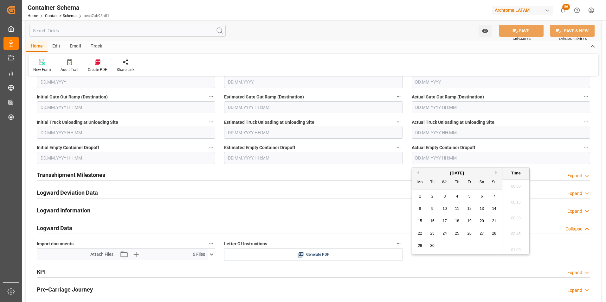
click at [438, 159] on input "text" at bounding box center [501, 158] width 178 height 12
click at [418, 172] on button "Previous Month" at bounding box center [417, 173] width 4 height 4
click at [458, 220] on span "14" at bounding box center [457, 221] width 4 height 4
type input "14.08.2025 00:00"
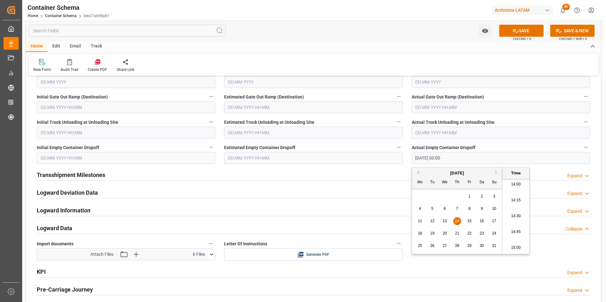
click at [263, 153] on input "text" at bounding box center [313, 158] width 178 height 12
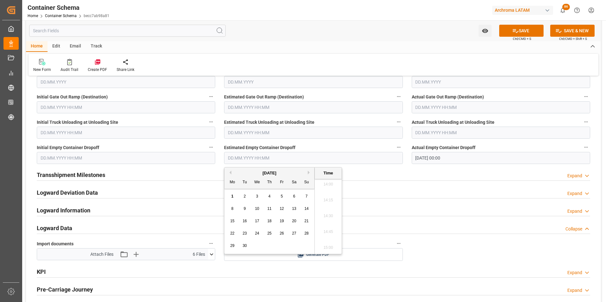
drag, startPoint x: 229, startPoint y: 172, endPoint x: 235, endPoint y: 175, distance: 6.8
click at [230, 172] on button "Previous Month" at bounding box center [229, 173] width 4 height 4
click at [270, 223] on span "14" at bounding box center [269, 221] width 4 height 4
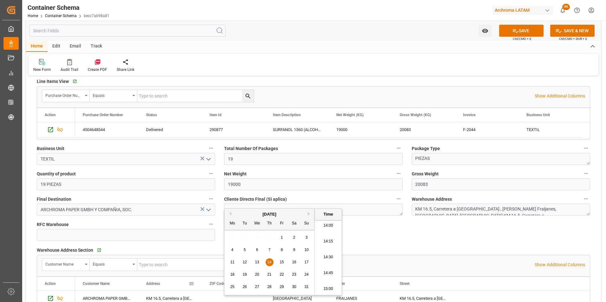
scroll to position [475, 0]
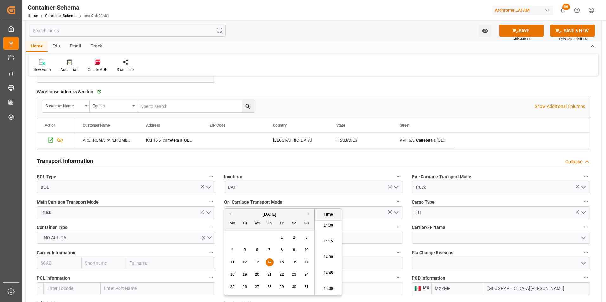
click at [247, 275] on div "19" at bounding box center [245, 275] width 8 height 8
type input "[DATE] 00:00"
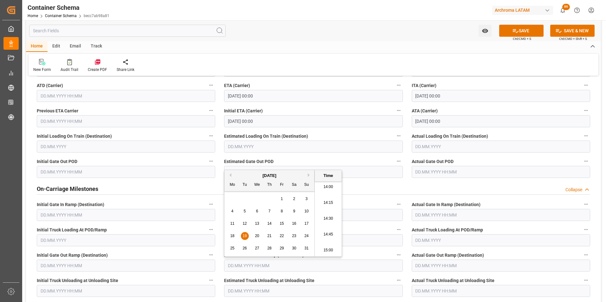
scroll to position [950, 0]
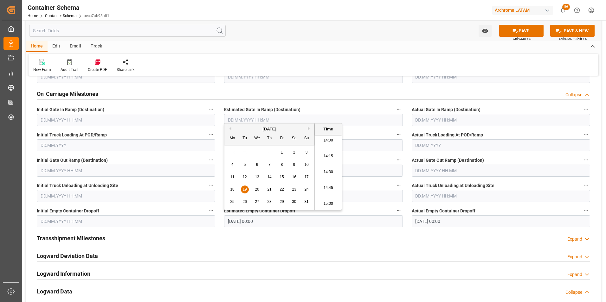
click at [426, 222] on input "14.08.2025 00:00" at bounding box center [501, 221] width 178 height 12
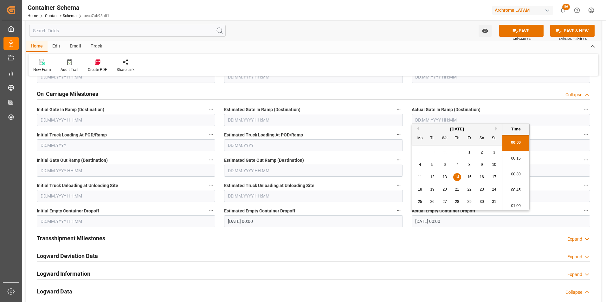
click at [434, 188] on span "19" at bounding box center [432, 189] width 4 height 4
type input "[DATE] 00:00"
click at [522, 31] on button "SAVE" at bounding box center [521, 31] width 44 height 12
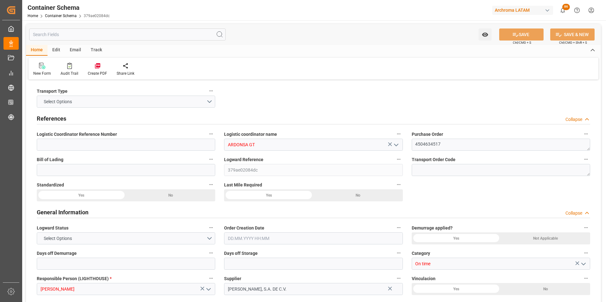
type input "0"
type input "1"
type input "56"
type input "3165.232"
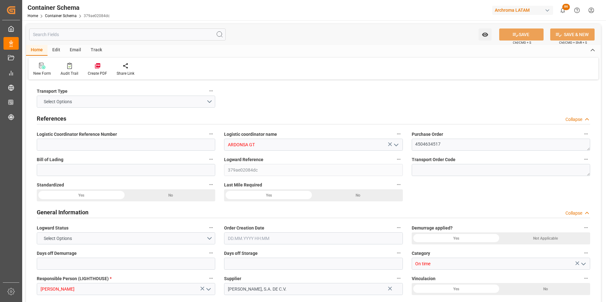
type input "MXZMF"
type input "[DATE] 07:45"
type input "[DATE]"
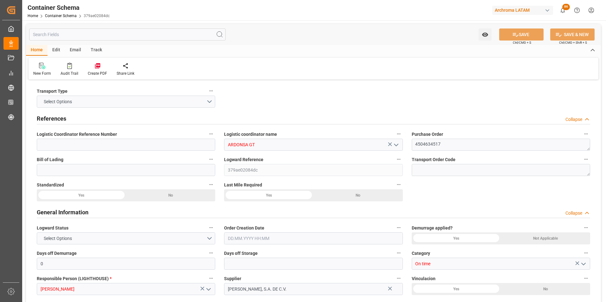
type input "[DATE]"
type input "[DATE] 00:00"
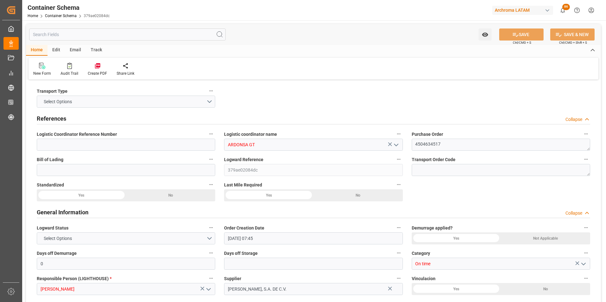
type input "[DATE] 00:00"
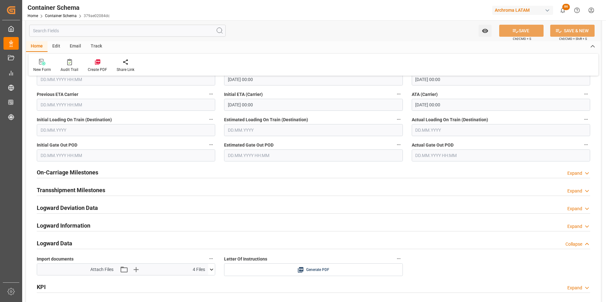
scroll to position [887, 0]
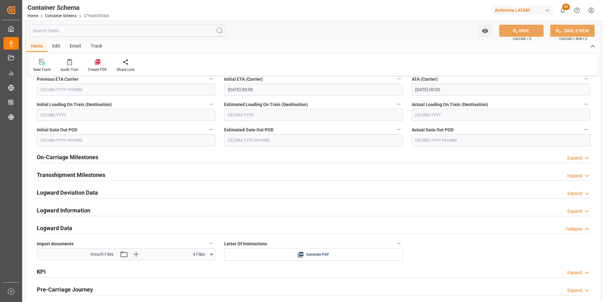
click at [85, 154] on h2 "On-Carriage Milestones" at bounding box center [67, 157] width 61 height 9
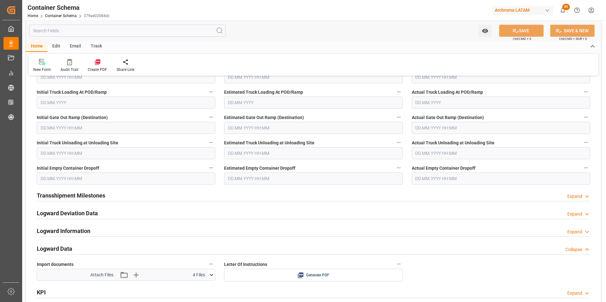
scroll to position [982, 0]
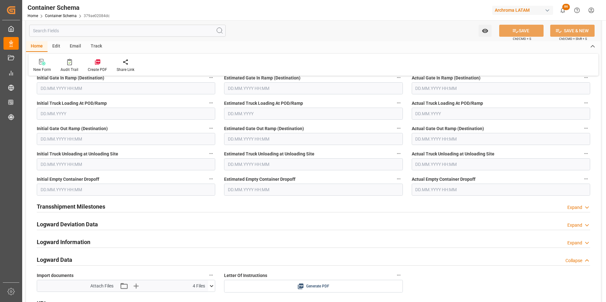
click at [247, 188] on input "text" at bounding box center [313, 190] width 178 height 12
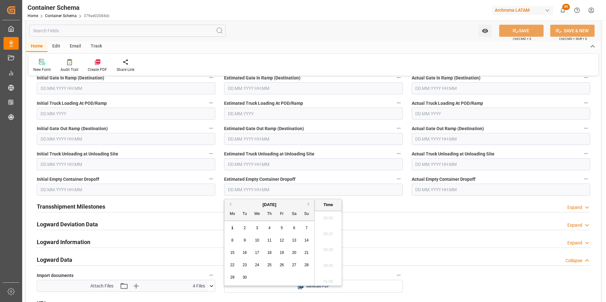
scroll to position [889, 0]
click at [231, 203] on button "Previous Month" at bounding box center [229, 204] width 4 height 4
click at [243, 265] on span "19" at bounding box center [244, 265] width 4 height 4
type input "[DATE] 00:00"
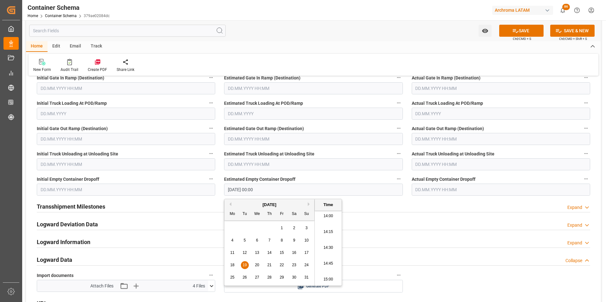
click at [419, 190] on input "text" at bounding box center [501, 190] width 178 height 12
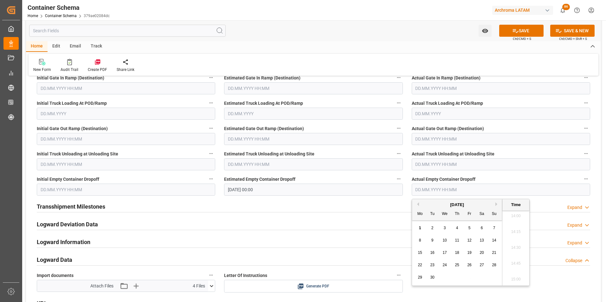
click at [420, 205] on div "[DATE]" at bounding box center [457, 205] width 90 height 6
click at [418, 204] on button "Previous Month" at bounding box center [417, 204] width 4 height 4
click at [433, 265] on span "19" at bounding box center [432, 265] width 4 height 4
type input "19.08.2025 00:00"
click at [523, 28] on button "SAVE" at bounding box center [521, 31] width 44 height 12
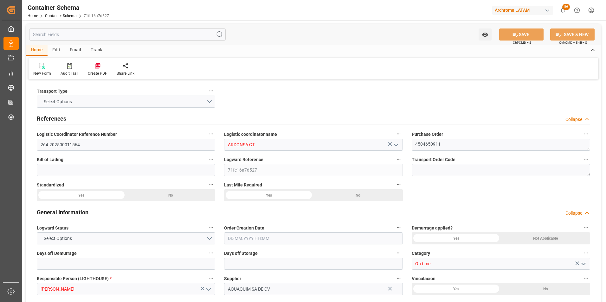
type input "0"
type input "1"
type input "16"
type input "16000"
type input "16912"
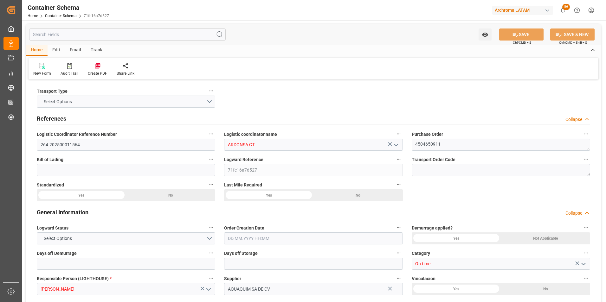
type input "MXZMF"
type input "[DATE] 15:00"
type input "[DATE]"
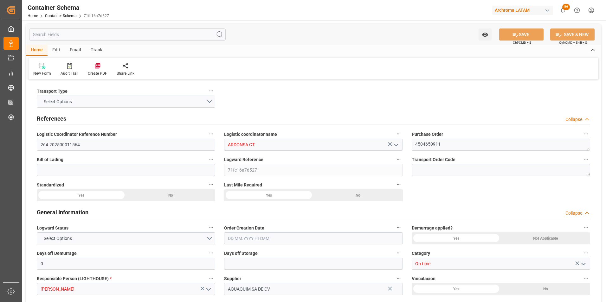
type input "[DATE]"
type input "[DATE] 00:00"
type input "18.08.2025 00:00"
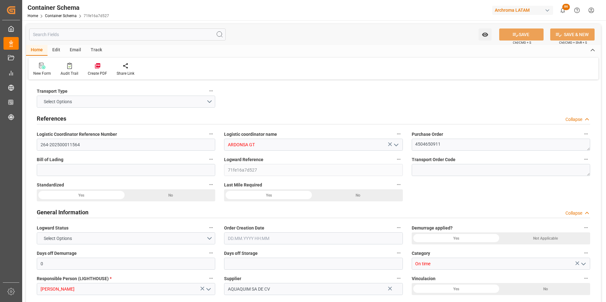
type input "18.08.2025 00:00"
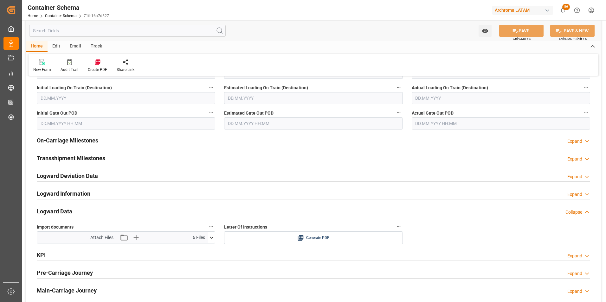
scroll to position [919, 0]
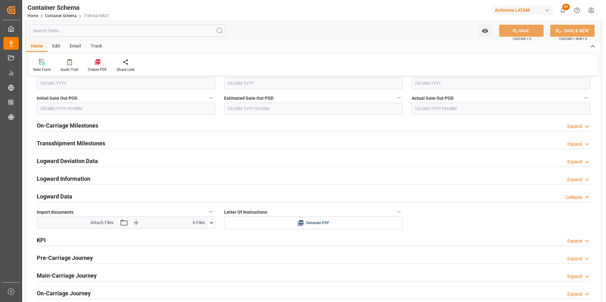
click at [83, 124] on h2 "On-Carriage Milestones" at bounding box center [67, 125] width 61 height 9
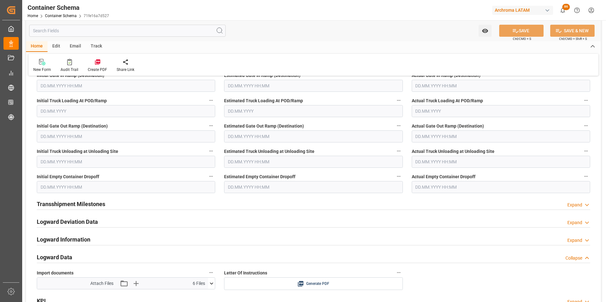
scroll to position [950, 0]
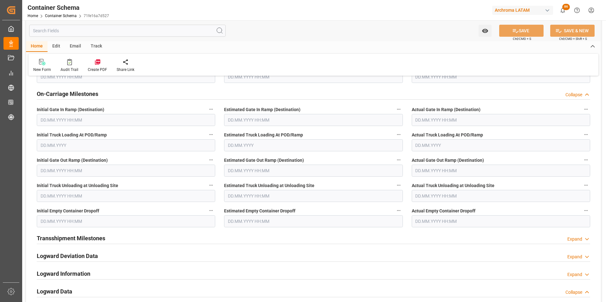
click at [431, 223] on input "text" at bounding box center [501, 221] width 178 height 12
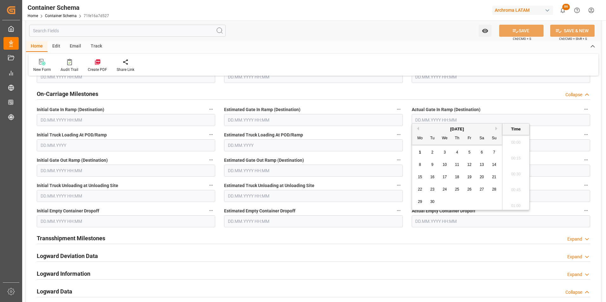
scroll to position [889, 0]
click at [418, 128] on button "Previous Month" at bounding box center [417, 129] width 4 height 4
click at [445, 189] on span "20" at bounding box center [444, 189] width 4 height 4
type input "20.08.2025 00:00"
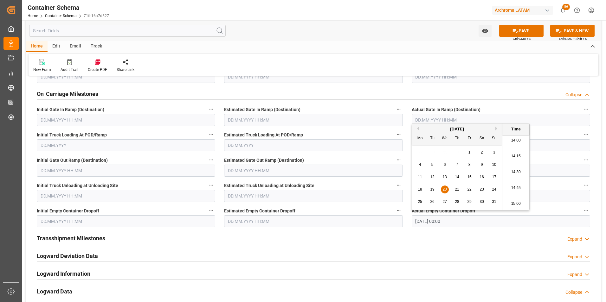
click at [258, 224] on input "text" at bounding box center [313, 221] width 178 height 12
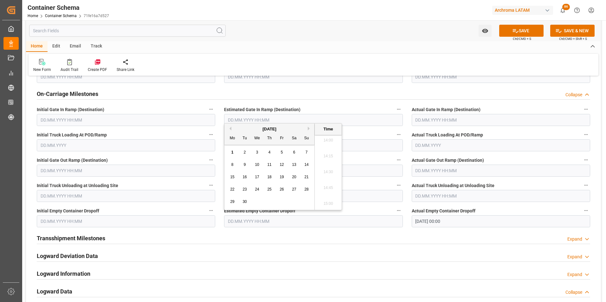
click at [231, 128] on button "Previous Month" at bounding box center [229, 129] width 4 height 4
click at [257, 190] on span "20" at bounding box center [257, 189] width 4 height 4
type input "20.08.2025 00:00"
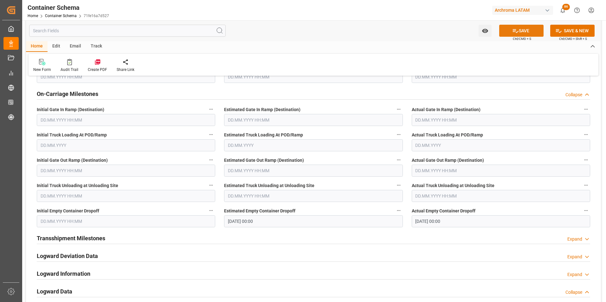
click at [518, 26] on button "SAVE" at bounding box center [521, 31] width 44 height 12
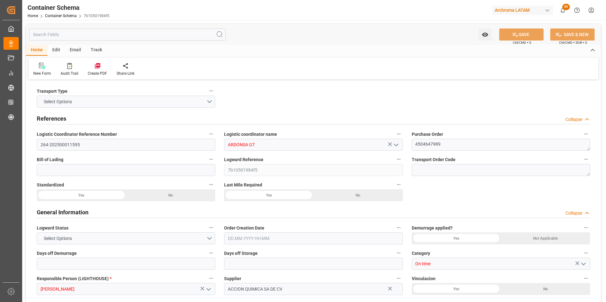
type input "0"
type input "1"
type input "3"
type input "3000"
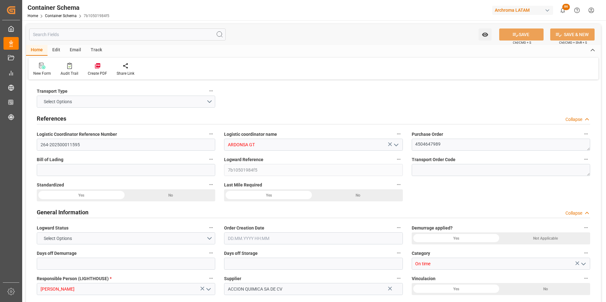
type input "MXEDM"
type input "MXZMF"
type input "08.08.2025 17:30"
type input "[DATE]"
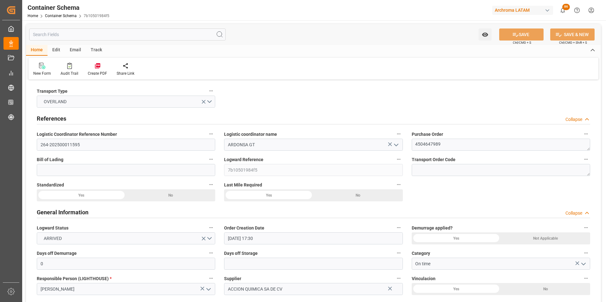
type input "[DATE]"
type input "08.08.2025 00:00"
type input "15.08.2025 00:00"
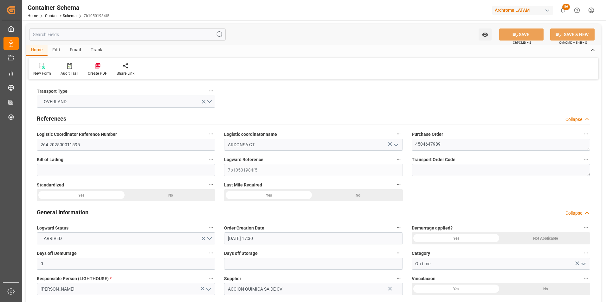
type input "15.08.2025 00:00"
type input "21.08.2025 00:00"
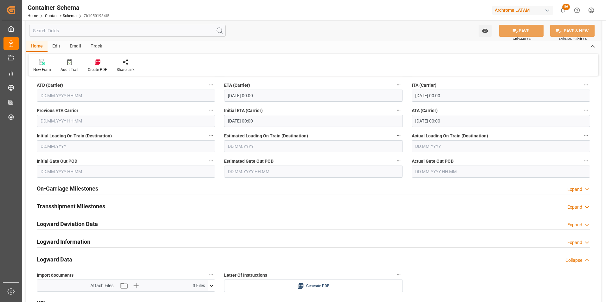
scroll to position [887, 0]
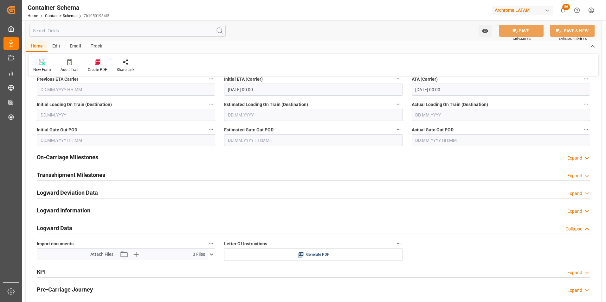
click at [72, 153] on h2 "On-Carriage Milestones" at bounding box center [67, 157] width 61 height 9
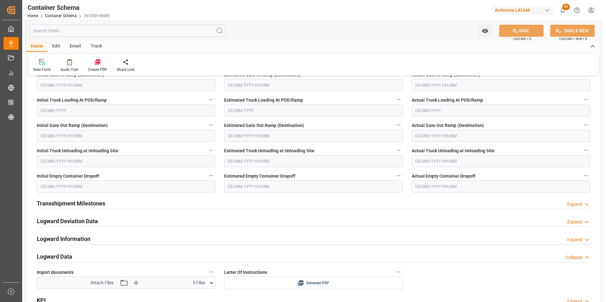
scroll to position [1014, 0]
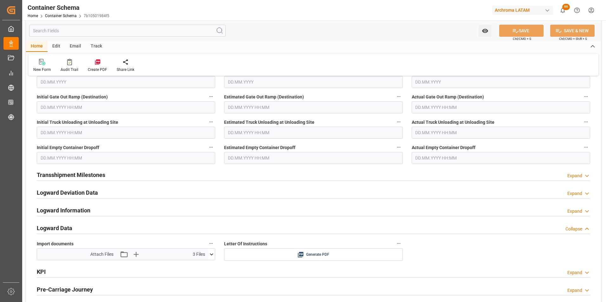
click at [424, 159] on input "text" at bounding box center [501, 158] width 178 height 12
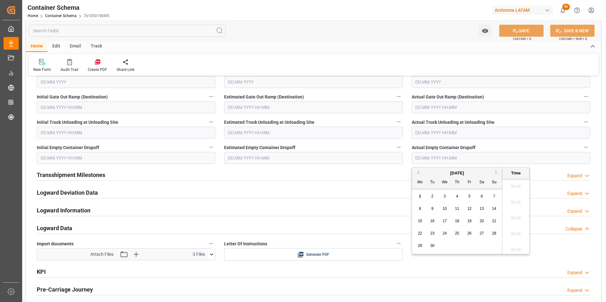
scroll to position [889, 0]
click at [418, 172] on button "Previous Month" at bounding box center [417, 173] width 4 height 4
click at [469, 233] on span "22" at bounding box center [469, 233] width 4 height 4
type input "22.08.2025 00:00"
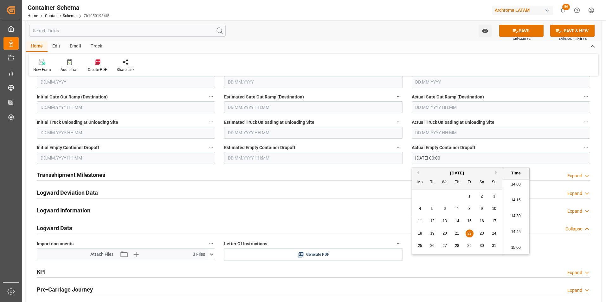
click at [231, 158] on input "text" at bounding box center [313, 158] width 178 height 12
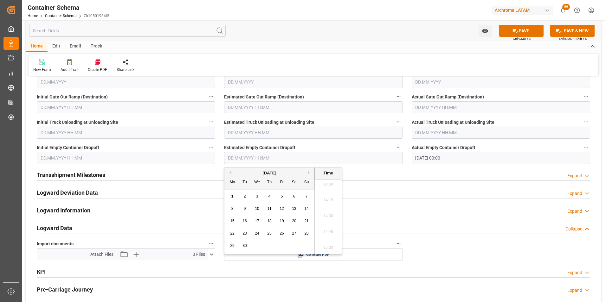
click at [230, 173] on button "Previous Month" at bounding box center [229, 173] width 4 height 4
click at [282, 230] on div "22" at bounding box center [282, 234] width 8 height 8
type input "[DATE] 00:00"
click at [517, 32] on icon at bounding box center [515, 31] width 7 height 7
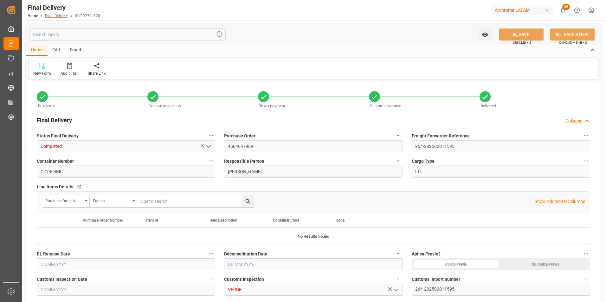
type input "0"
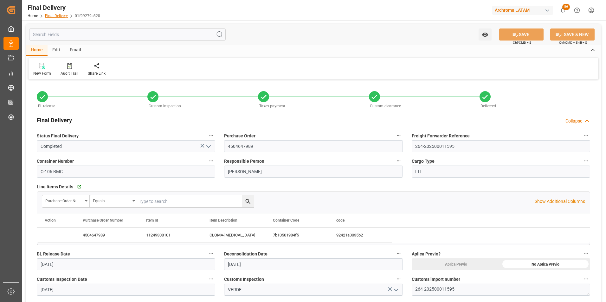
type input "[DATE]"
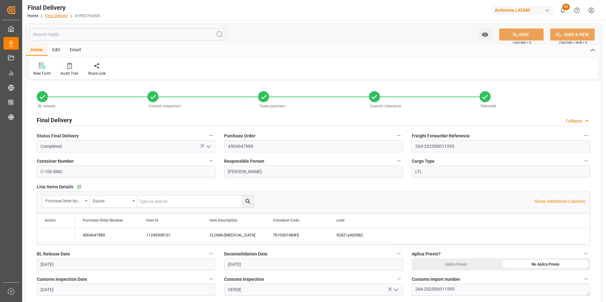
type input "[DATE]"
type input "[DATE] 09:00"
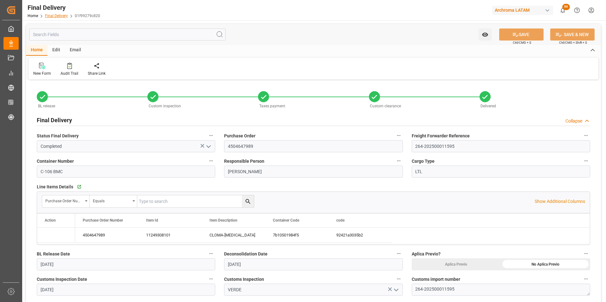
type input "[DATE]"
click at [54, 16] on link "Final Delivery" at bounding box center [56, 16] width 23 height 4
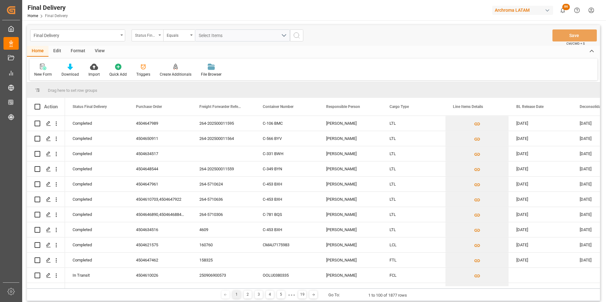
click at [157, 35] on div "Status Final Delivery" at bounding box center [147, 35] width 32 height 12
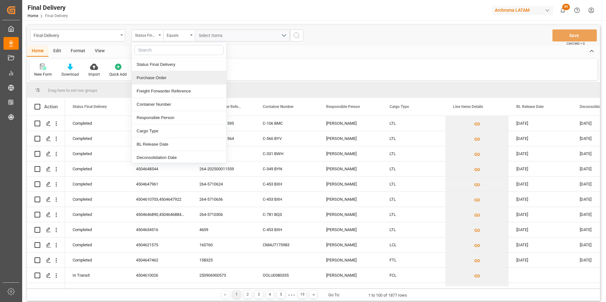
click at [167, 78] on div "Purchase Order" at bounding box center [179, 77] width 94 height 13
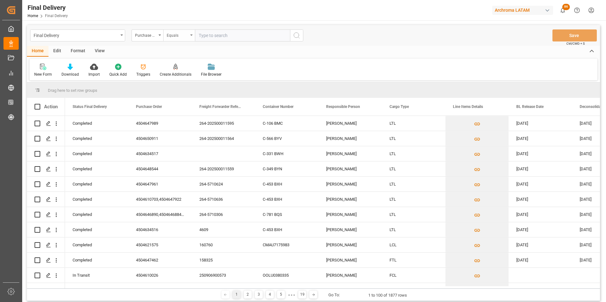
click at [177, 39] on div "Equals" at bounding box center [179, 35] width 32 height 12
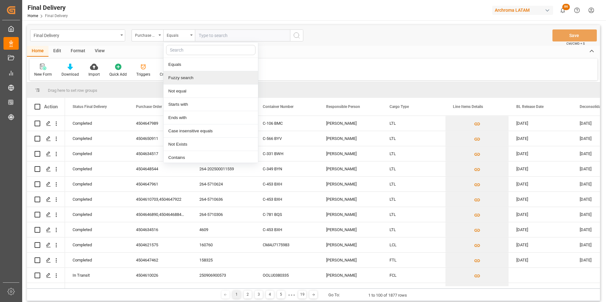
click at [192, 77] on div "Fuzzy search" at bounding box center [210, 77] width 94 height 13
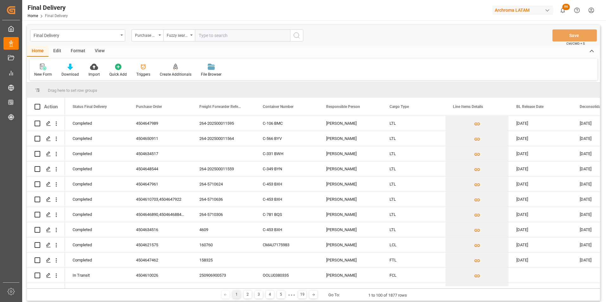
paste input "4504652958"
type input "4504652958"
click at [290, 36] on button "search button" at bounding box center [296, 35] width 13 height 12
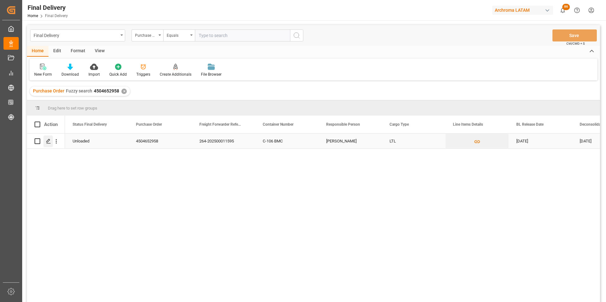
click at [47, 141] on icon "Press SPACE to select this row." at bounding box center [48, 141] width 5 height 5
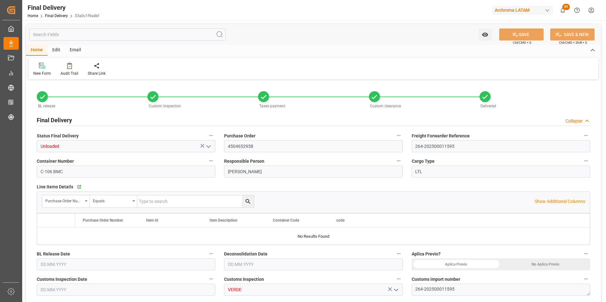
type input "0"
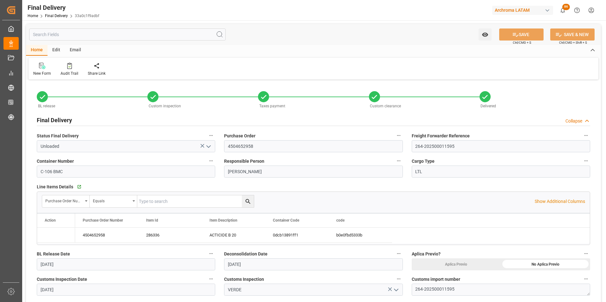
type input "[DATE]"
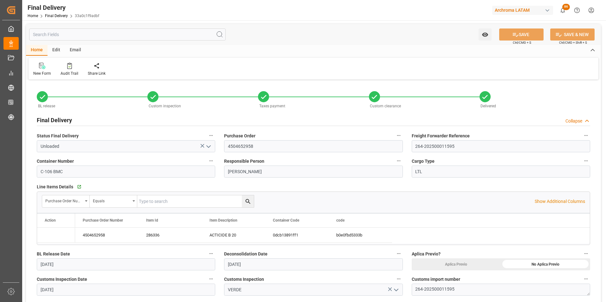
type input "28.08.2025"
type input "22.08.2025"
type input "22.08.2025 09:00"
type input "21.08.2025"
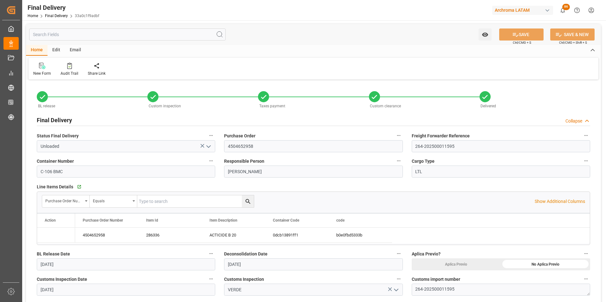
type input "21.08.2025"
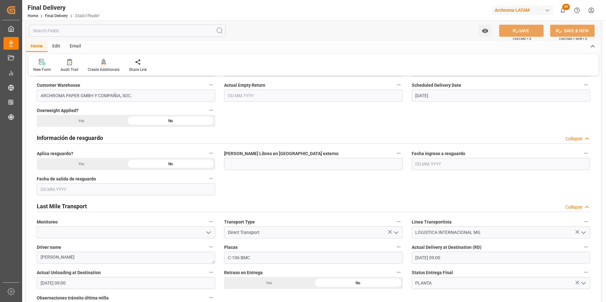
scroll to position [190, 0]
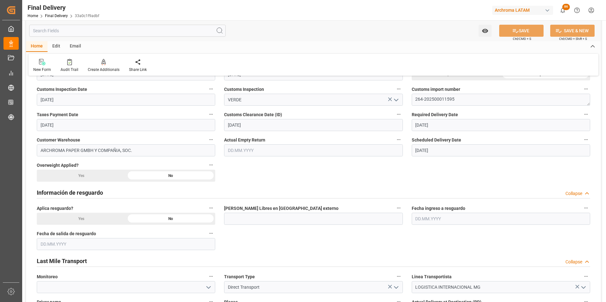
click at [236, 151] on input "text" at bounding box center [313, 150] width 178 height 12
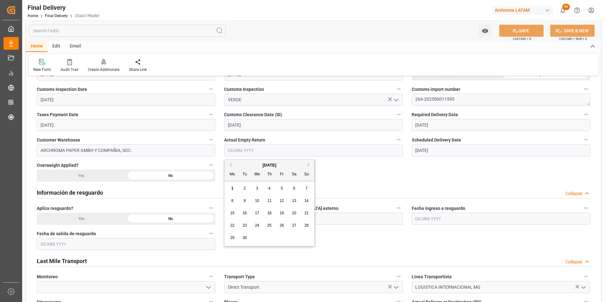
click at [229, 165] on button "Previous Month" at bounding box center [229, 165] width 4 height 4
click at [283, 229] on div "22" at bounding box center [282, 226] width 8 height 8
type input "22.08.2025"
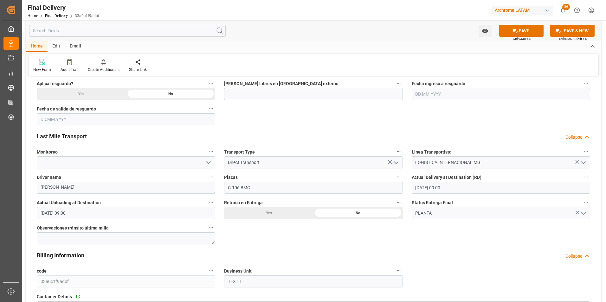
scroll to position [317, 0]
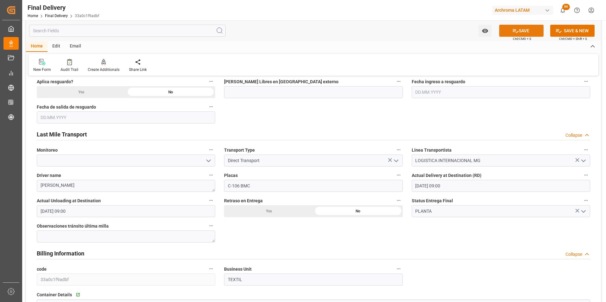
click at [514, 34] on button "SAVE" at bounding box center [521, 31] width 44 height 12
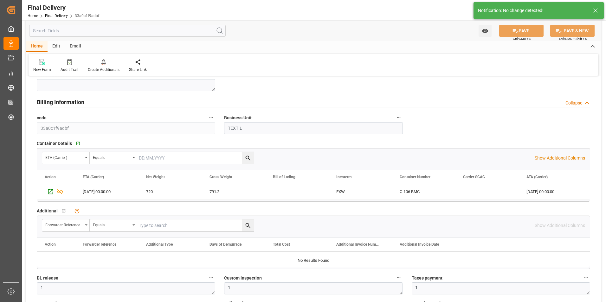
scroll to position [475, 0]
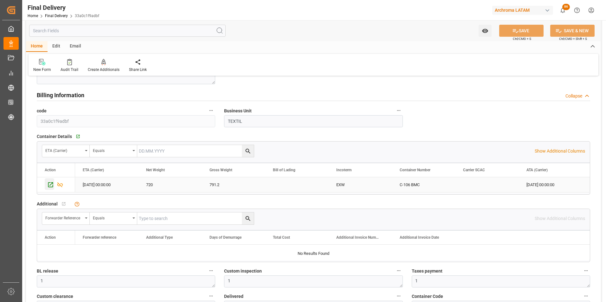
click at [51, 185] on icon "Press SPACE to select this row." at bounding box center [50, 185] width 7 height 7
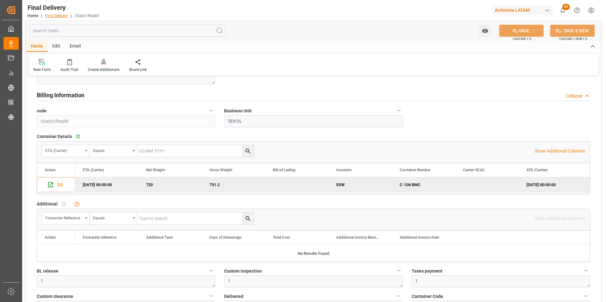
click at [59, 16] on link "Final Delivery" at bounding box center [56, 16] width 23 height 4
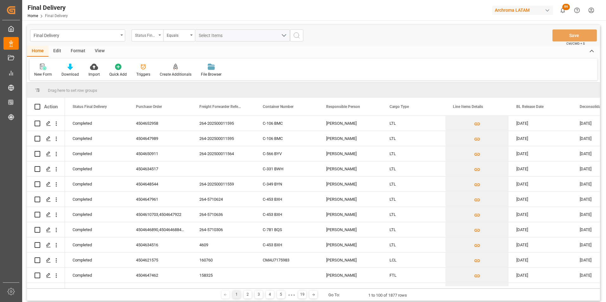
click at [158, 34] on div "Status Final Delivery" at bounding box center [147, 35] width 32 height 12
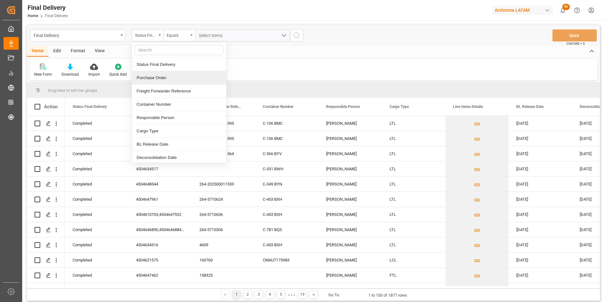
click at [163, 77] on div "Purchase Order" at bounding box center [179, 77] width 94 height 13
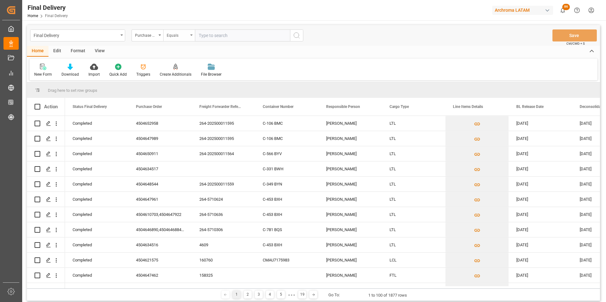
click at [178, 35] on div "Equals" at bounding box center [178, 34] width 22 height 7
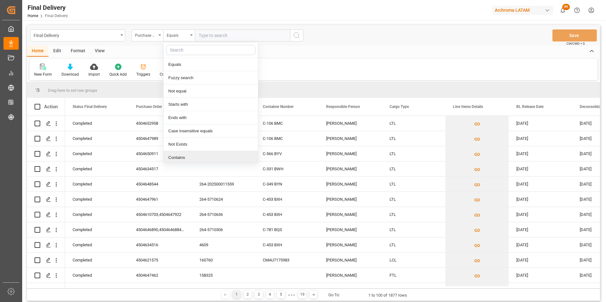
click at [185, 156] on div "Contains" at bounding box center [210, 157] width 94 height 13
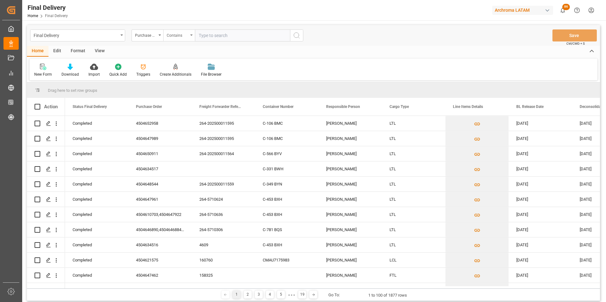
click at [178, 37] on div "Contains" at bounding box center [178, 34] width 22 height 7
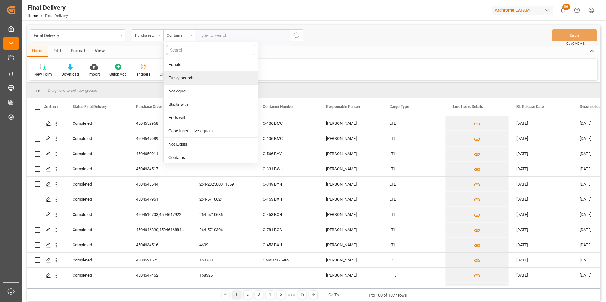
click at [185, 79] on div "Fuzzy search" at bounding box center [210, 77] width 94 height 13
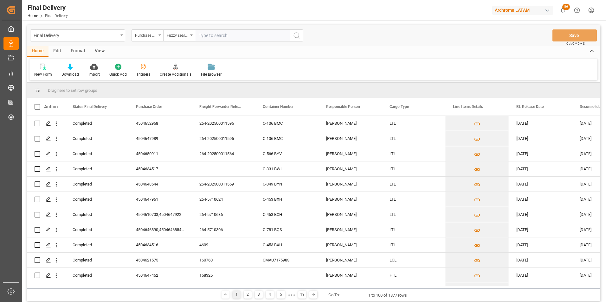
paste input "4504652030,4504624366,4504651440"
type input "4504652030"
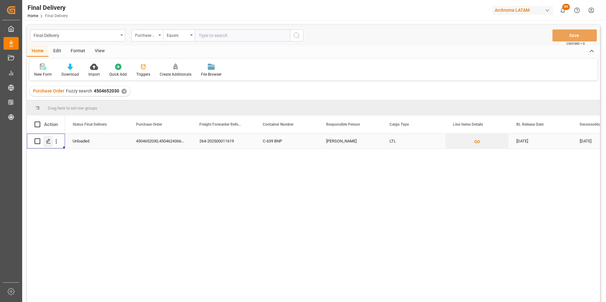
click at [51, 142] on div "Press SPACE to select this row." at bounding box center [48, 142] width 10 height 12
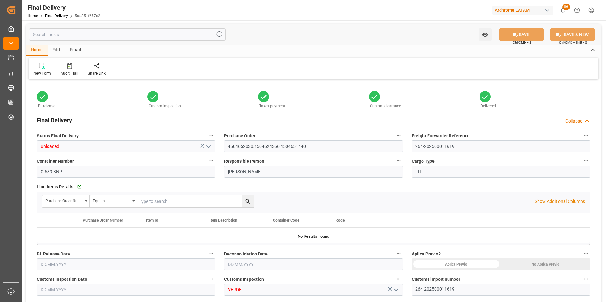
type input "25.08.2025"
type input "27.08.2025"
type input "25.08.2025"
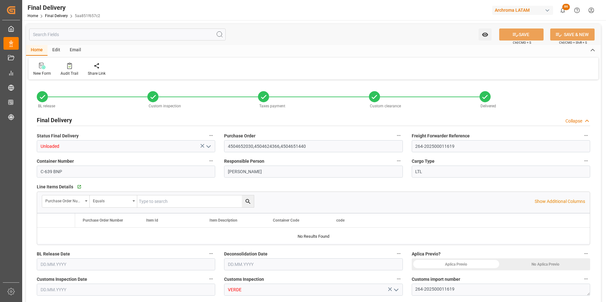
type input "28.08.2025"
type input "27.08.2025"
type input "[DATE] 00:00"
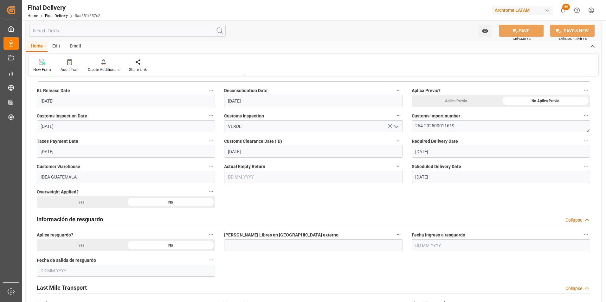
scroll to position [190, 0]
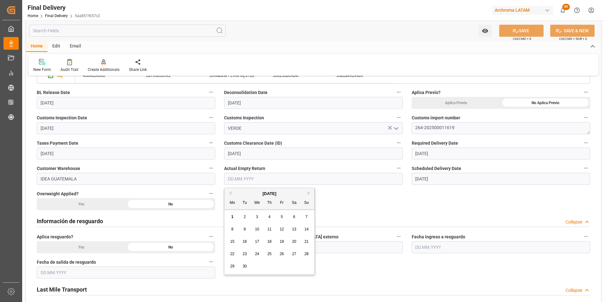
click at [239, 180] on input "text" at bounding box center [313, 179] width 178 height 12
click at [230, 192] on button "Previous Month" at bounding box center [229, 193] width 4 height 4
click at [258, 266] on span "27" at bounding box center [257, 266] width 4 height 4
type input "27.08.2025"
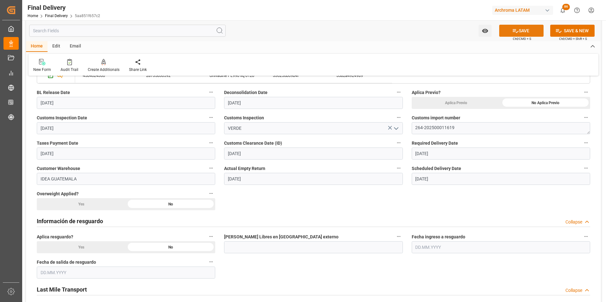
click at [519, 32] on button "SAVE" at bounding box center [521, 31] width 44 height 12
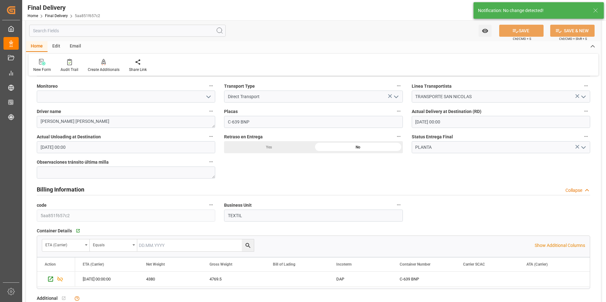
scroll to position [412, 0]
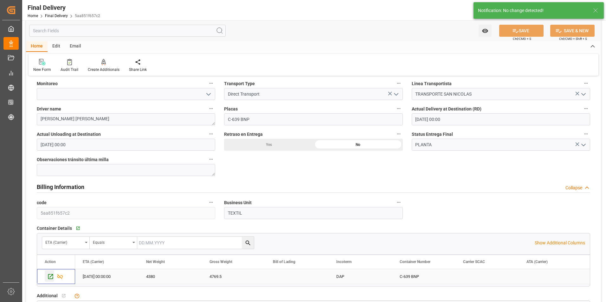
click at [49, 277] on icon "Press SPACE to select this row." at bounding box center [50, 276] width 7 height 7
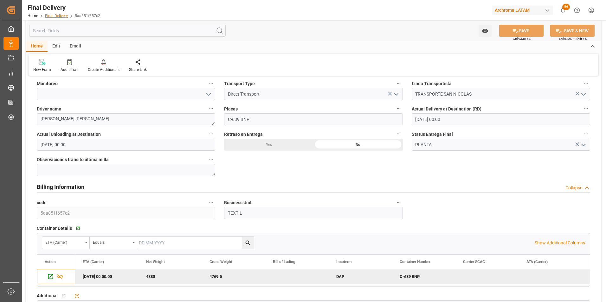
click at [54, 17] on link "Final Delivery" at bounding box center [56, 16] width 23 height 4
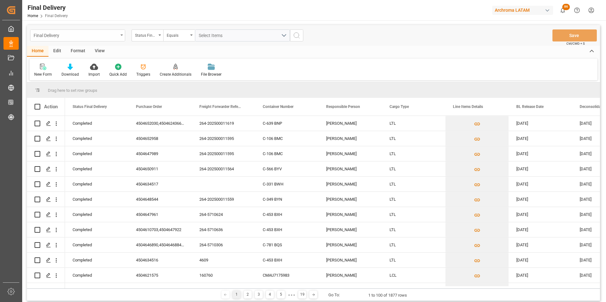
click at [100, 39] on div "Final Delivery" at bounding box center [76, 35] width 85 height 8
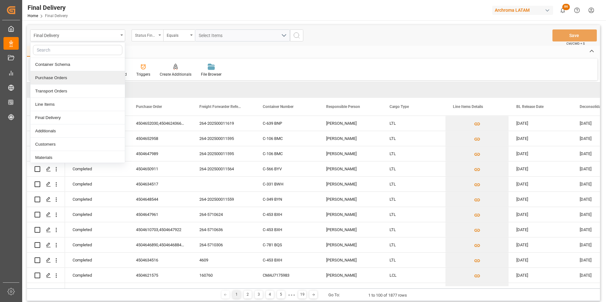
click at [146, 32] on div "Status Final Delivery" at bounding box center [146, 34] width 22 height 7
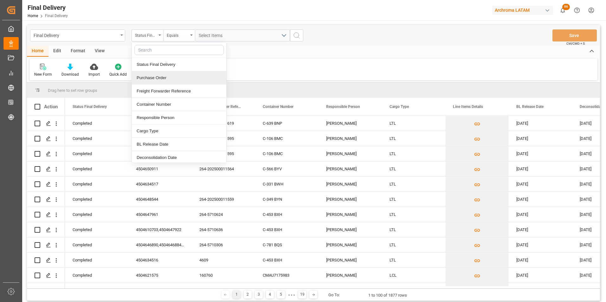
click at [156, 74] on div "Purchase Order" at bounding box center [179, 77] width 94 height 13
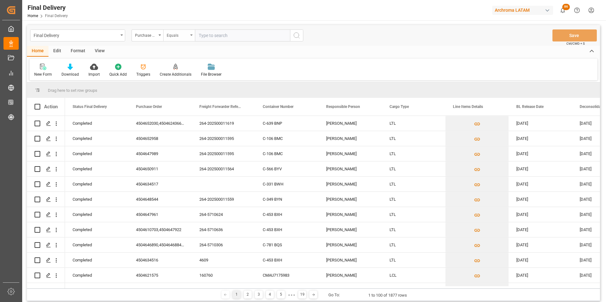
click at [170, 39] on div "Equals" at bounding box center [179, 35] width 32 height 12
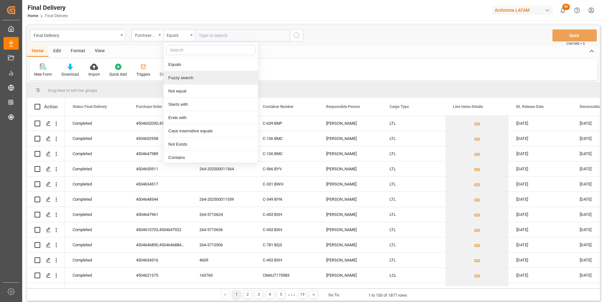
click at [181, 78] on div "Fuzzy search" at bounding box center [210, 77] width 94 height 13
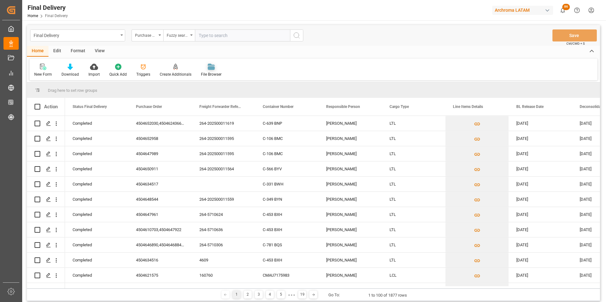
paste input "4504606464,4504612988"
type input "4504606464"
click at [295, 36] on icon "search button" at bounding box center [297, 36] width 8 height 8
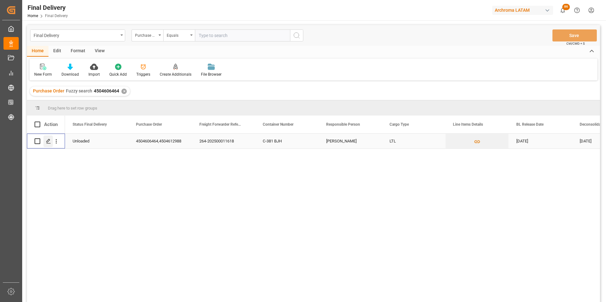
click at [49, 143] on icon "Press SPACE to select this row." at bounding box center [48, 141] width 5 height 5
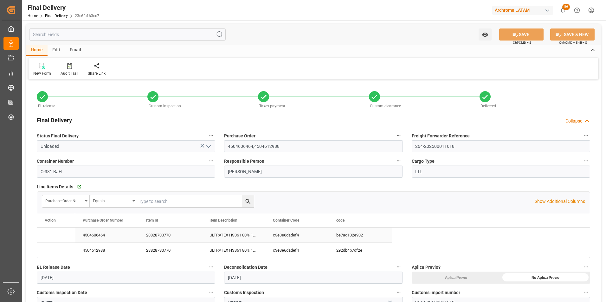
type input "[DATE]"
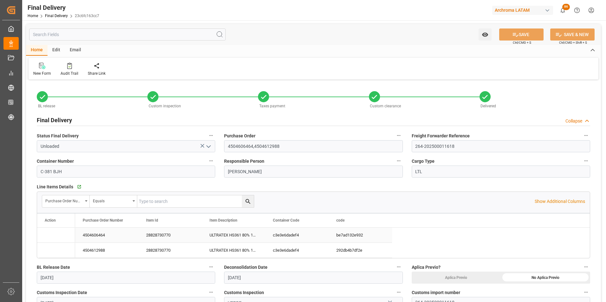
type input "[DATE]"
type input "27.08.2025 00:00"
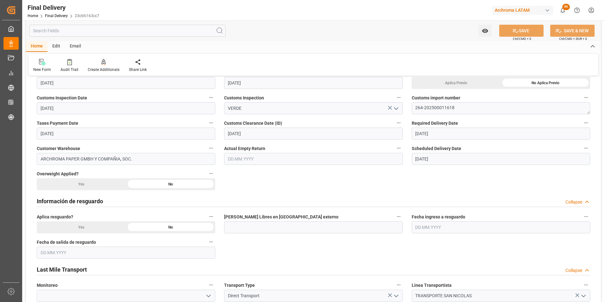
scroll to position [158, 0]
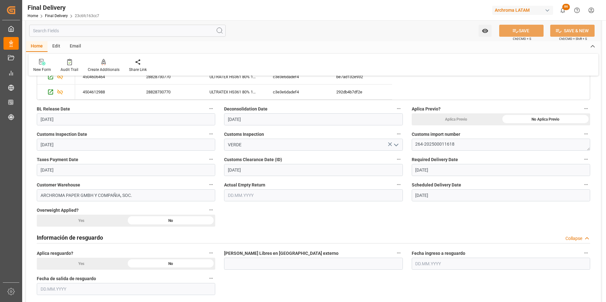
click at [240, 196] on input "text" at bounding box center [313, 195] width 178 height 12
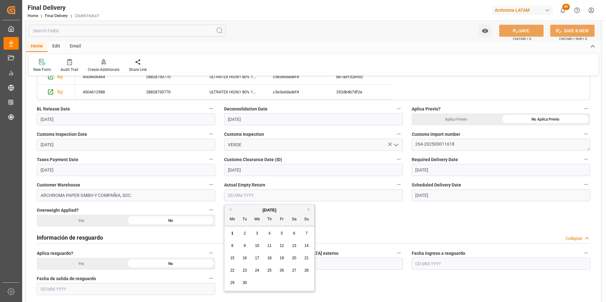
click at [231, 208] on div "September 2025" at bounding box center [269, 210] width 90 height 6
click at [231, 208] on button "Previous Month" at bounding box center [229, 210] width 4 height 4
click at [258, 282] on span "27" at bounding box center [257, 283] width 4 height 4
type input "27.08.2025"
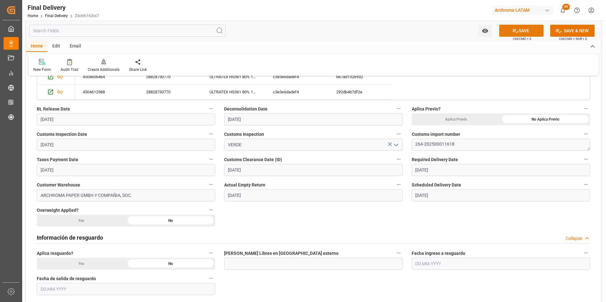
click at [524, 32] on button "SAVE" at bounding box center [521, 31] width 44 height 12
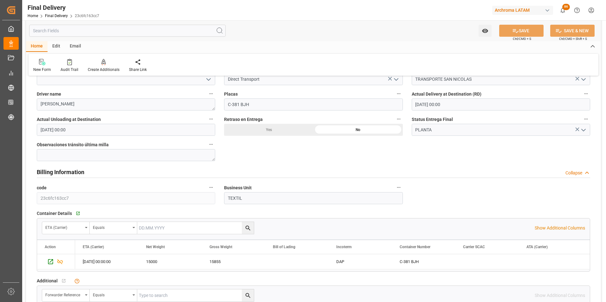
scroll to position [412, 0]
click at [50, 262] on icon "Press SPACE to select this row." at bounding box center [50, 261] width 5 height 5
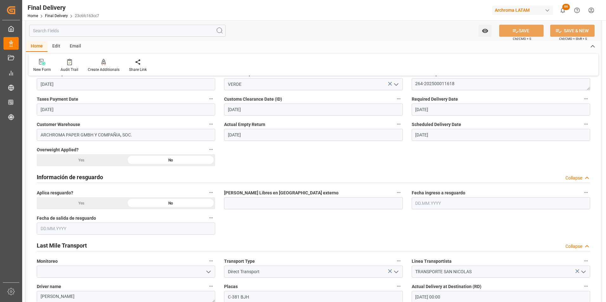
scroll to position [190, 0]
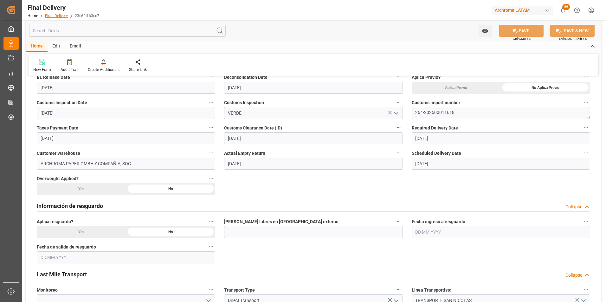
click at [55, 15] on link "Final Delivery" at bounding box center [56, 16] width 23 height 4
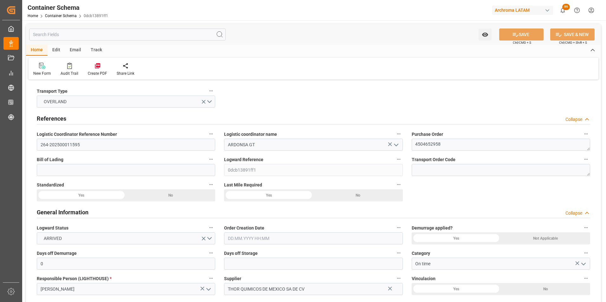
type input "0"
type input "1"
type input "24"
type input "720"
type input "791.2"
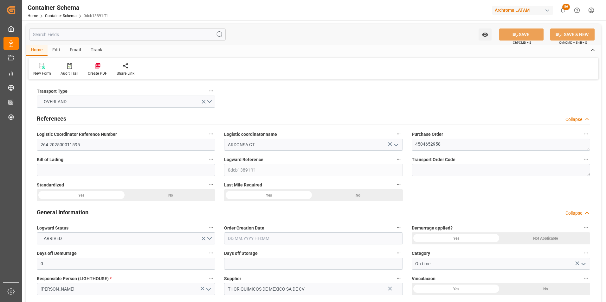
type input "MXZMF"
type input "[DATE] 13:30"
type input "[DATE]"
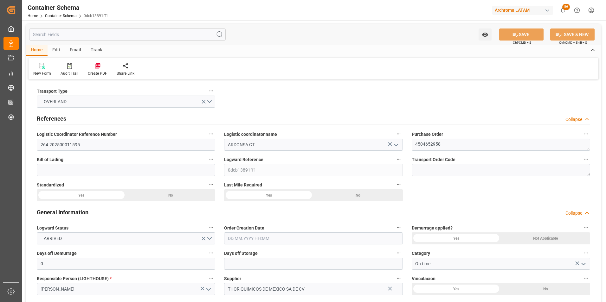
type input "[DATE]"
type input "[DATE] 00:00"
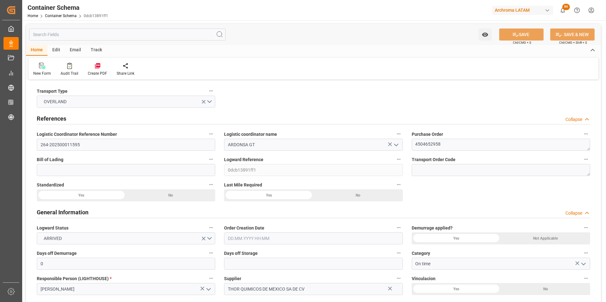
type input "[DATE] 00:00"
type input "21.08.2025 00:00"
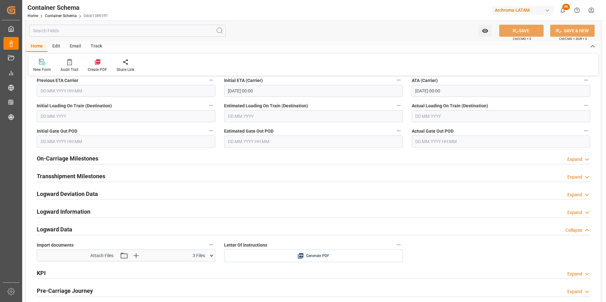
scroll to position [887, 0]
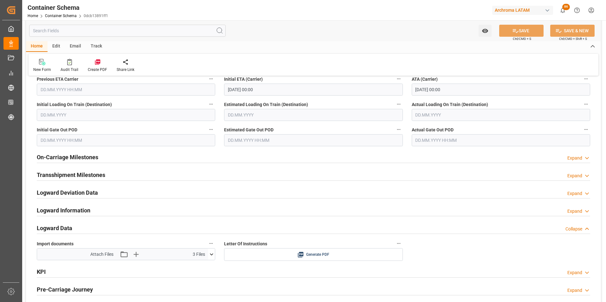
click at [70, 158] on h2 "On-Carriage Milestones" at bounding box center [67, 157] width 61 height 9
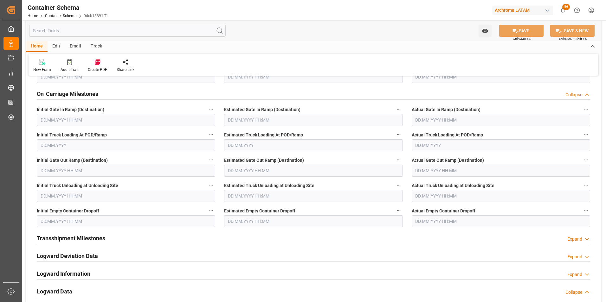
scroll to position [919, 0]
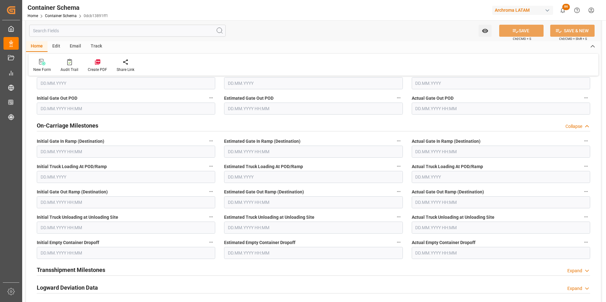
click at [240, 255] on input "text" at bounding box center [313, 253] width 178 height 12
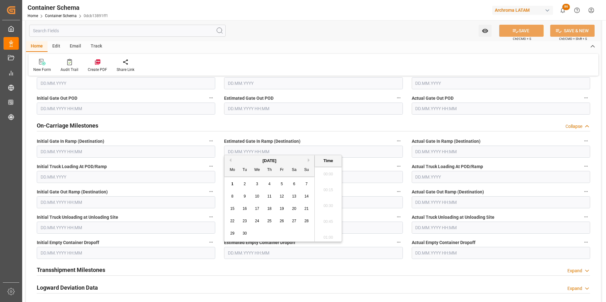
scroll to position [889, 0]
click at [229, 159] on button "Previous Month" at bounding box center [229, 160] width 4 height 4
click at [281, 219] on div "22" at bounding box center [282, 222] width 8 height 8
type input "22.08.2025 00:00"
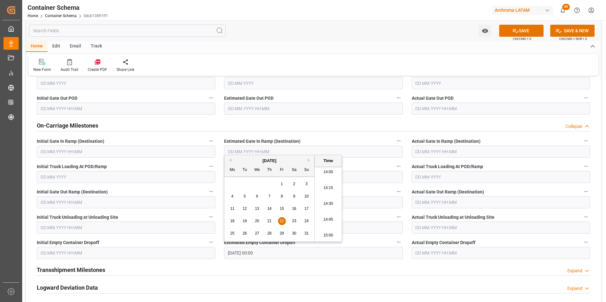
click at [441, 254] on input "text" at bounding box center [501, 253] width 178 height 12
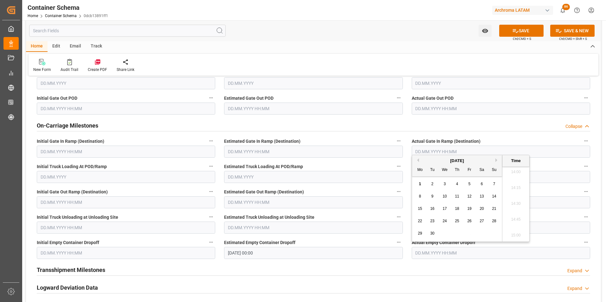
click at [418, 160] on button "Previous Month" at bounding box center [417, 160] width 4 height 4
click at [469, 222] on span "22" at bounding box center [469, 221] width 4 height 4
type input "22.08.2025 00:00"
click at [527, 34] on button "SAVE" at bounding box center [521, 31] width 44 height 12
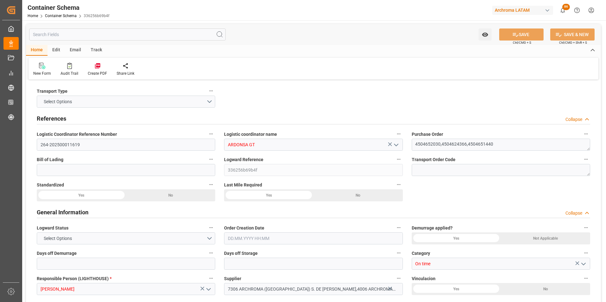
type input "0"
type input "3"
type input "9"
type input "4380"
type input "4769.5"
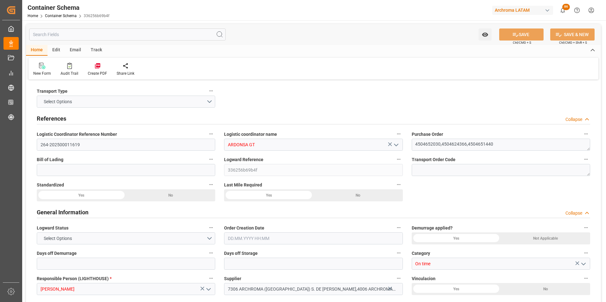
type input "MXZMF"
type input "[DATE] 15:45"
type input "[DATE]"
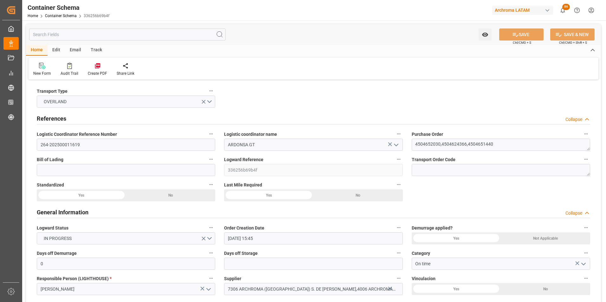
type input "[DATE]"
type input "[DATE] 00:00"
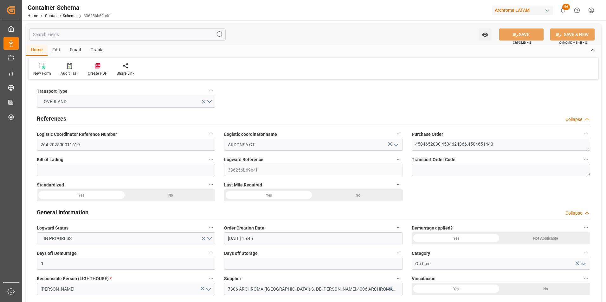
type input "[DATE] 00:00"
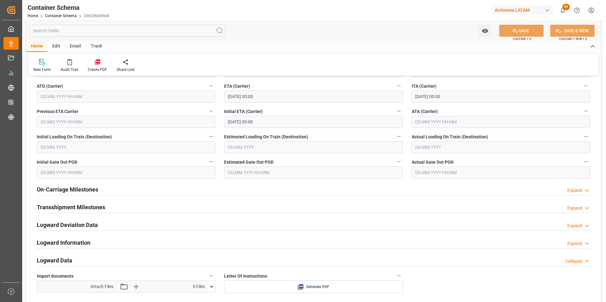
scroll to position [887, 0]
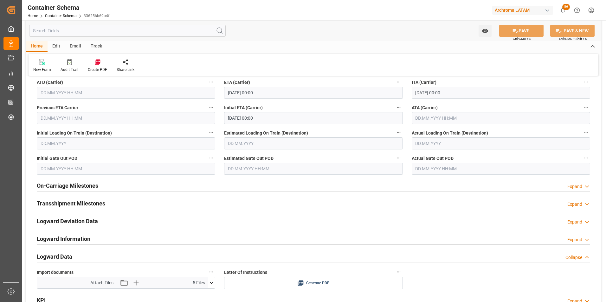
click at [66, 188] on h2 "On-Carriage Milestones" at bounding box center [67, 186] width 61 height 9
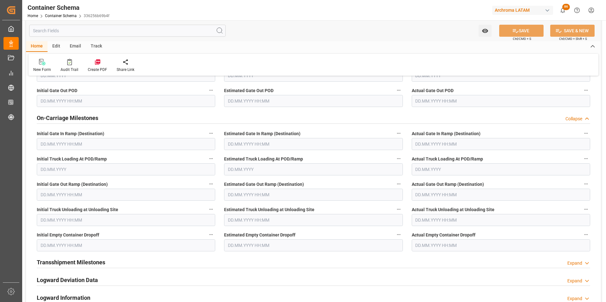
scroll to position [950, 0]
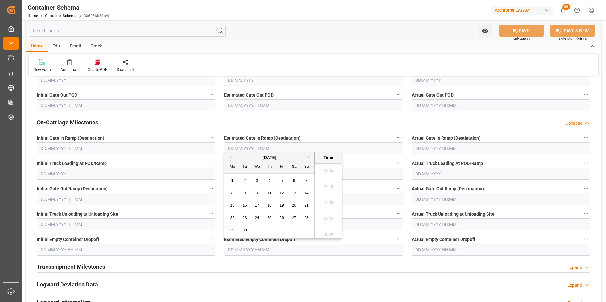
click at [272, 246] on input "text" at bounding box center [313, 250] width 178 height 12
click at [231, 159] on button "Previous Month" at bounding box center [229, 157] width 4 height 4
click at [258, 231] on span "27" at bounding box center [257, 230] width 4 height 4
type input "[DATE] 00:00"
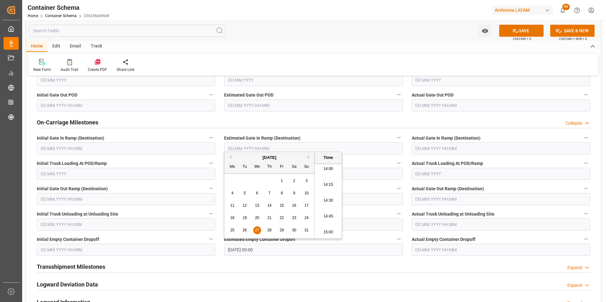
click at [473, 253] on input "text" at bounding box center [501, 250] width 178 height 12
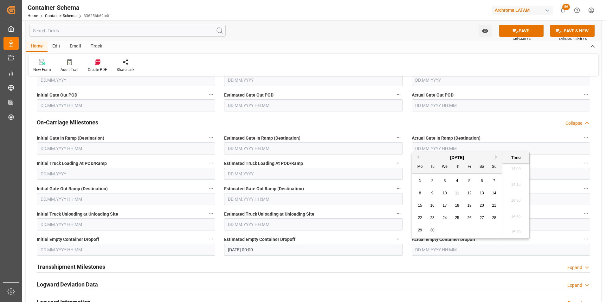
click at [417, 156] on button "Previous Month" at bounding box center [417, 157] width 4 height 4
click at [446, 228] on span "27" at bounding box center [444, 230] width 4 height 4
type input "[DATE] 00:00"
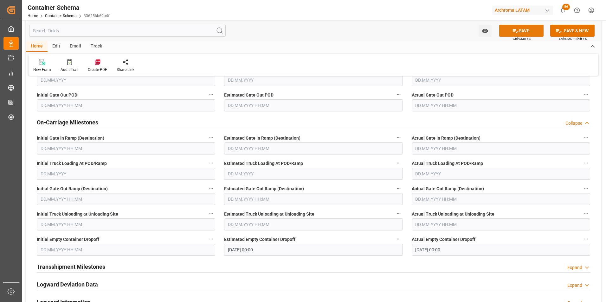
click at [521, 28] on button "SAVE" at bounding box center [521, 31] width 44 height 12
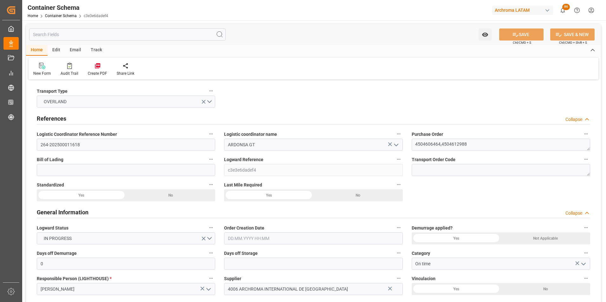
type input "0"
type input "2"
type input "15"
type input "15000"
type input "15855"
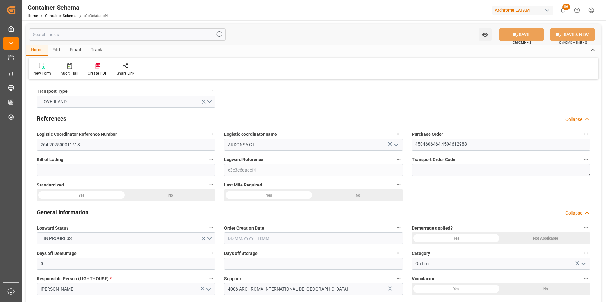
type input "MXZMF"
type input "22.08.2025 11:30"
type input "[DATE]"
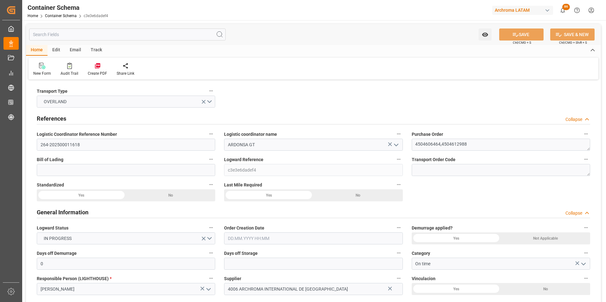
type input "[DATE]"
type input "22.08.2025 00:00"
type input "25.08.2025 00:00"
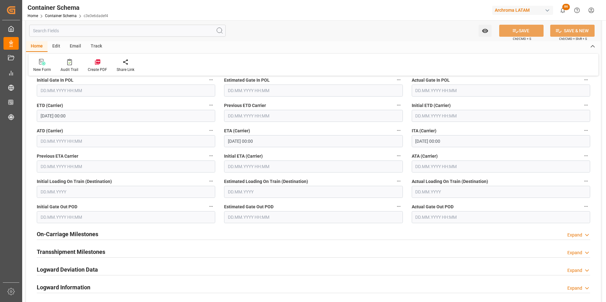
scroll to position [824, 0]
click at [75, 237] on h2 "On-Carriage Milestones" at bounding box center [67, 234] width 61 height 9
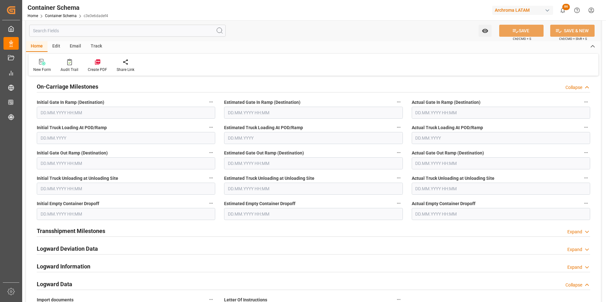
scroll to position [982, 0]
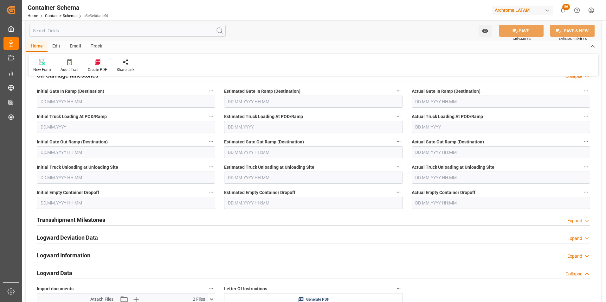
click at [261, 204] on input "text" at bounding box center [313, 203] width 178 height 12
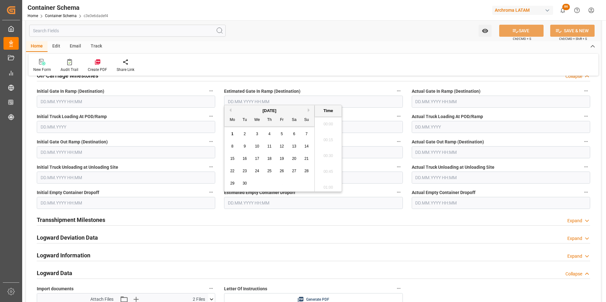
scroll to position [889, 0]
click at [231, 110] on button "Previous Month" at bounding box center [229, 110] width 4 height 4
click at [258, 182] on span "27" at bounding box center [257, 183] width 4 height 4
type input "27.08.2025 00:00"
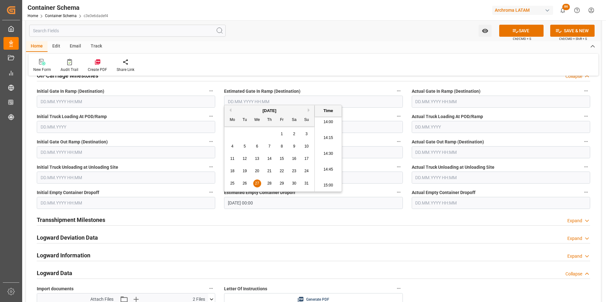
click at [438, 202] on input "text" at bounding box center [501, 203] width 178 height 12
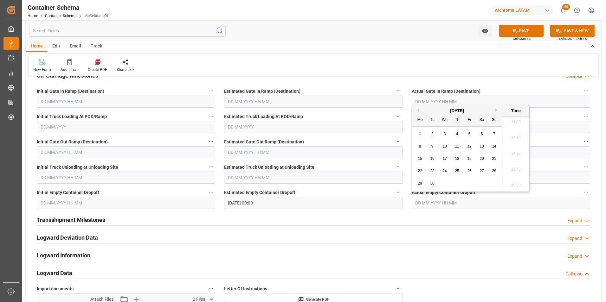
click at [420, 110] on div "September 2025" at bounding box center [457, 111] width 90 height 6
click at [418, 110] on button "Previous Month" at bounding box center [417, 110] width 4 height 4
click at [447, 180] on div "27" at bounding box center [445, 184] width 8 height 8
type input "27.08.2025 00:00"
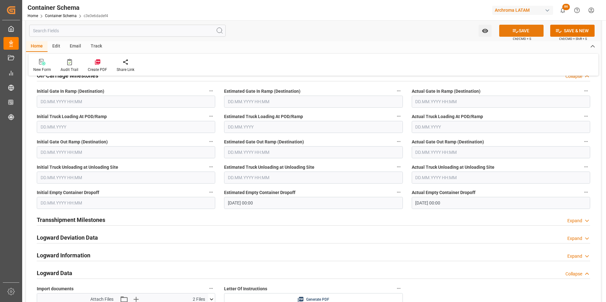
click at [528, 29] on button "SAVE" at bounding box center [521, 31] width 44 height 12
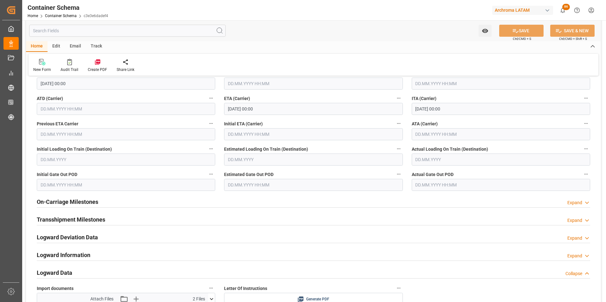
scroll to position [855, 0]
click at [84, 201] on h2 "On-Carriage Milestones" at bounding box center [67, 202] width 61 height 9
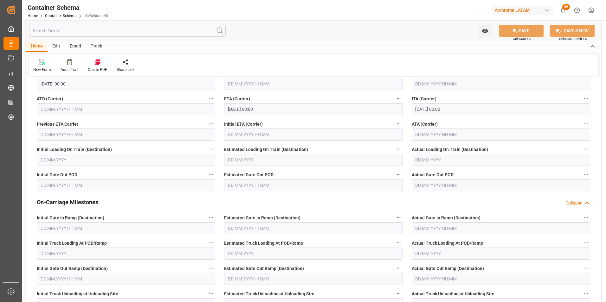
scroll to position [950, 0]
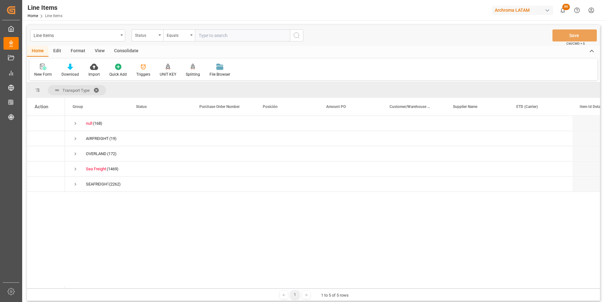
click at [119, 35] on div "Line Items" at bounding box center [77, 35] width 95 height 12
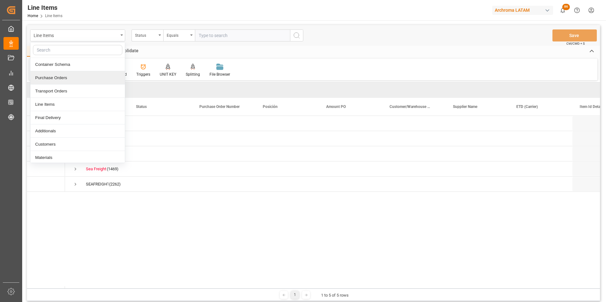
click at [79, 80] on div "Purchase Orders" at bounding box center [77, 77] width 94 height 13
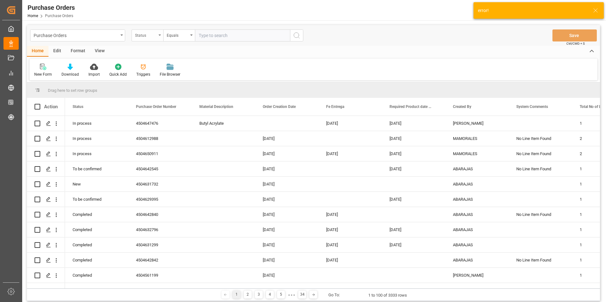
click at [147, 40] on div "Status" at bounding box center [147, 35] width 32 height 12
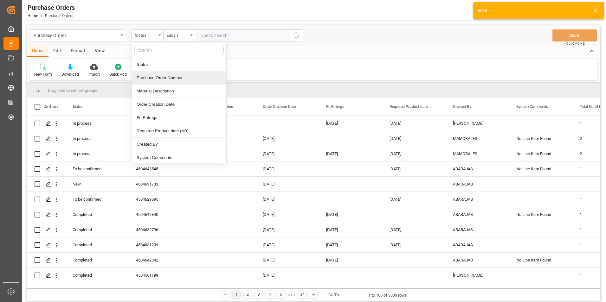
click at [160, 73] on div "Purchase Order Number" at bounding box center [179, 77] width 94 height 13
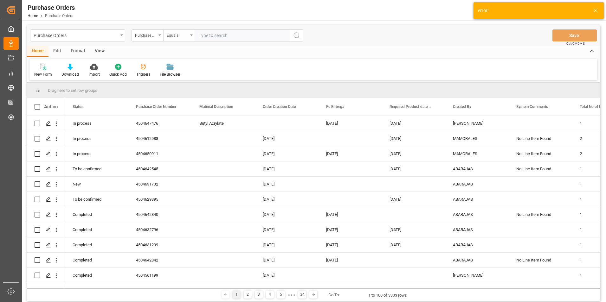
click at [172, 39] on div "Equals" at bounding box center [179, 35] width 32 height 12
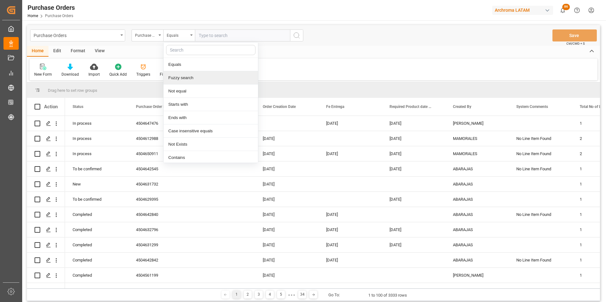
click at [185, 77] on div "Fuzzy search" at bounding box center [210, 77] width 94 height 13
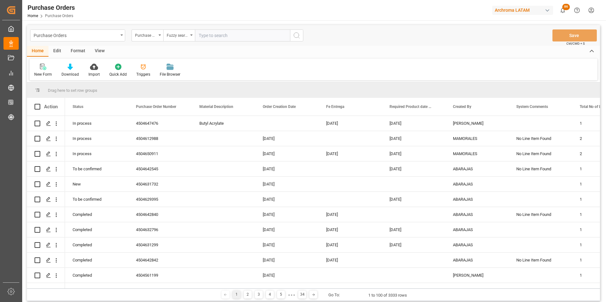
paste input "4504653869"
type input "4504653869"
click at [297, 38] on icon "search button" at bounding box center [297, 36] width 8 height 8
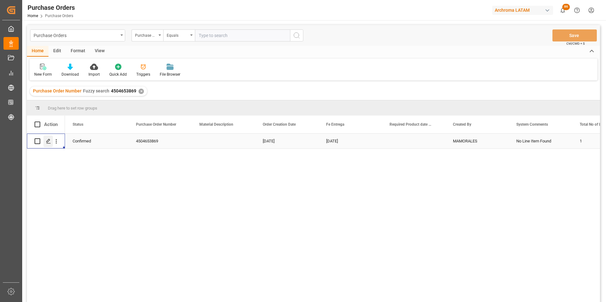
click at [51, 140] on div "Press SPACE to select this row." at bounding box center [48, 142] width 10 height 12
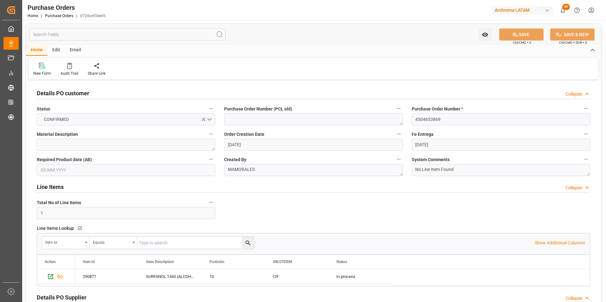
click at [76, 51] on div "Email" at bounding box center [75, 50] width 21 height 11
click at [36, 68] on div at bounding box center [42, 65] width 19 height 7
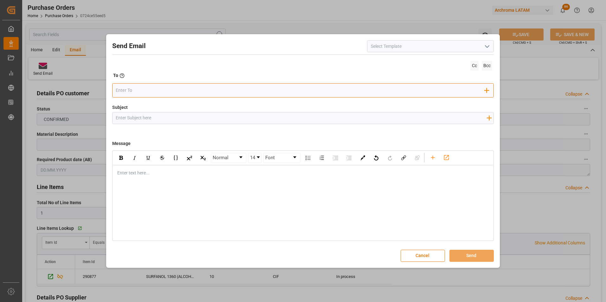
click at [243, 91] on input "email" at bounding box center [300, 91] width 369 height 10
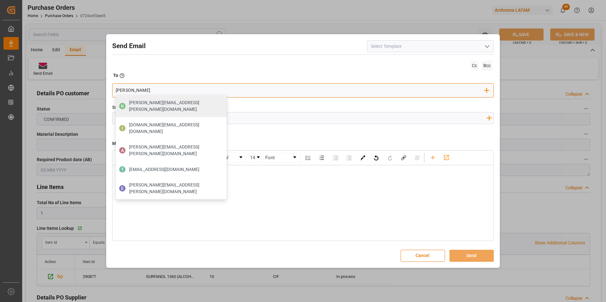
type input "gloria"
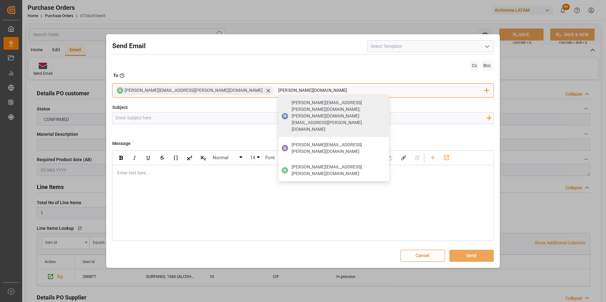
type input "nancy.cas"
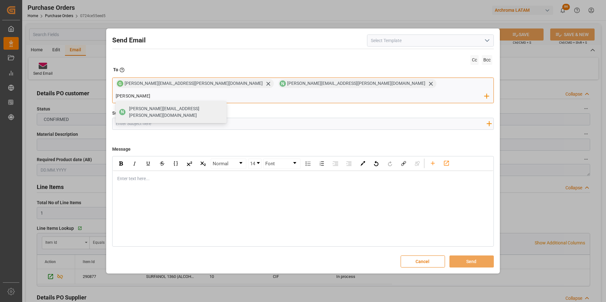
type input "valeria"
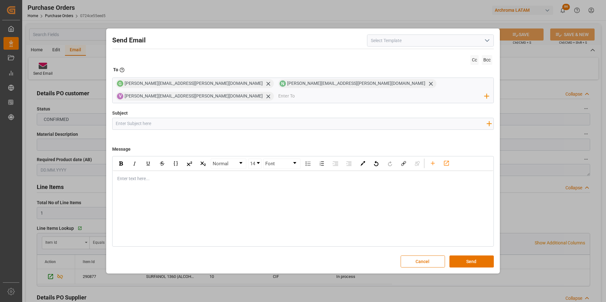
click at [172, 119] on input "Subject" at bounding box center [300, 123] width 377 height 11
paste input "GT || ZARPE | PO | Contenedor | TEXTIL | Prioridad | LCL"
click at [148, 118] on input "GT || ZARPE | PO | Contenedor | TEXTIL | Prioridad | LCL" at bounding box center [300, 123] width 377 height 11
paste input "4504653869"
click at [201, 120] on input "GT || ZARPE | PO 4504653869 | Contenedor | TEXTIL | Prioridad | LCL" at bounding box center [300, 123] width 377 height 11
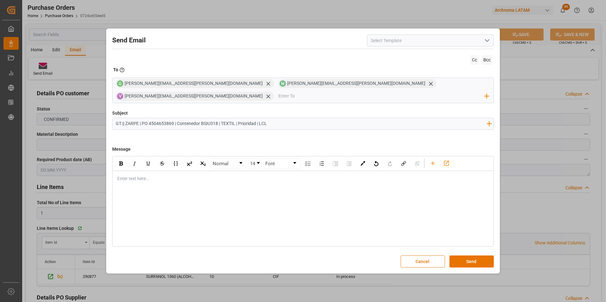
click at [219, 119] on input "GT || ZARPE | PO 4504653869 | Contenedor BSIU318 | TEXTIL | Prioridad | LCL" at bounding box center [300, 123] width 377 height 11
click at [249, 119] on input "GT || ZARPE | PO 4504653869 | Contenedor BSIU3182170 | TEXTIL | Prioridad | LCL" at bounding box center [300, 123] width 377 height 11
drag, startPoint x: 265, startPoint y: 119, endPoint x: 234, endPoint y: 117, distance: 31.8
click at [234, 118] on input "GT || ZARPE | PO 4504653869 | Contenedor BSIU3182170 | Prioridad | LCL" at bounding box center [300, 123] width 377 height 11
type input "GT || ZARPE | PO 4504653869 | Contenedor BSIU3182170 |"
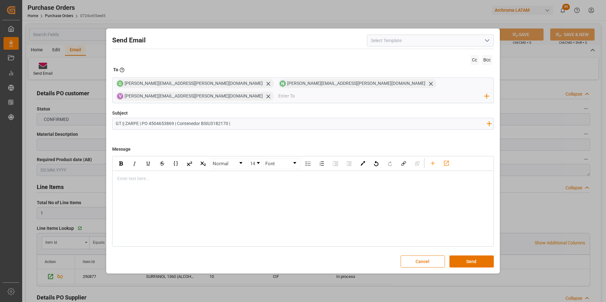
click at [214, 176] on div "rdw-editor" at bounding box center [303, 179] width 371 height 7
click at [159, 180] on div "Enter text here..." at bounding box center [303, 179] width 380 height 16
click at [153, 176] on div "rdw-editor" at bounding box center [303, 179] width 371 height 7
drag, startPoint x: 124, startPoint y: 170, endPoint x: 133, endPoint y: 189, distance: 21.1
click at [124, 176] on span "Buen día estimado cliente," at bounding box center [143, 178] width 51 height 5
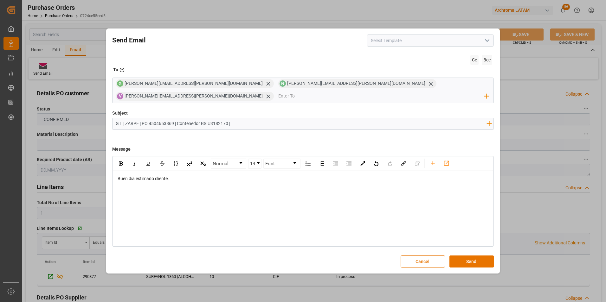
click at [133, 189] on div "rdw-editor" at bounding box center [303, 192] width 371 height 7
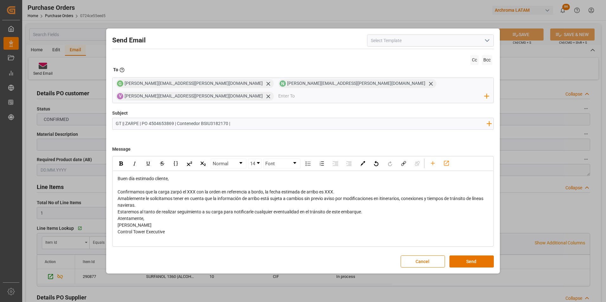
click at [341, 189] on div "Confirmamos que la carga zarpó el XXX con la orden en referencia a bordo, la fe…" at bounding box center [303, 192] width 371 height 7
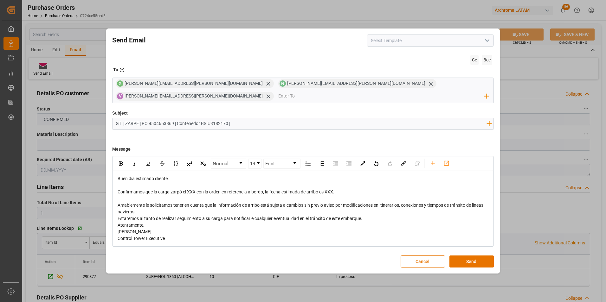
click at [201, 204] on div "Amablemente le solicitamos tener en cuenta que la información de arribo está su…" at bounding box center [303, 208] width 371 height 13
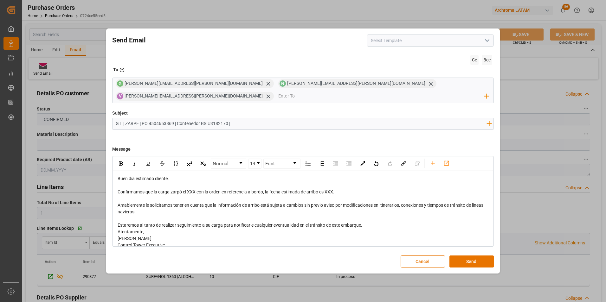
click at [362, 223] on span "Estaremos al tanto de realizar seguimiento a su carga para notificarle cualquie…" at bounding box center [240, 225] width 245 height 5
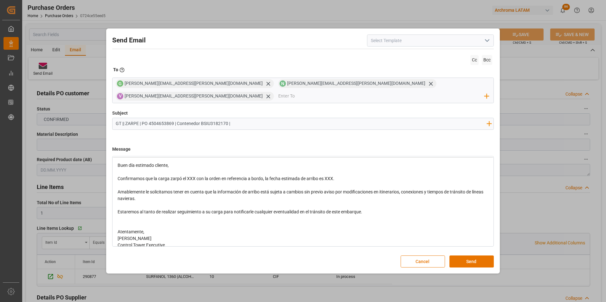
scroll to position [20, 0]
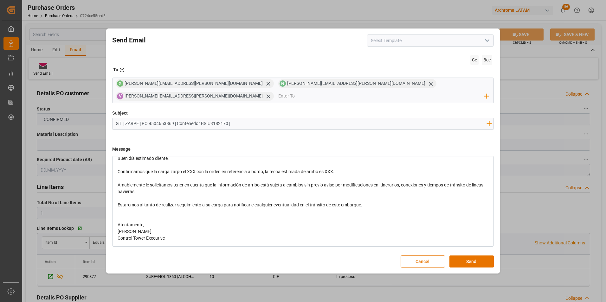
click at [175, 222] on div "Atentamente," at bounding box center [303, 225] width 371 height 7
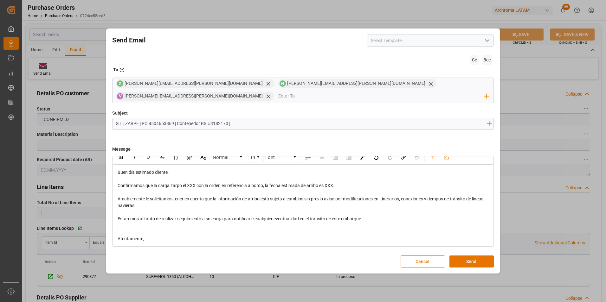
scroll to position [0, 0]
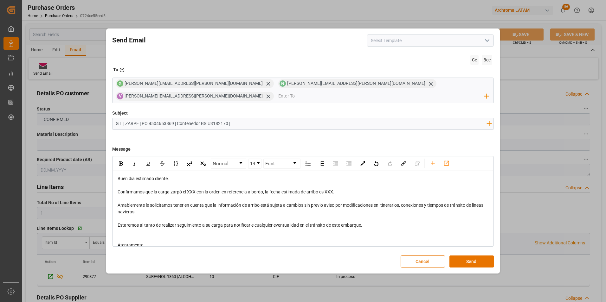
click at [191, 189] on span "Confirmamos que la carga zarpó el XXX con la orden en referencia a bordo, la fe…" at bounding box center [226, 191] width 217 height 5
click at [335, 189] on span "Confirmamos que la carga zarpó el 30/08 con la orden en referencia a bordo, la …" at bounding box center [228, 191] width 220 height 5
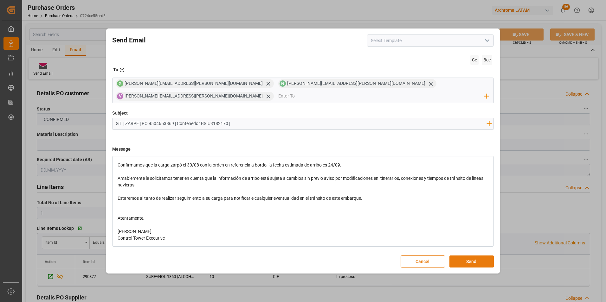
click at [464, 256] on button "Send" at bounding box center [471, 262] width 44 height 12
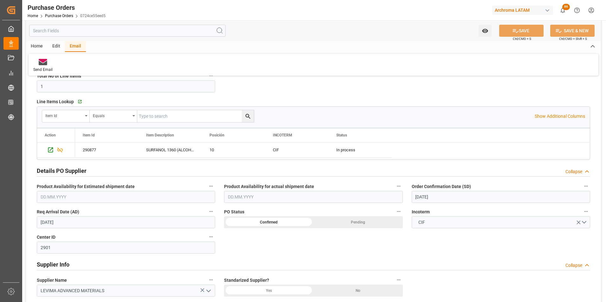
scroll to position [127, 0]
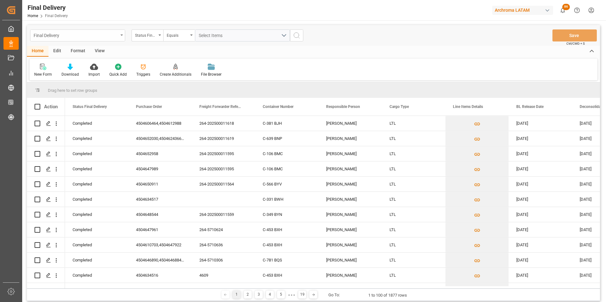
click at [117, 37] on div "Final Delivery" at bounding box center [76, 35] width 85 height 8
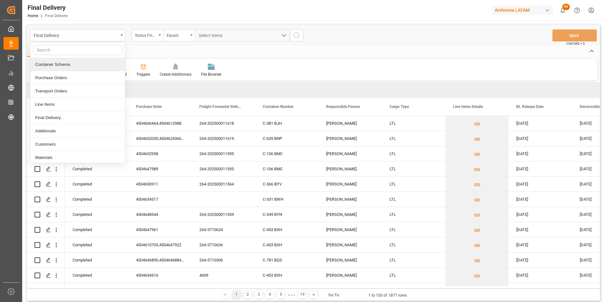
click at [83, 69] on div "Container Schema" at bounding box center [77, 64] width 94 height 13
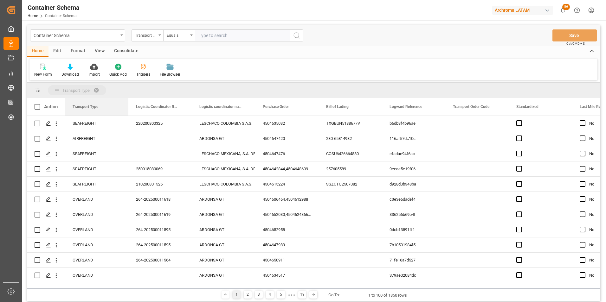
drag, startPoint x: 93, startPoint y: 109, endPoint x: 92, endPoint y: 95, distance: 13.9
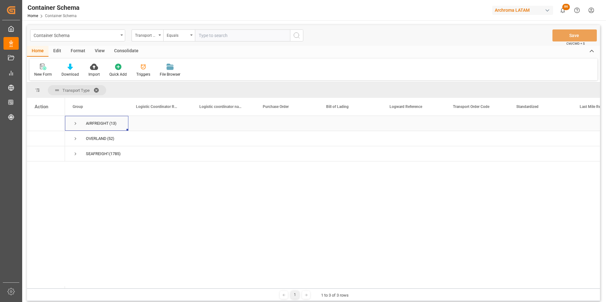
click at [74, 124] on span "Press SPACE to select this row." at bounding box center [76, 124] width 6 height 6
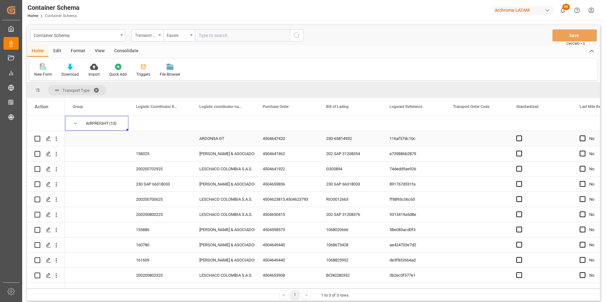
click at [267, 139] on div "4504647420" at bounding box center [286, 138] width 63 height 15
click at [161, 138] on div "Press SPACE to select this row." at bounding box center [159, 138] width 63 height 15
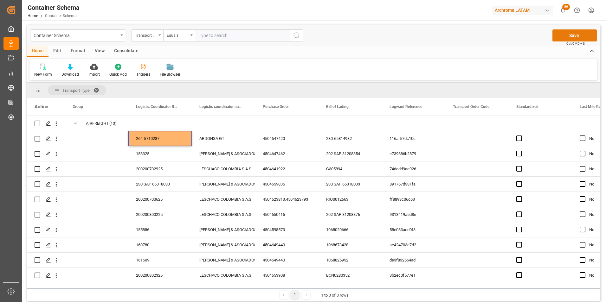
click at [569, 36] on button "Save" at bounding box center [574, 35] width 44 height 12
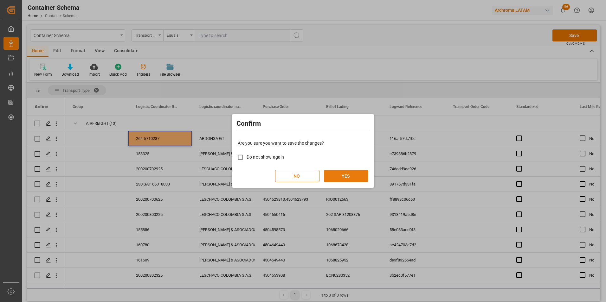
click at [351, 174] on button "YES" at bounding box center [346, 176] width 44 height 12
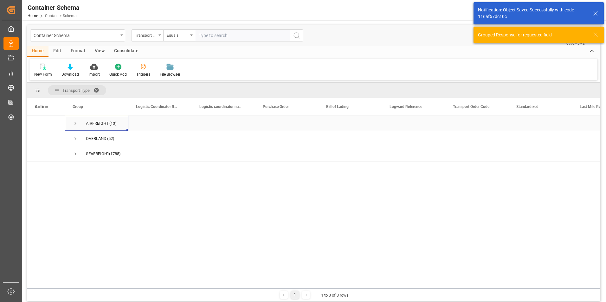
click at [74, 125] on span "Press SPACE to select this row." at bounding box center [76, 124] width 6 height 6
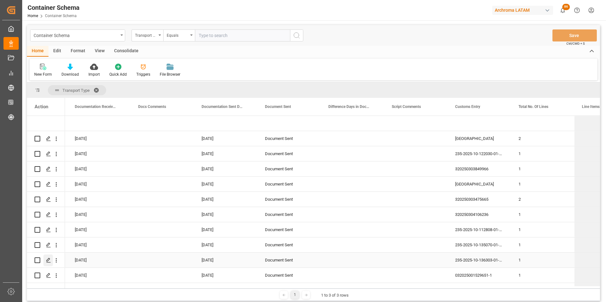
click at [48, 258] on icon "Press SPACE to select this row." at bounding box center [48, 260] width 5 height 5
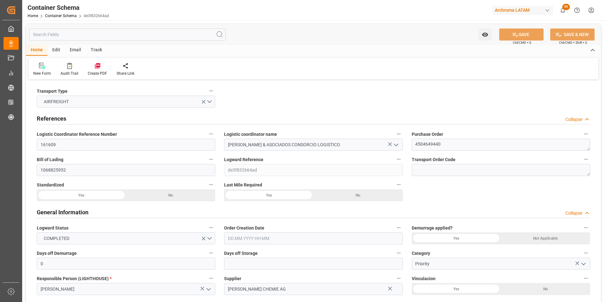
type input "0"
type input "1"
type input "600"
type input "649.4"
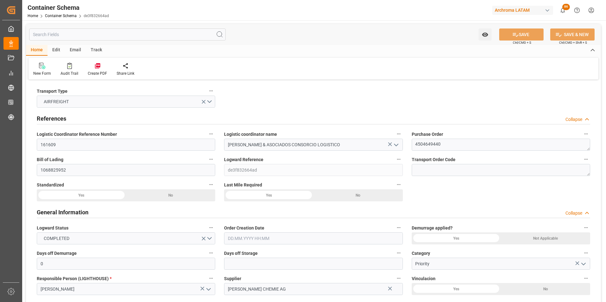
type input "PELIM"
type input "22.08.2025 11:00"
type input "22.08.2025"
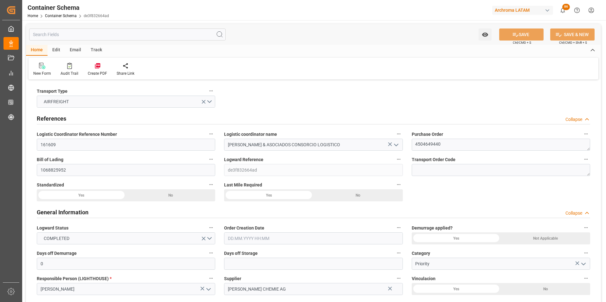
type input "24.08.2025"
type input "22.08.2025 00:00"
type input "24.08.2025 16:00"
type input "25.08.2025 00:00"
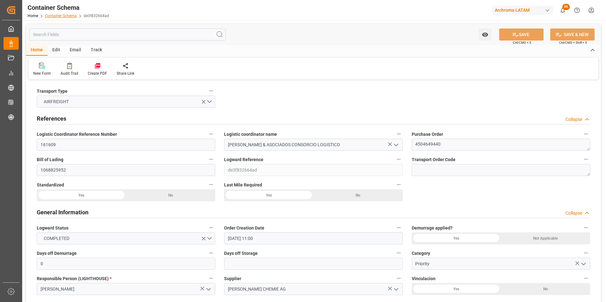
click at [61, 16] on link "Container Schema" at bounding box center [61, 16] width 32 height 4
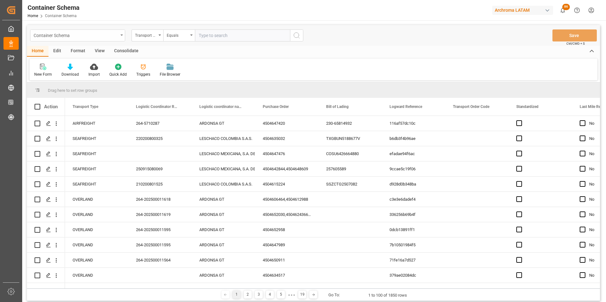
drag, startPoint x: 119, startPoint y: 32, endPoint x: 119, endPoint y: 37, distance: 5.1
click at [119, 32] on div "Container Schema" at bounding box center [77, 35] width 95 height 12
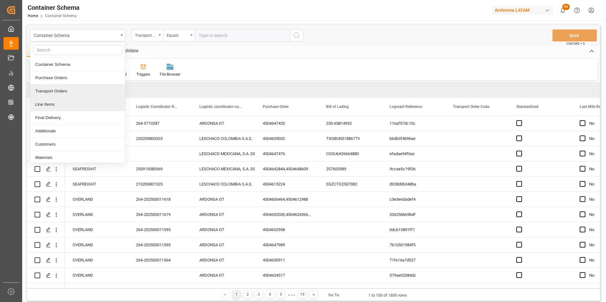
click at [89, 105] on div "Line Items" at bounding box center [77, 104] width 94 height 13
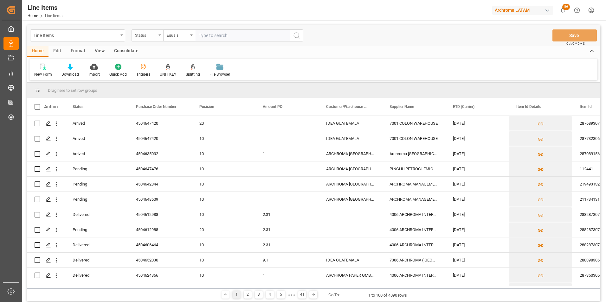
click at [159, 36] on div "Status" at bounding box center [147, 35] width 32 height 12
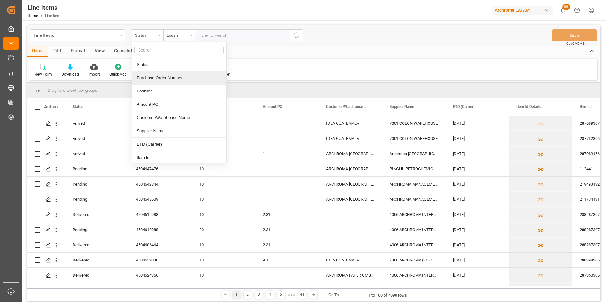
click at [163, 79] on div "Purchase Order Number" at bounding box center [179, 77] width 94 height 13
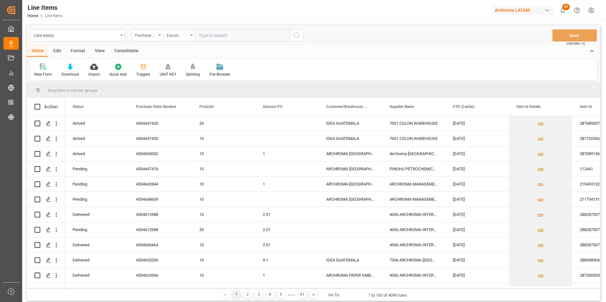
click at [177, 35] on div "Equals" at bounding box center [178, 34] width 22 height 7
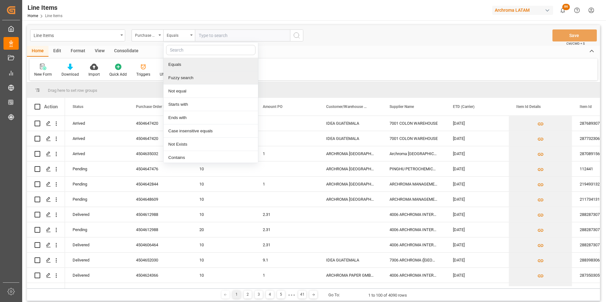
click at [193, 76] on div "Fuzzy search" at bounding box center [210, 77] width 94 height 13
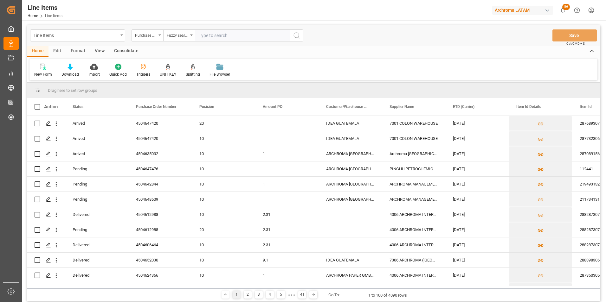
paste input "4504647420"
type input "4504647420"
click at [294, 38] on icon "search button" at bounding box center [297, 36] width 8 height 8
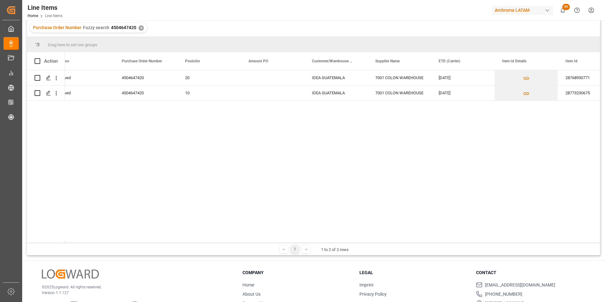
scroll to position [0, 17]
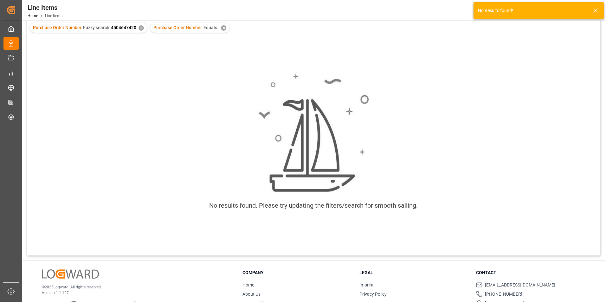
click at [221, 30] on div "✕" at bounding box center [223, 27] width 5 height 5
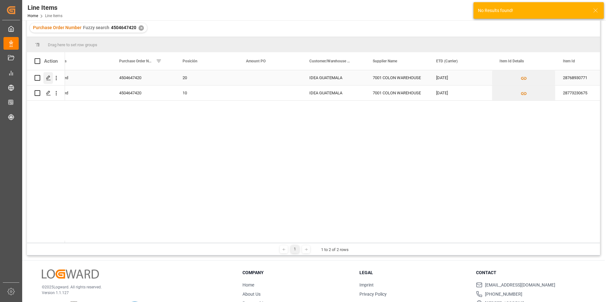
click at [49, 77] on icon "Press SPACE to select this row." at bounding box center [48, 77] width 5 height 5
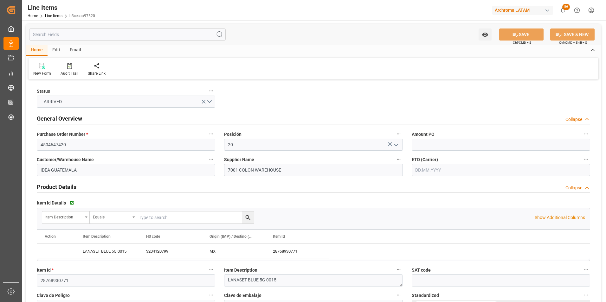
type input "30.07.2025"
type input "24.07.2025"
type input "01.09.2025 20:45"
type input "24.07.2025 17:35"
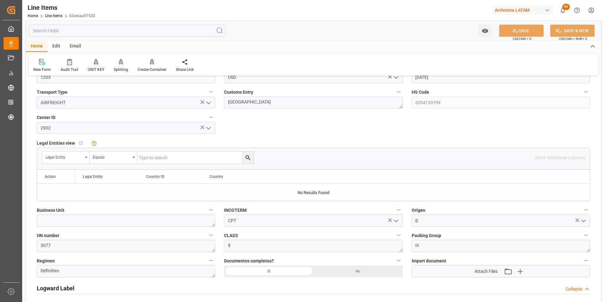
scroll to position [348, 0]
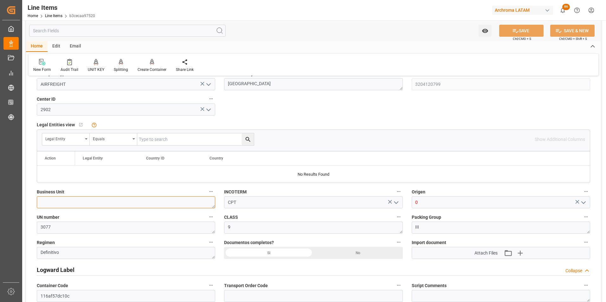
click at [151, 199] on textarea at bounding box center [126, 202] width 178 height 12
type textarea "TEXTIL"
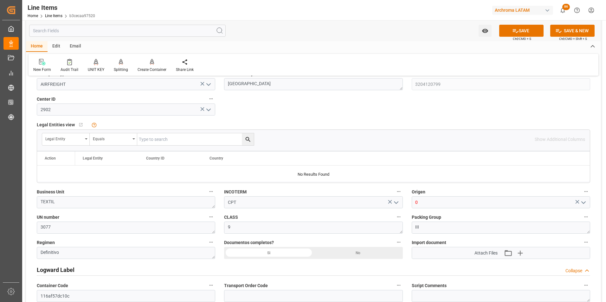
click at [509, 32] on button "SAVE" at bounding box center [521, 31] width 44 height 12
type input "01.09.2025 20:53"
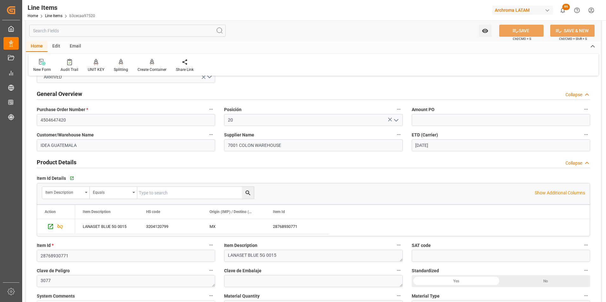
scroll to position [0, 0]
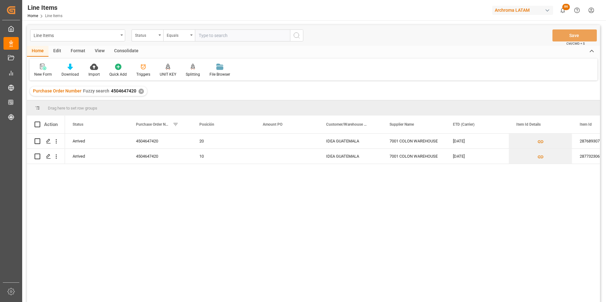
click at [115, 89] on span "4504647420" at bounding box center [123, 90] width 25 height 5
drag, startPoint x: 115, startPoint y: 89, endPoint x: 123, endPoint y: 91, distance: 8.1
click at [124, 91] on span "4504647420" at bounding box center [123, 90] width 25 height 5
click at [117, 91] on span "4504647420" at bounding box center [123, 90] width 25 height 5
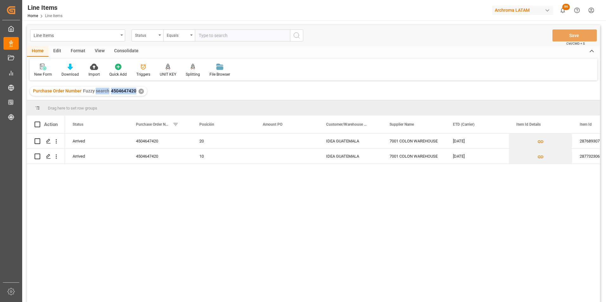
click at [117, 91] on span "4504647420" at bounding box center [123, 90] width 25 height 5
click at [116, 91] on span "4504647420" at bounding box center [123, 90] width 25 height 5
drag, startPoint x: 111, startPoint y: 91, endPoint x: 135, endPoint y: 91, distance: 24.1
click at [135, 91] on span "4504647420" at bounding box center [123, 90] width 25 height 5
copy span "4504647420"
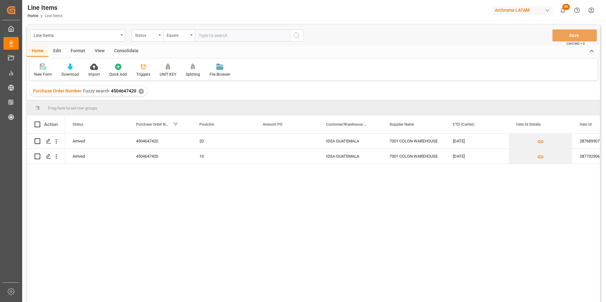
click at [142, 92] on div "✕" at bounding box center [140, 91] width 5 height 5
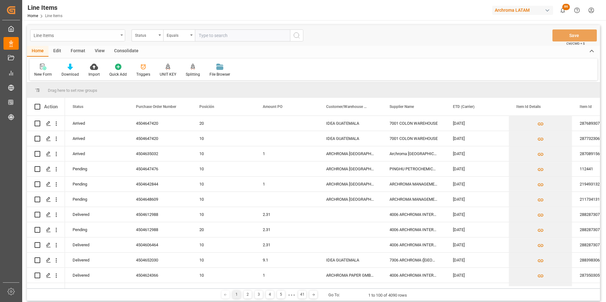
click at [118, 37] on div "Line Items" at bounding box center [77, 35] width 95 height 12
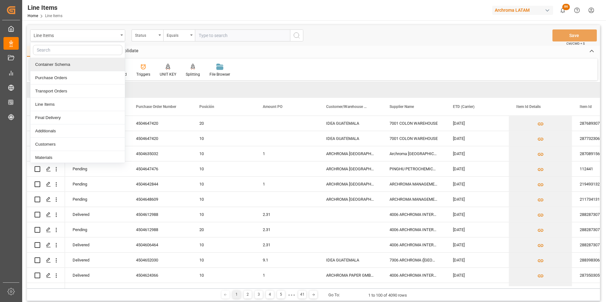
click at [77, 68] on div "Container Schema" at bounding box center [77, 64] width 94 height 13
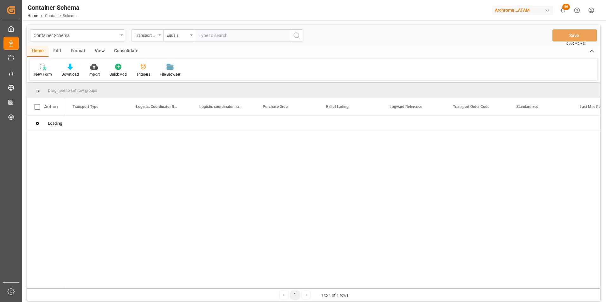
click at [159, 36] on div "Transport Type" at bounding box center [147, 35] width 32 height 12
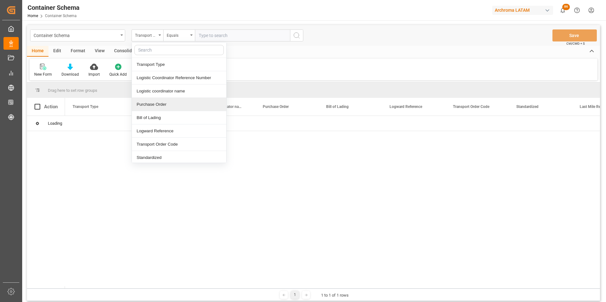
click at [169, 105] on div "Purchase Order" at bounding box center [179, 104] width 94 height 13
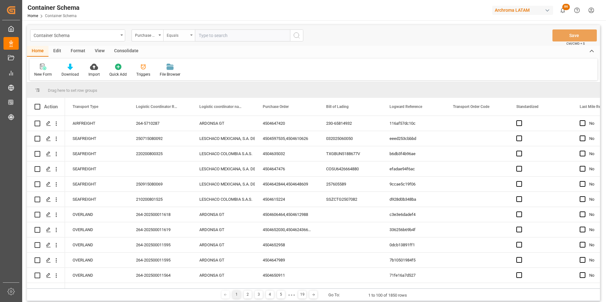
click at [186, 36] on div "Equals" at bounding box center [178, 34] width 22 height 7
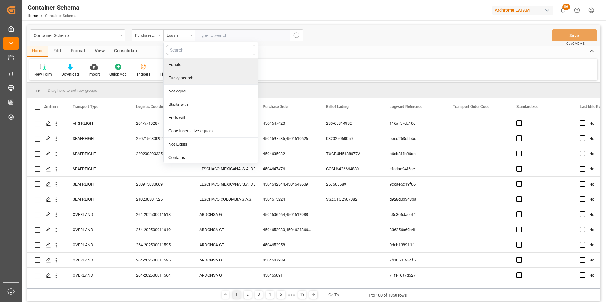
click at [194, 74] on div "Fuzzy search" at bounding box center [210, 77] width 94 height 13
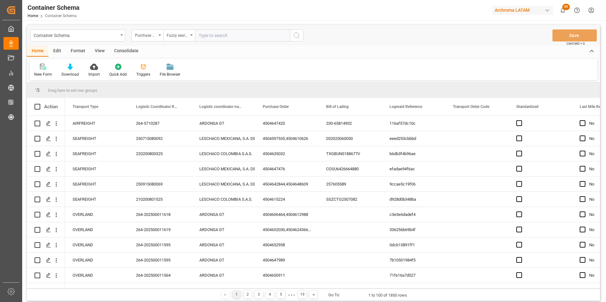
paste input "4504647420"
type input "4504647420"
click at [292, 37] on button "search button" at bounding box center [296, 35] width 13 height 12
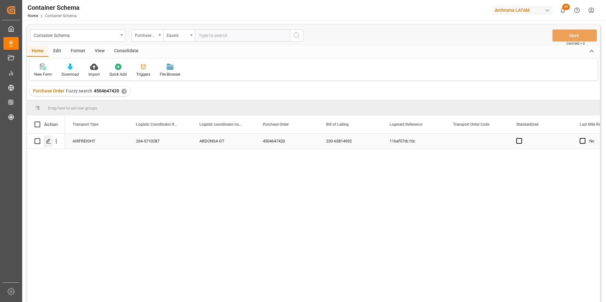
click at [50, 143] on icon "Press SPACE to select this row." at bounding box center [48, 141] width 5 height 5
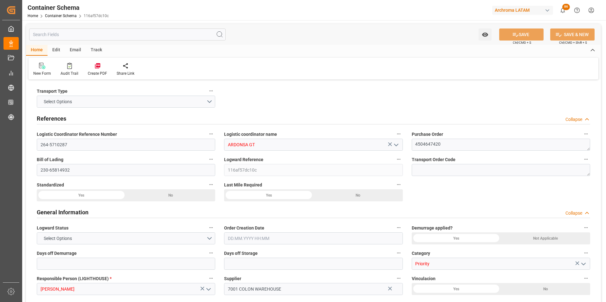
type input "0"
type input "2"
type input "40"
type input "42.91"
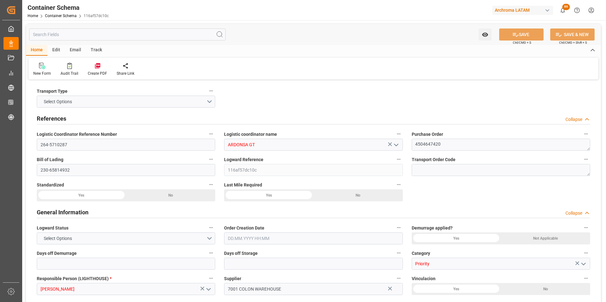
type input "GTGUA"
type input "24.07.2025 14:00"
type input "24.07.2025"
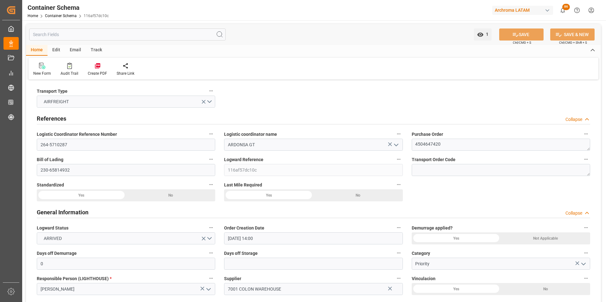
type input "30.07.2025"
type input "30.07.2025 10:15"
type input "29.07.2025 11:15"
type input "30.07.2025 11:30"
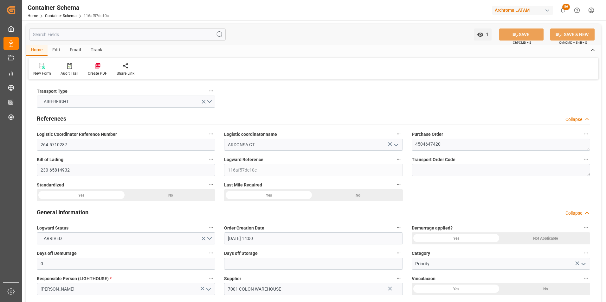
type input "30.07.2025 11:30"
type input "30.07.2025 00:00"
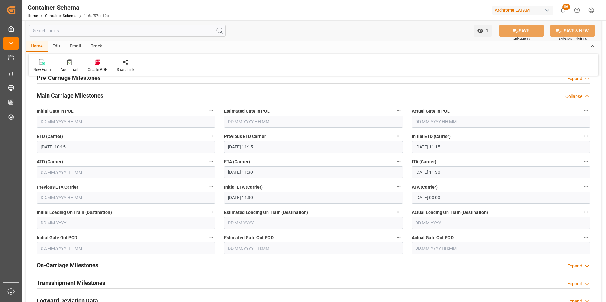
scroll to position [792, 0]
click at [75, 45] on div "Email" at bounding box center [75, 46] width 21 height 11
click at [50, 66] on div "Send Email" at bounding box center [43, 66] width 29 height 14
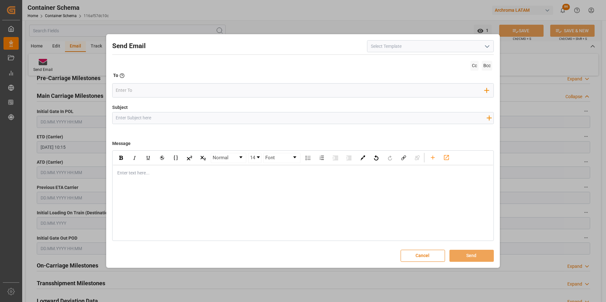
click at [483, 50] on icon "open menu" at bounding box center [487, 47] width 8 height 8
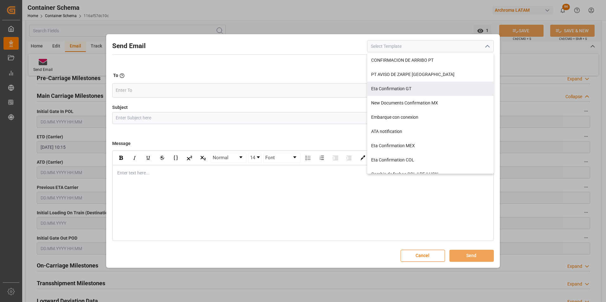
click at [446, 86] on div "Eta Confirmation GT" at bounding box center [430, 89] width 126 height 14
type input "Eta Confirmation GT"
type input "GT || PO {{purchaseOrder}} || {{category}} || BL {{bookingNumber}} || Confirmac…"
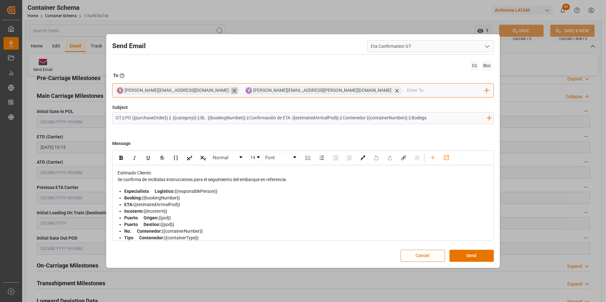
click at [232, 91] on icon at bounding box center [234, 91] width 4 height 4
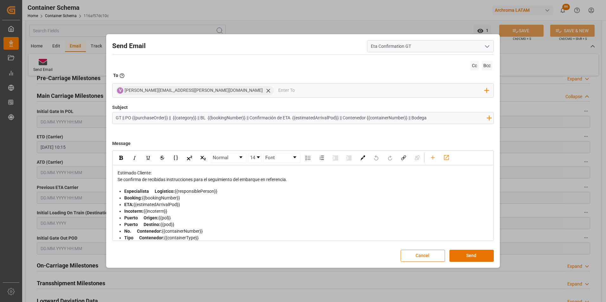
drag, startPoint x: 429, startPoint y: 259, endPoint x: 426, endPoint y: 259, distance: 3.3
click at [429, 259] on button "Cancel" at bounding box center [422, 256] width 44 height 12
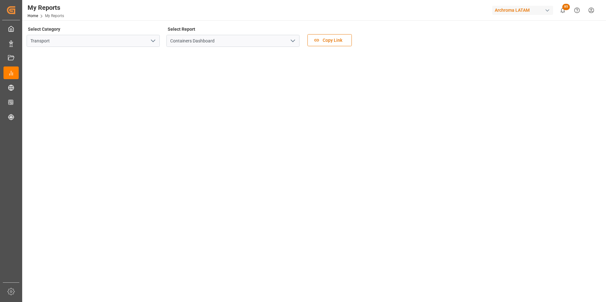
scroll to position [32, 0]
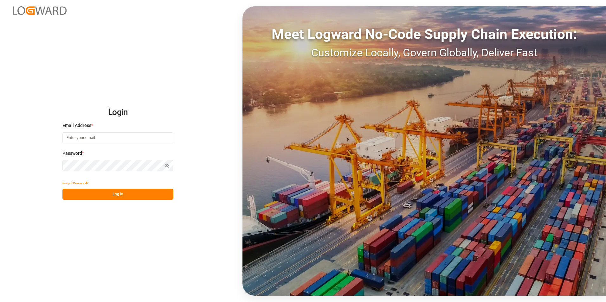
type input "[PERSON_NAME][EMAIL_ADDRESS][PERSON_NAME][DOMAIN_NAME]"
click at [119, 198] on button "Log In" at bounding box center [117, 194] width 111 height 11
